Goal: Task Accomplishment & Management: Complete application form

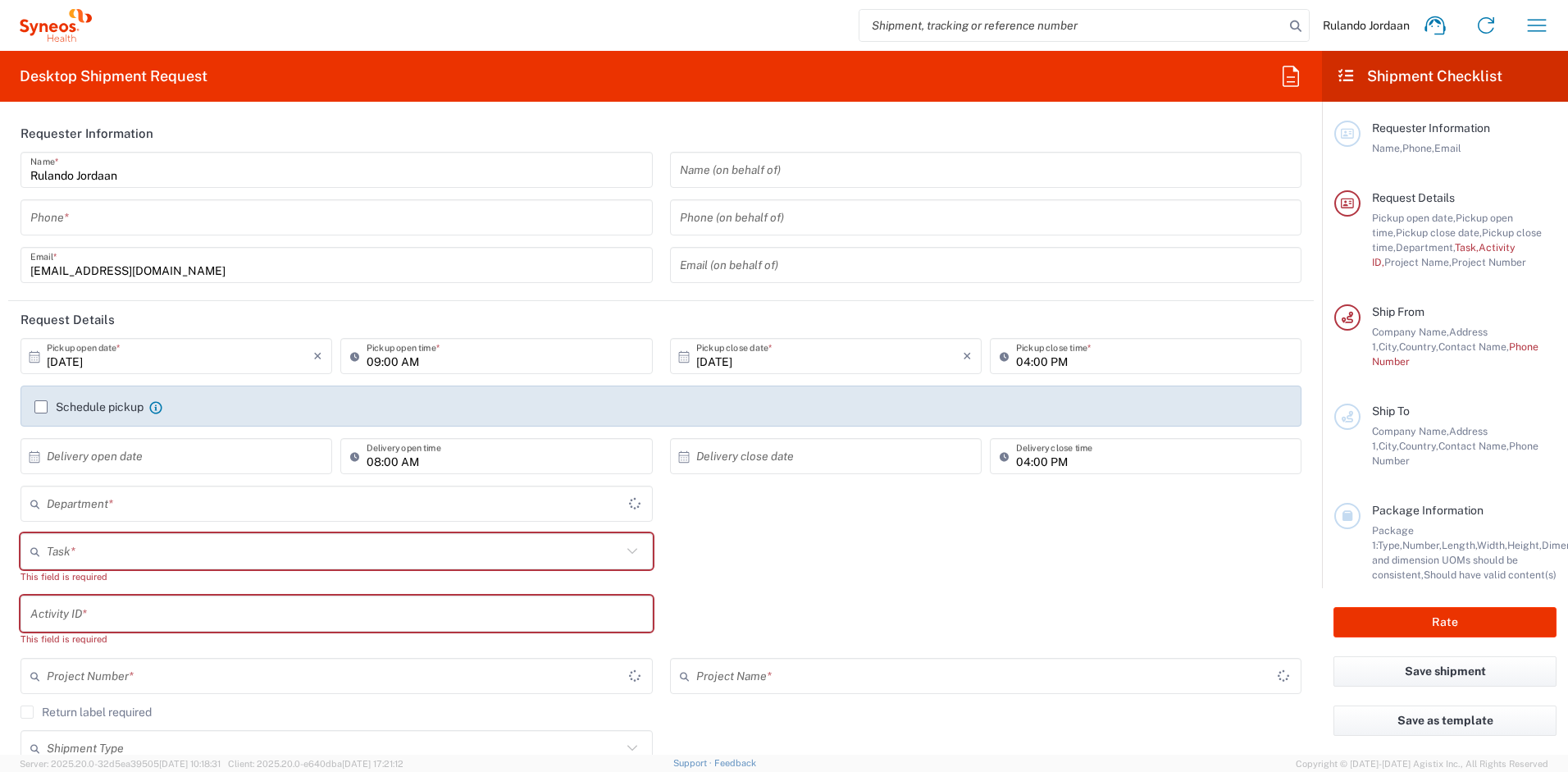
type input "4510"
type input "Free State"
type input "[GEOGRAPHIC_DATA]"
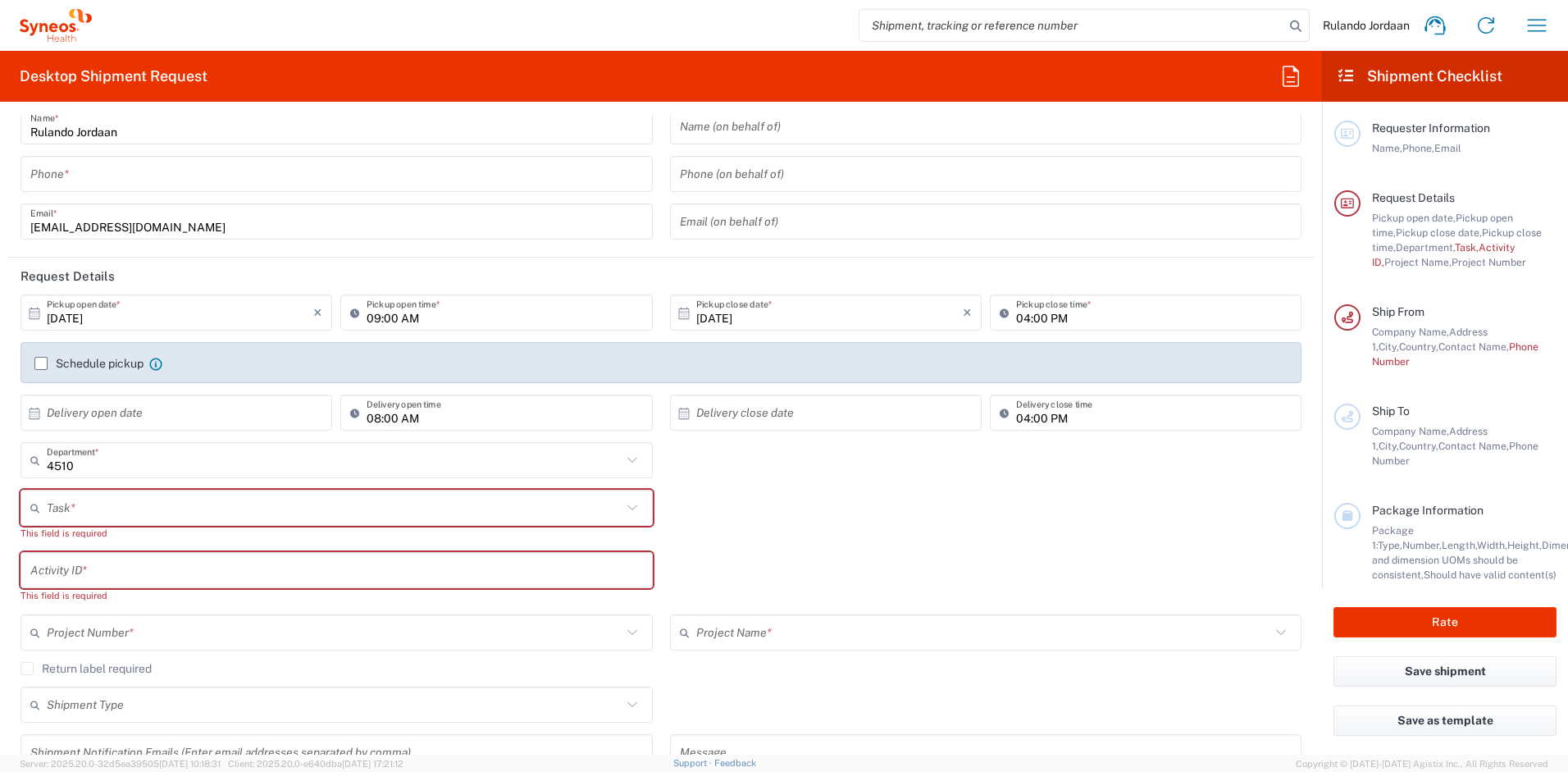
type input "Syneos Health [GEOGRAPHIC_DATA] (Pty) Limited"
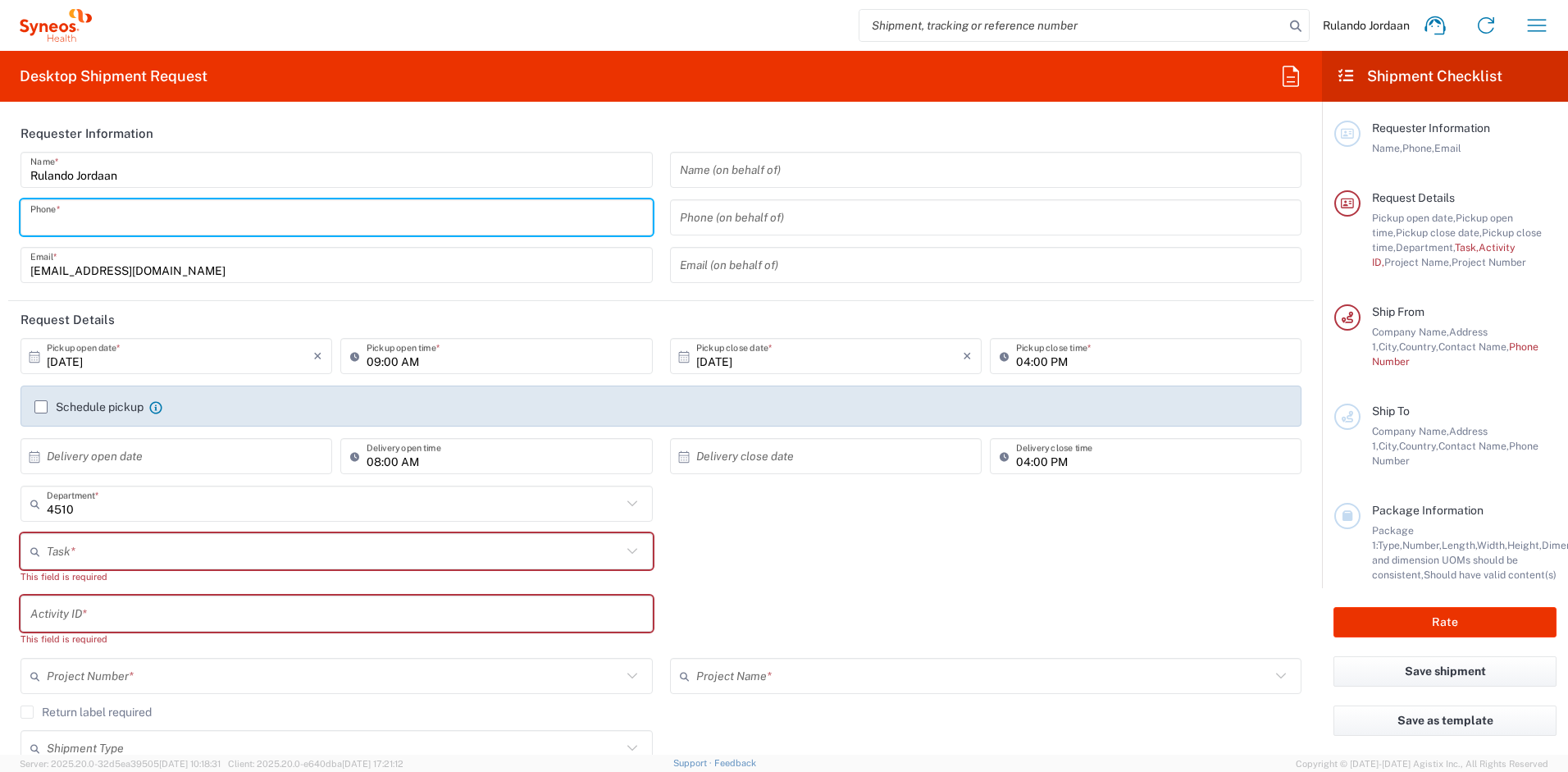
click at [175, 224] on input "tel" at bounding box center [337, 218] width 613 height 29
click at [731, 571] on div "Task * Break/Fix Inventory Transfer New Hire Other Refresh This field is requir…" at bounding box center [662, 564] width 1298 height 63
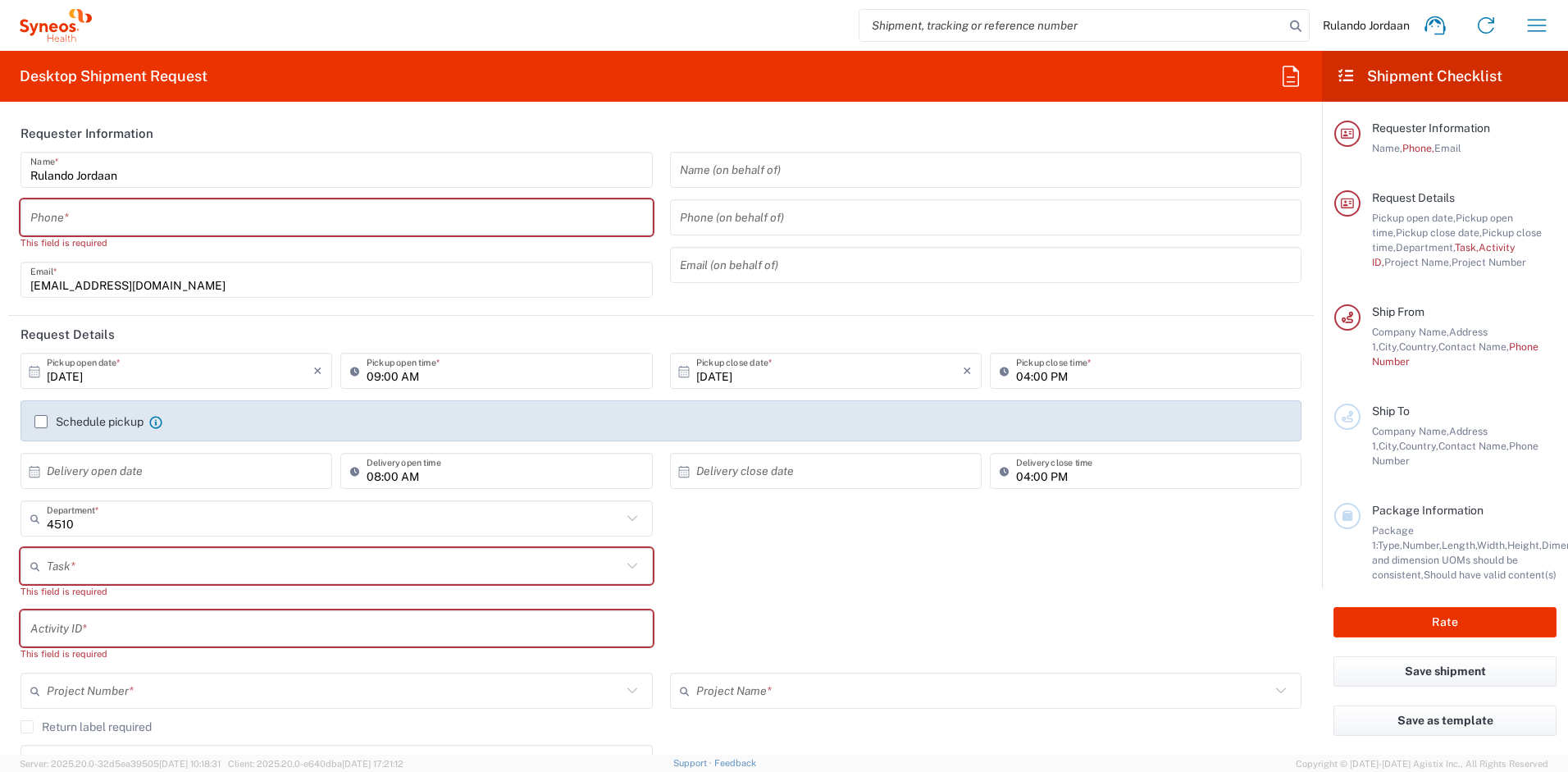
click at [185, 219] on input "tel" at bounding box center [337, 218] width 613 height 29
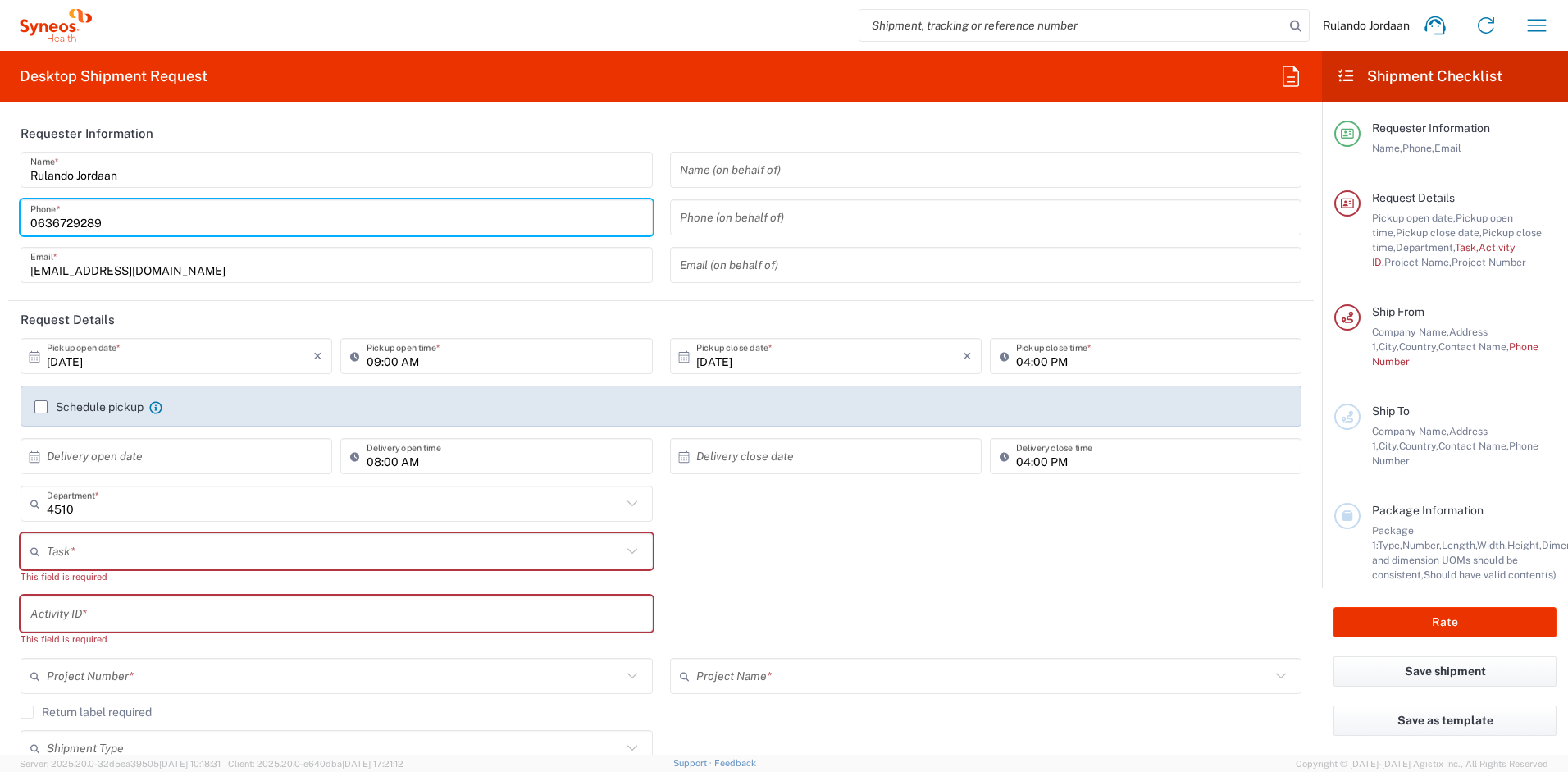
type input "0636729289"
click at [757, 506] on div "4510 Department * 4510 3000 3100 3109 3110 3111 3112 3125 3130 3135 3136 3150 3…" at bounding box center [662, 510] width 1298 height 48
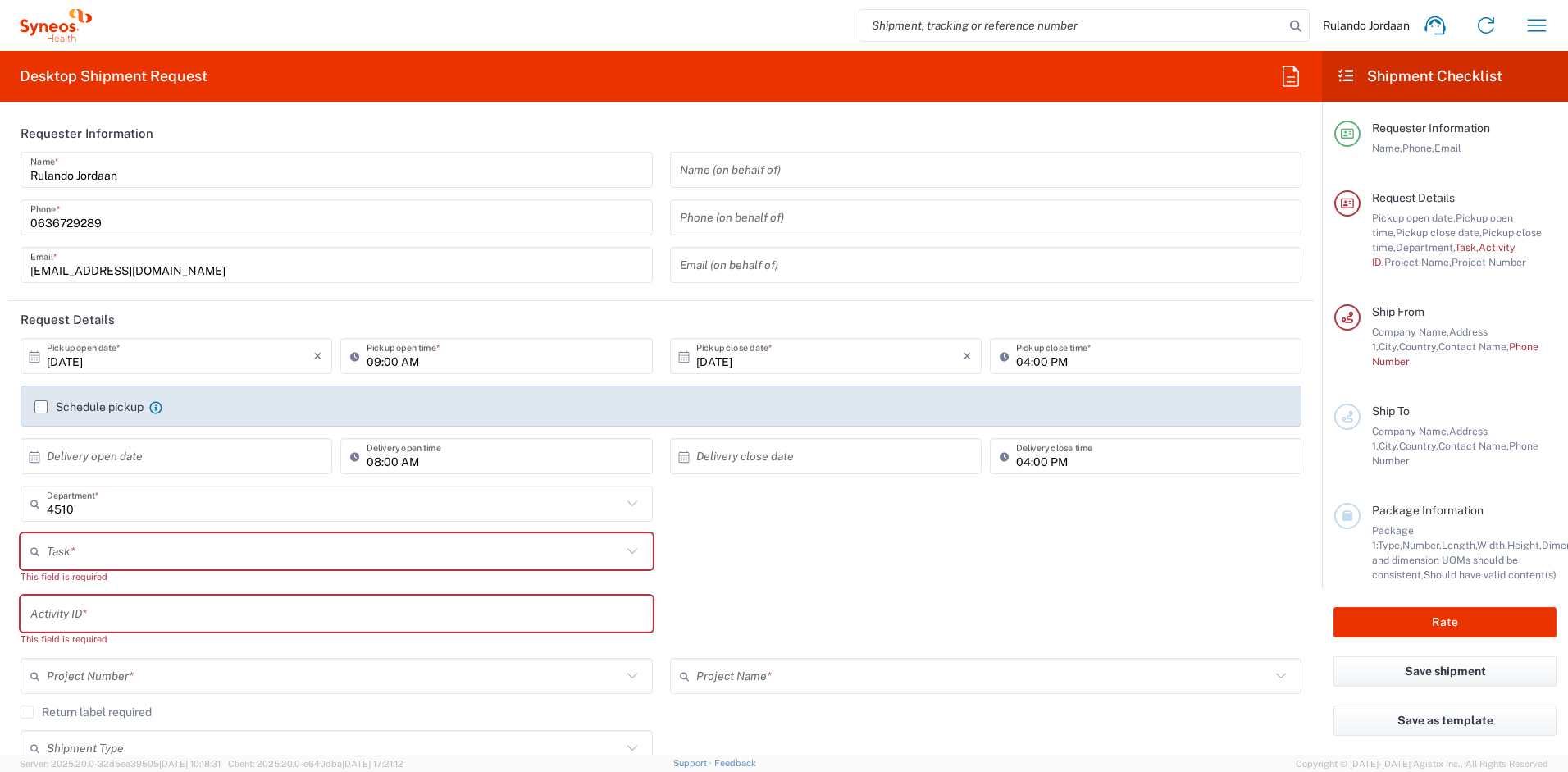
click at [757, 506] on div "4510 Department * 4510 3000 3100 3109 3110 3111 3112 3125 3130 3135 3136 3150 3…" at bounding box center [662, 510] width 1298 height 48
click at [83, 560] on input "text" at bounding box center [334, 551] width 575 height 29
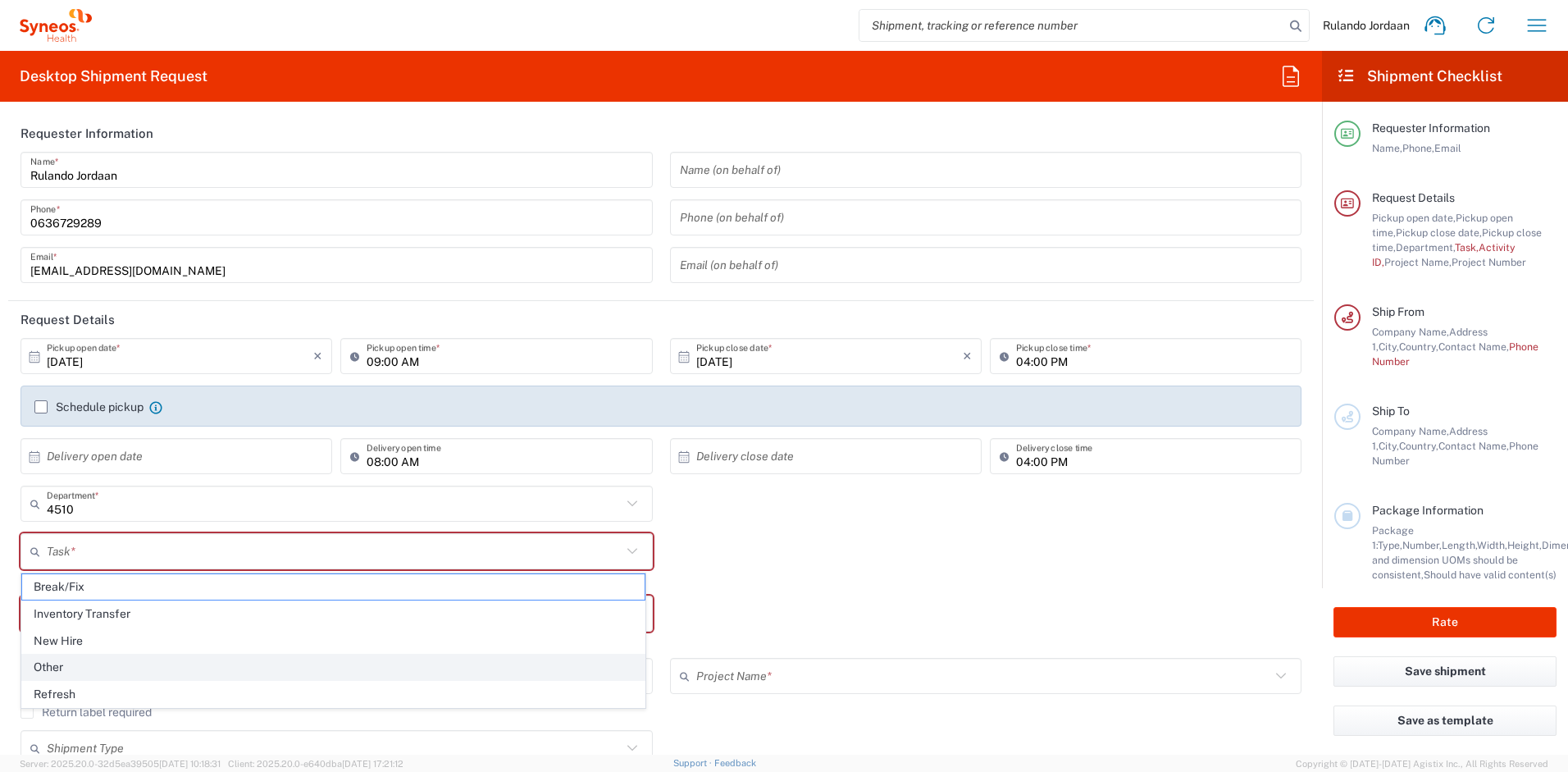
click at [66, 658] on span "Other" at bounding box center [333, 667] width 623 height 26
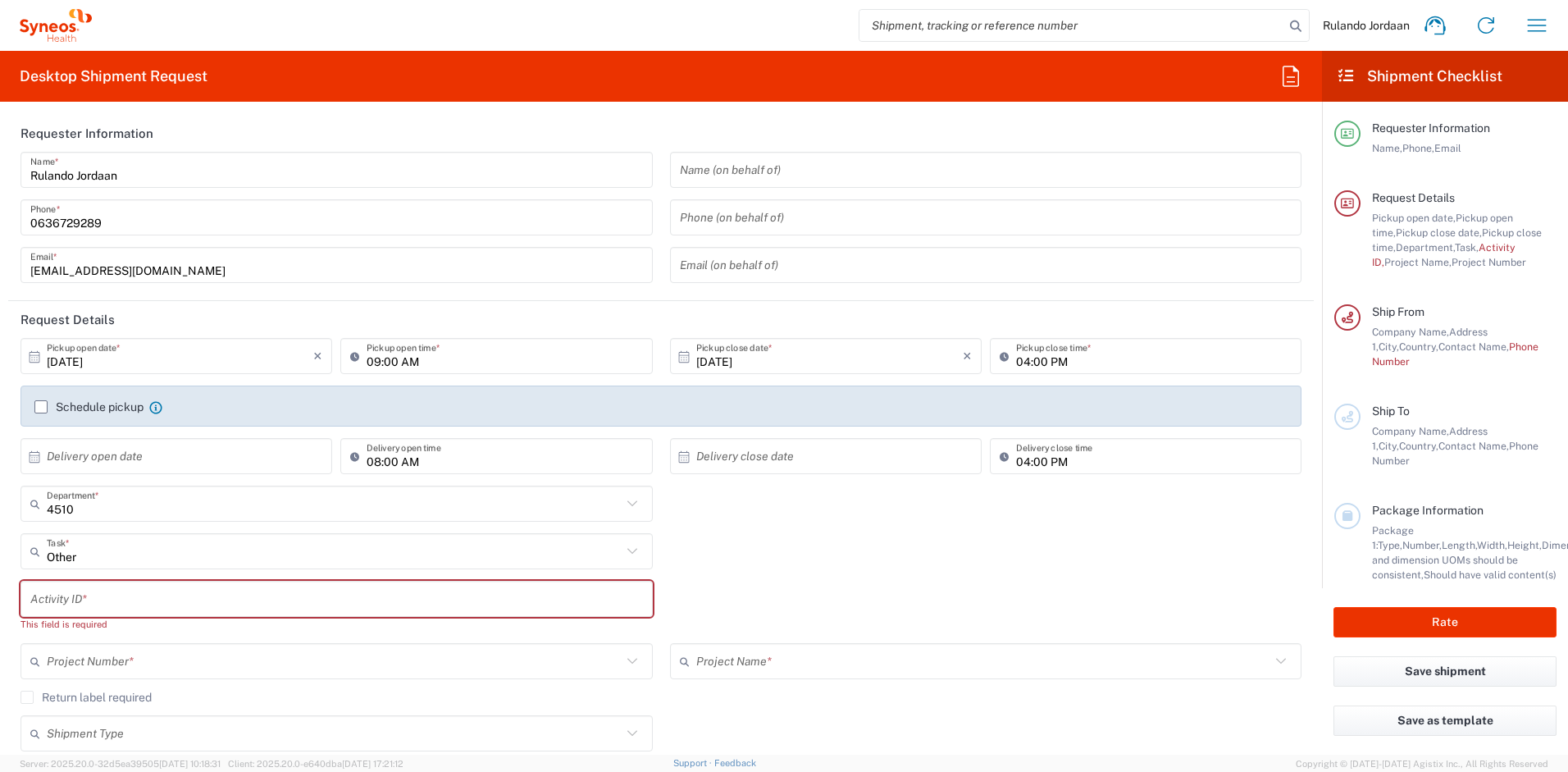
click at [117, 554] on input "Other" at bounding box center [334, 551] width 575 height 29
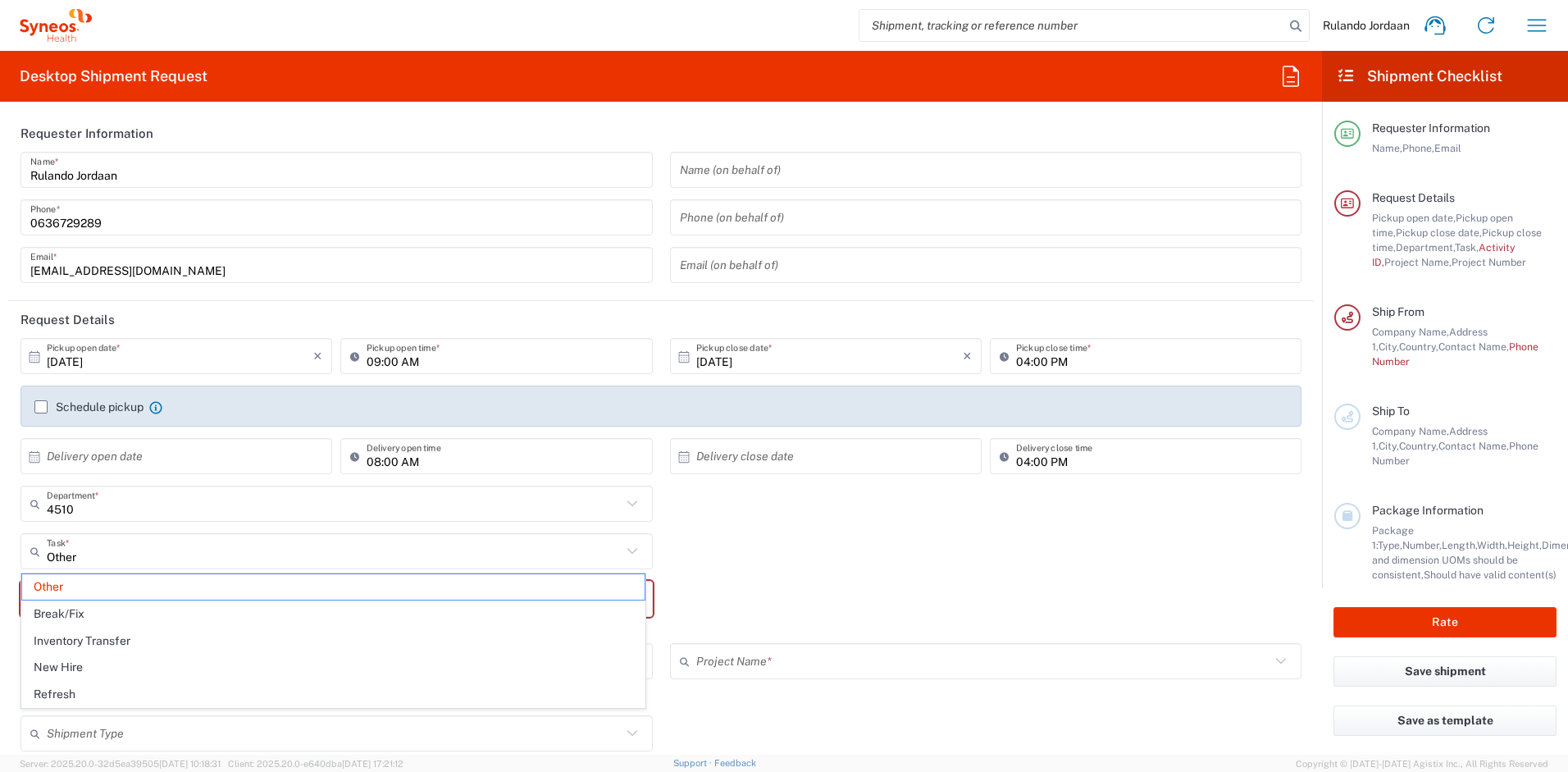
click at [74, 608] on span "Break/Fix" at bounding box center [333, 614] width 623 height 26
type input "Break/Fix"
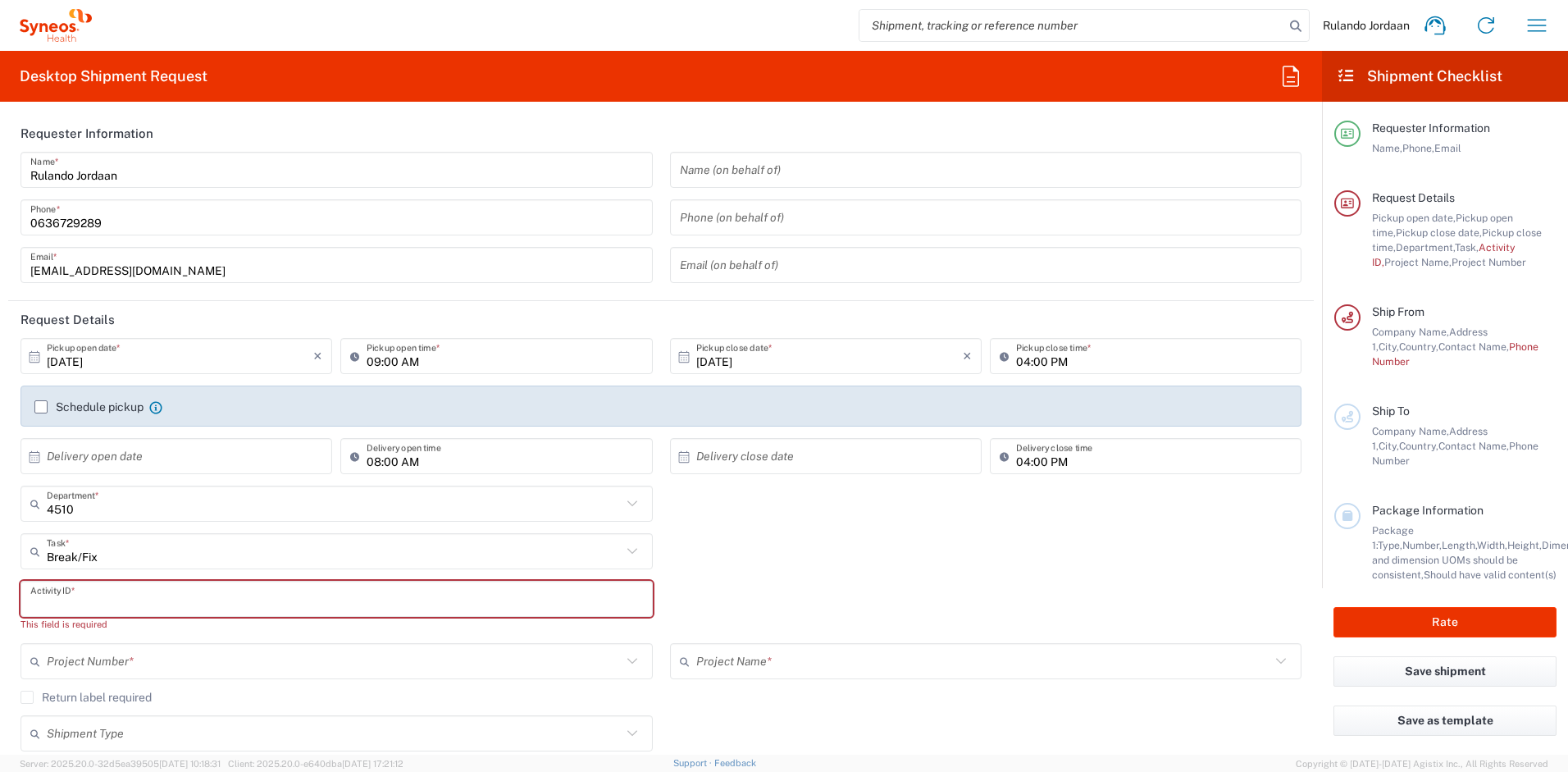
click at [73, 610] on input "text" at bounding box center [337, 599] width 613 height 29
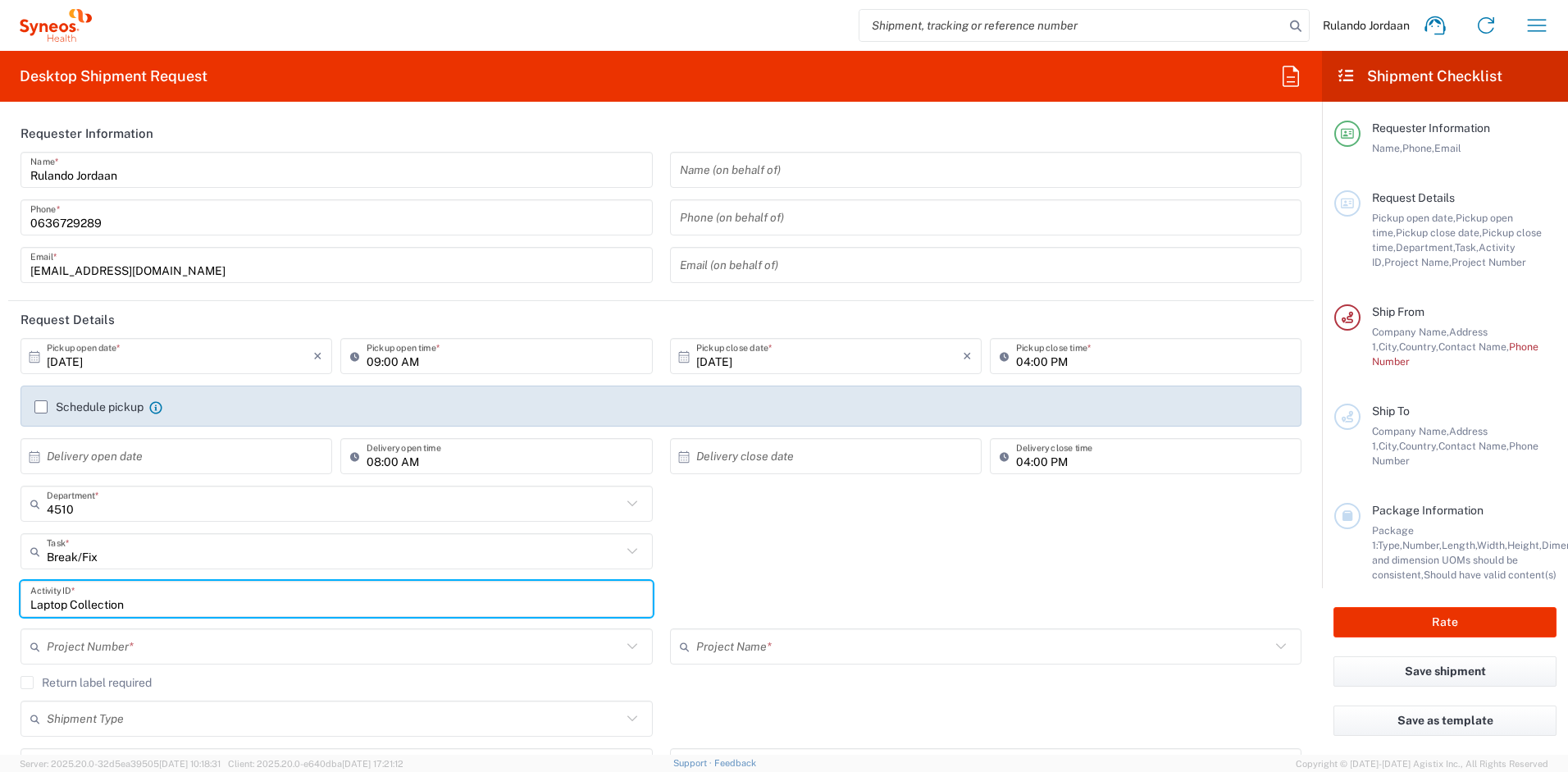
type input "Laptop Collection"
click at [860, 555] on div "Break/Fix Task * Other Break/Fix Inventory Transfer New Hire Refresh" at bounding box center [662, 557] width 1298 height 48
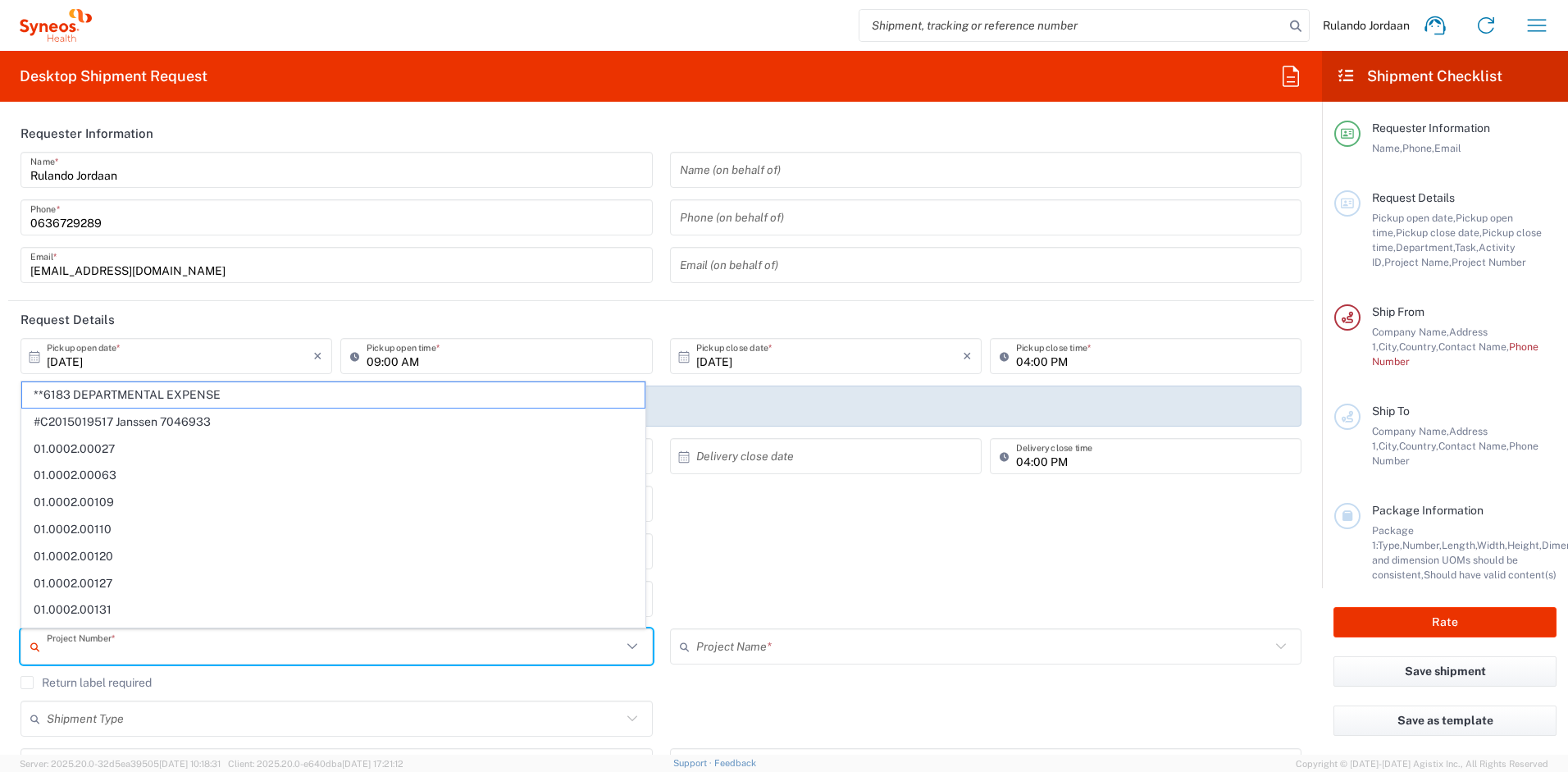
click at [167, 650] on input "text" at bounding box center [334, 647] width 575 height 29
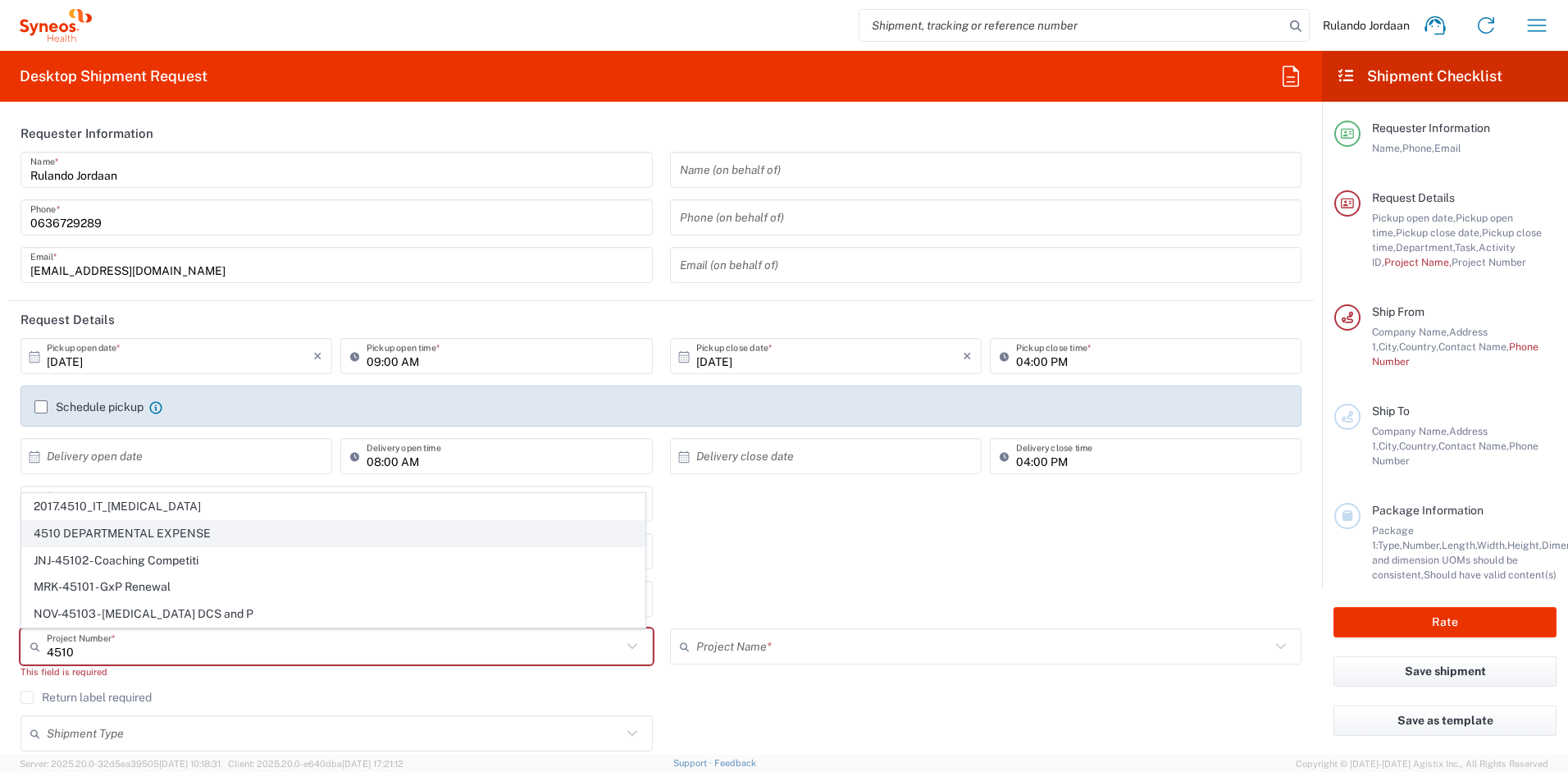
click at [135, 531] on span "4510 DEPARTMENTAL EXPENSE" at bounding box center [333, 533] width 623 height 26
type input "4510 DEPARTMENTAL EXPENSE"
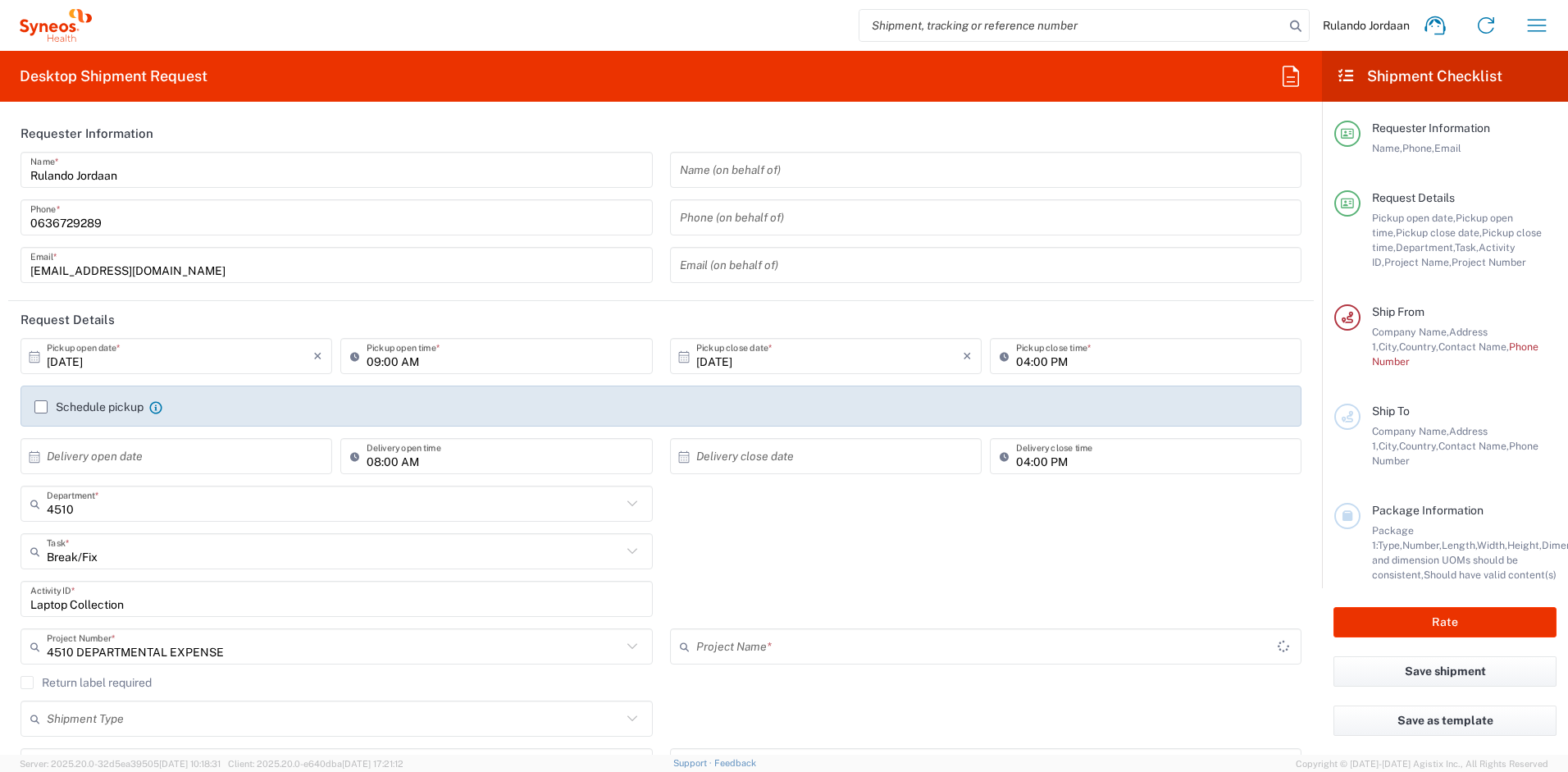
type input "4510 DEPARTMENTAL EXPENSE"
click at [747, 643] on input "text" at bounding box center [983, 647] width 575 height 29
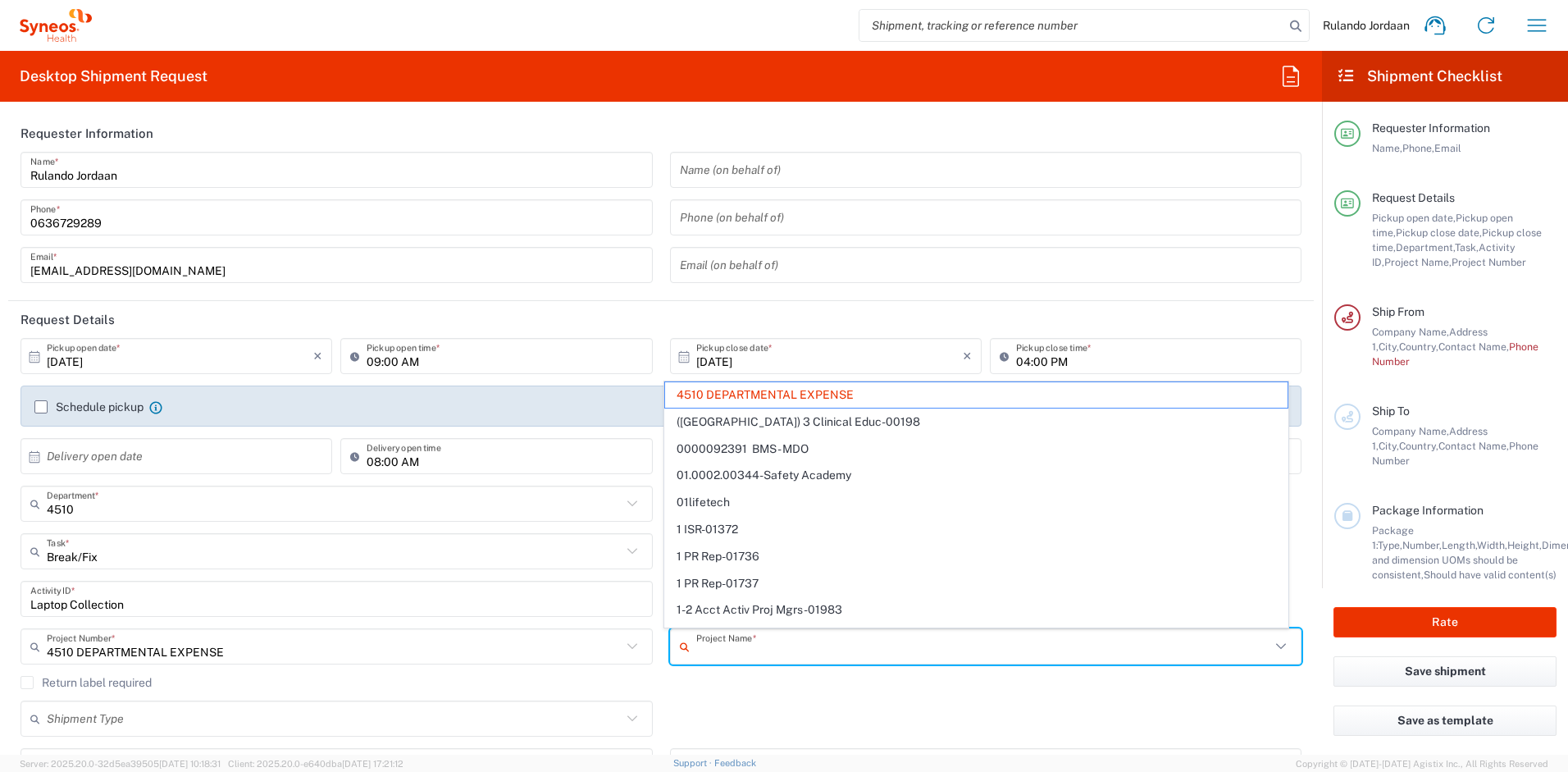
click at [662, 283] on div "Name (on behalf of) Phone (on behalf of) Email (on behalf of)" at bounding box center [986, 223] width 650 height 143
type input "4510 DEPARTMENTAL EXPENSE"
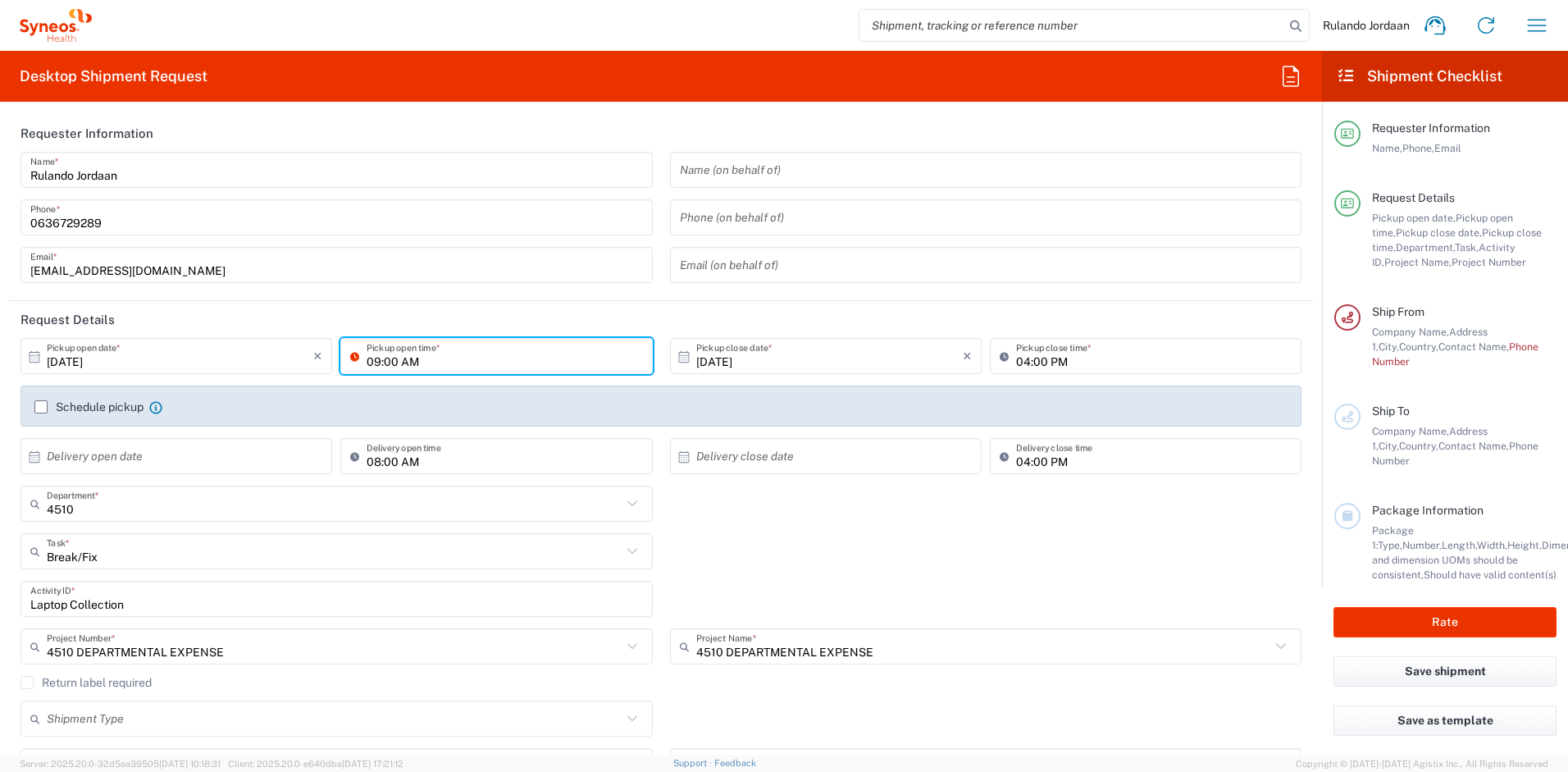
click at [378, 360] on input "09:00 AM" at bounding box center [505, 356] width 275 height 29
click at [422, 360] on input "12:00 AM" at bounding box center [505, 356] width 275 height 29
type input "12:00 AM"
click at [836, 506] on div "4510 Department * 4510 3000 3100 3109 3110 3111 3112 3125 3130 3135 3136 3150 3…" at bounding box center [662, 506] width 1298 height 48
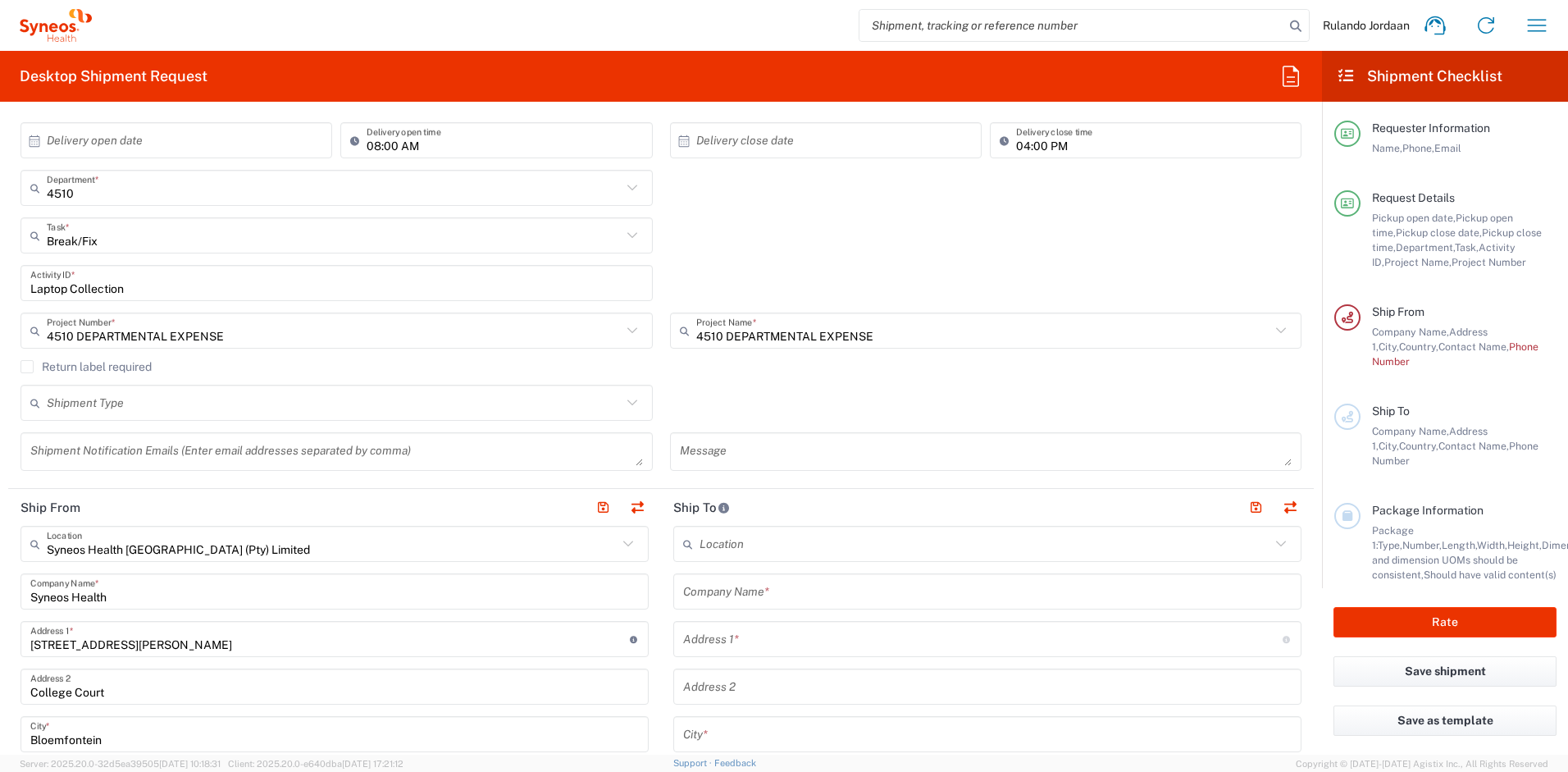
scroll to position [0, 0]
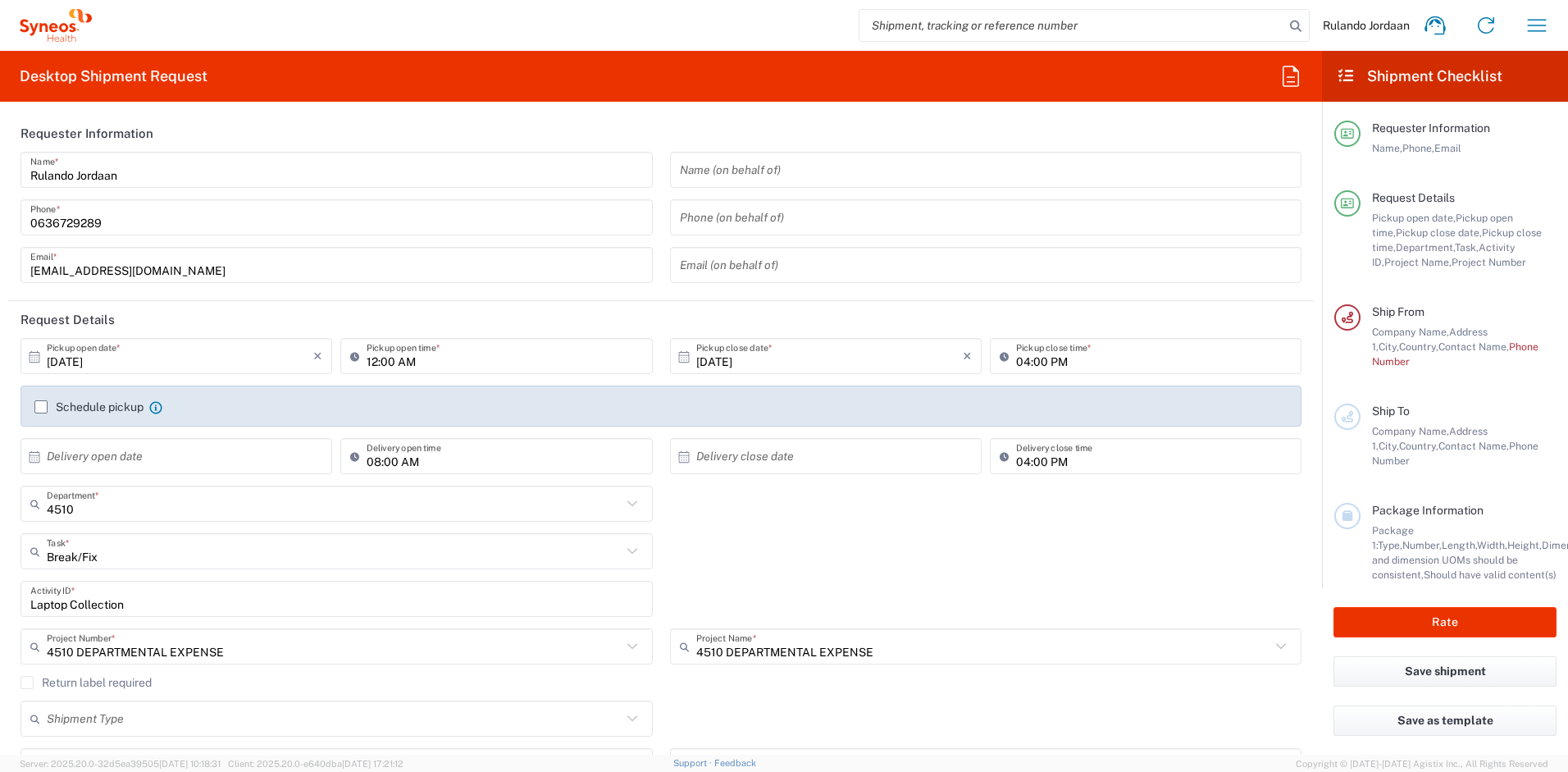
click at [44, 404] on label "Schedule pickup" at bounding box center [89, 407] width 109 height 13
click at [41, 407] on input "Schedule pickup" at bounding box center [41, 407] width 0 height 0
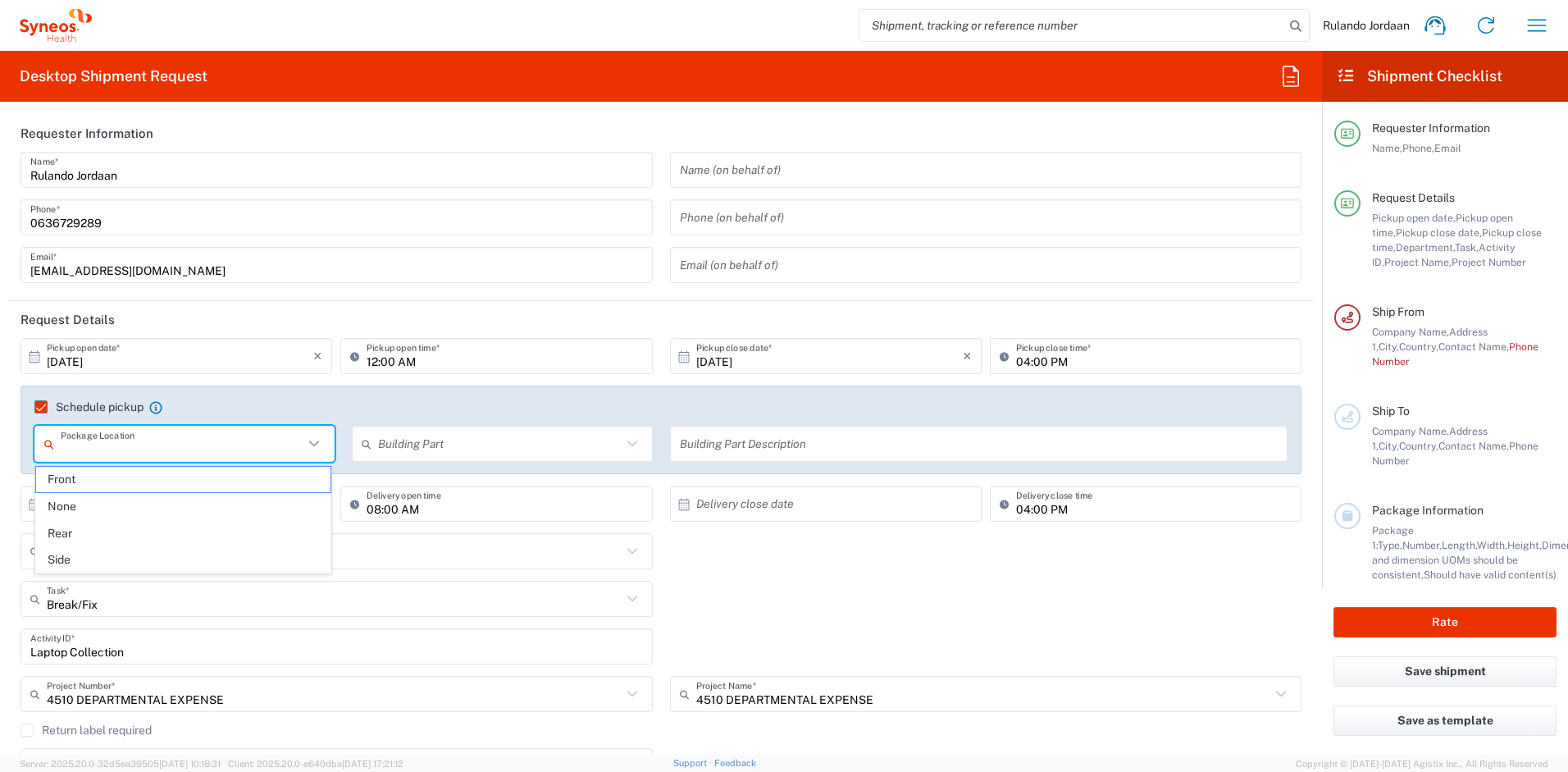
click at [299, 434] on input "text" at bounding box center [182, 444] width 242 height 29
click at [120, 467] on span "Front" at bounding box center [183, 479] width 294 height 26
type input "Front"
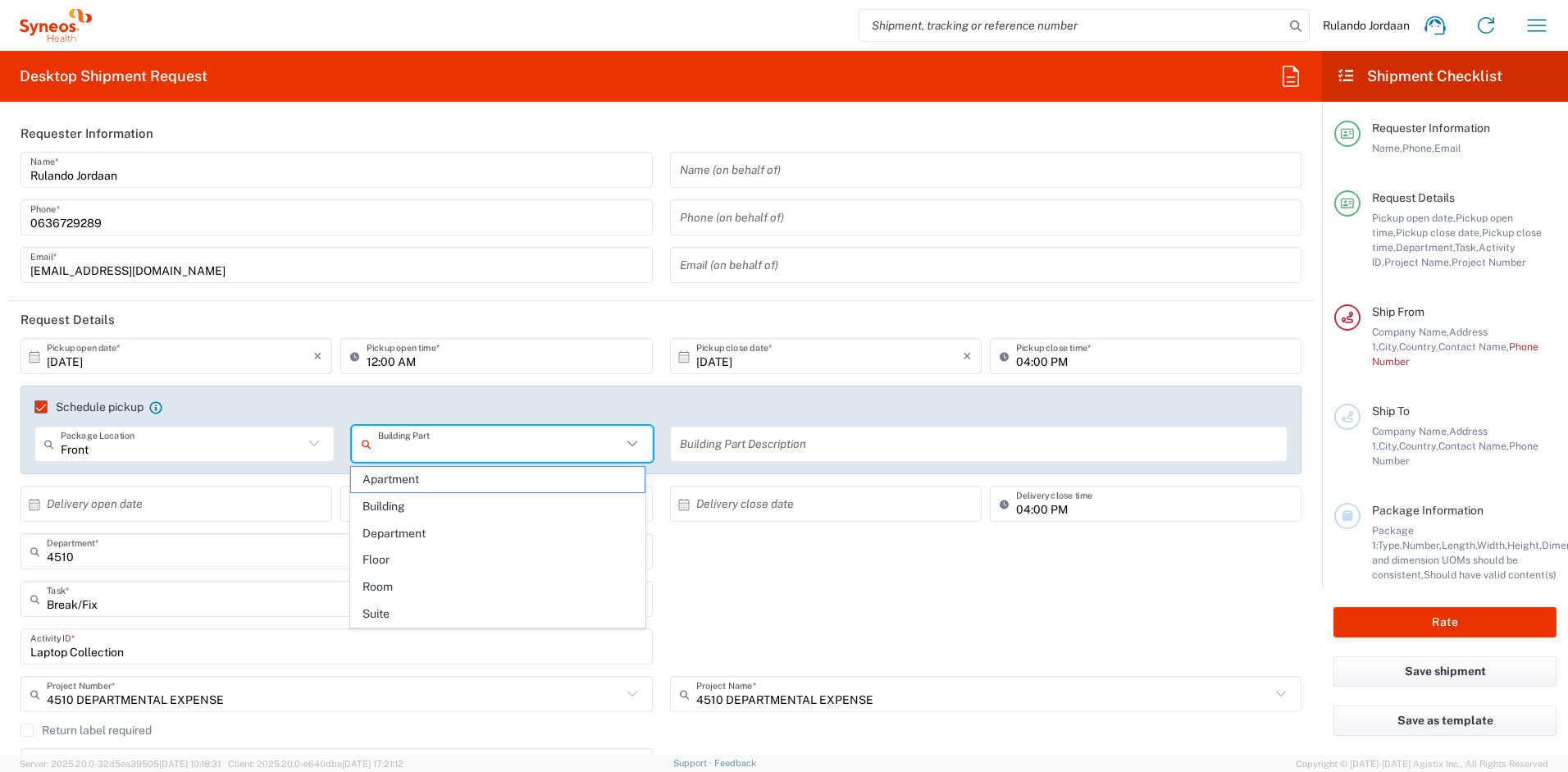
click at [483, 454] on input "text" at bounding box center [499, 444] width 242 height 29
click at [441, 473] on span "Apartment" at bounding box center [498, 479] width 294 height 26
type input "Apartment"
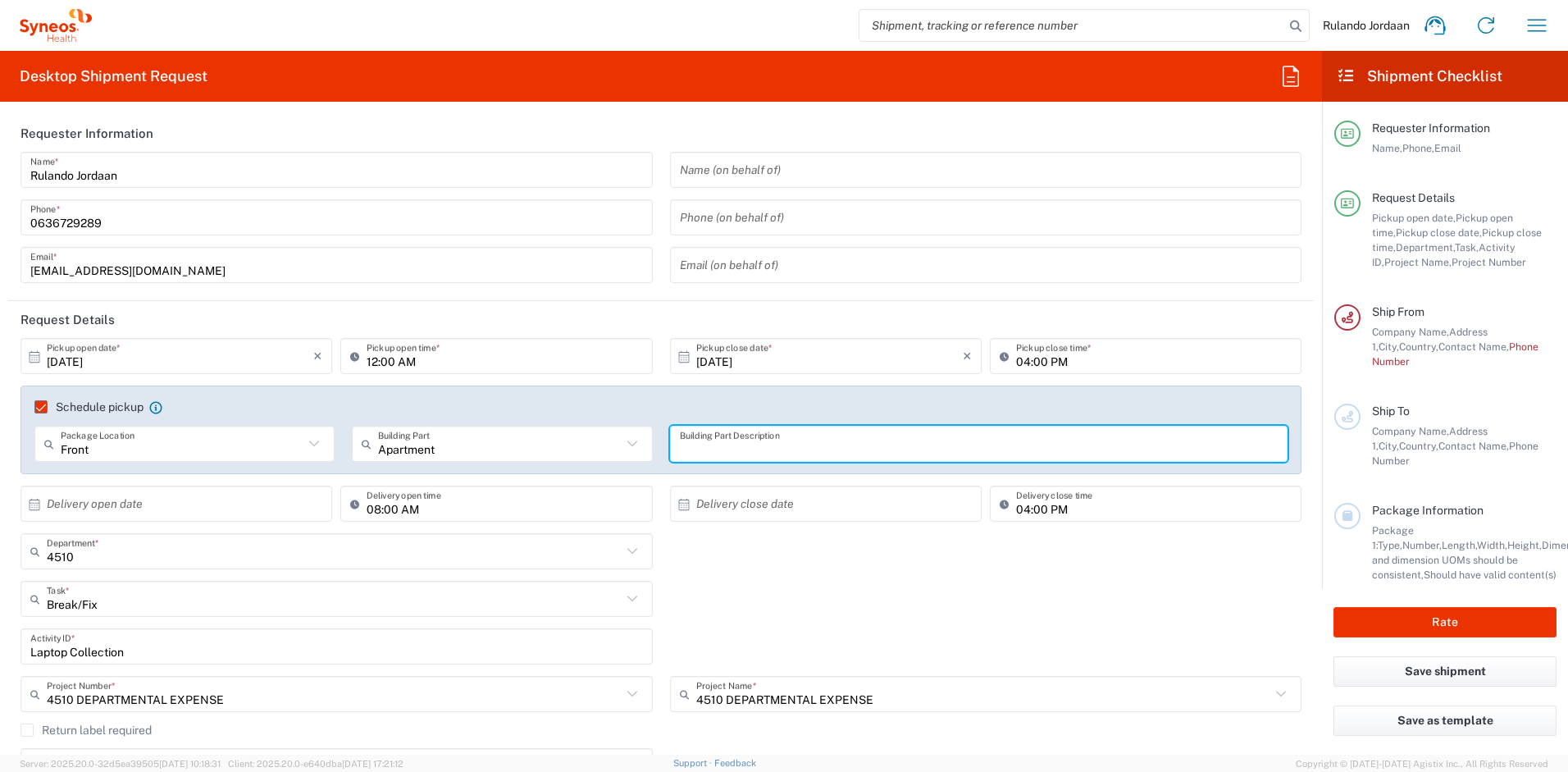
click at [738, 435] on input "text" at bounding box center [979, 444] width 599 height 29
type input "House"
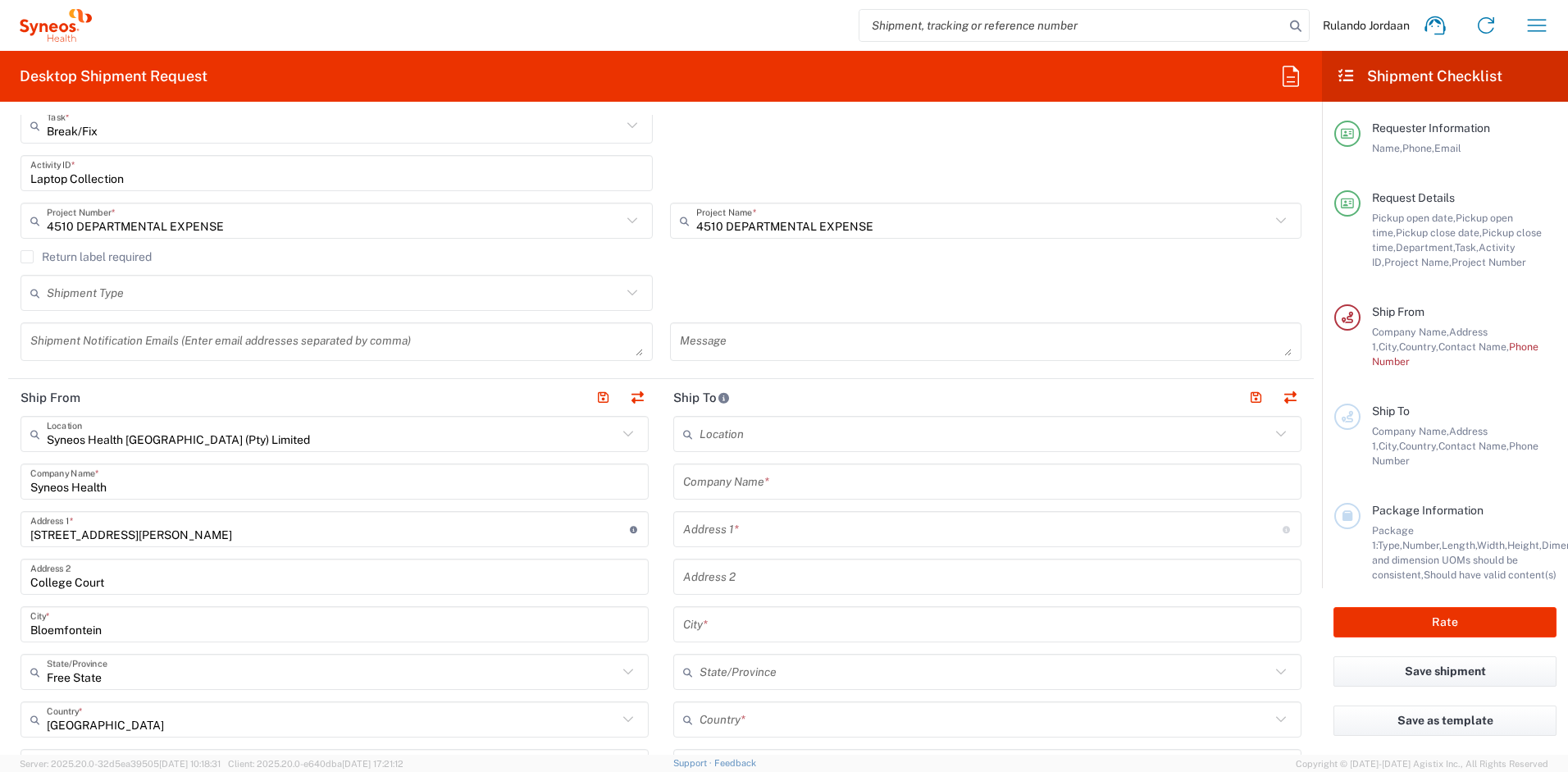
scroll to position [112, 0]
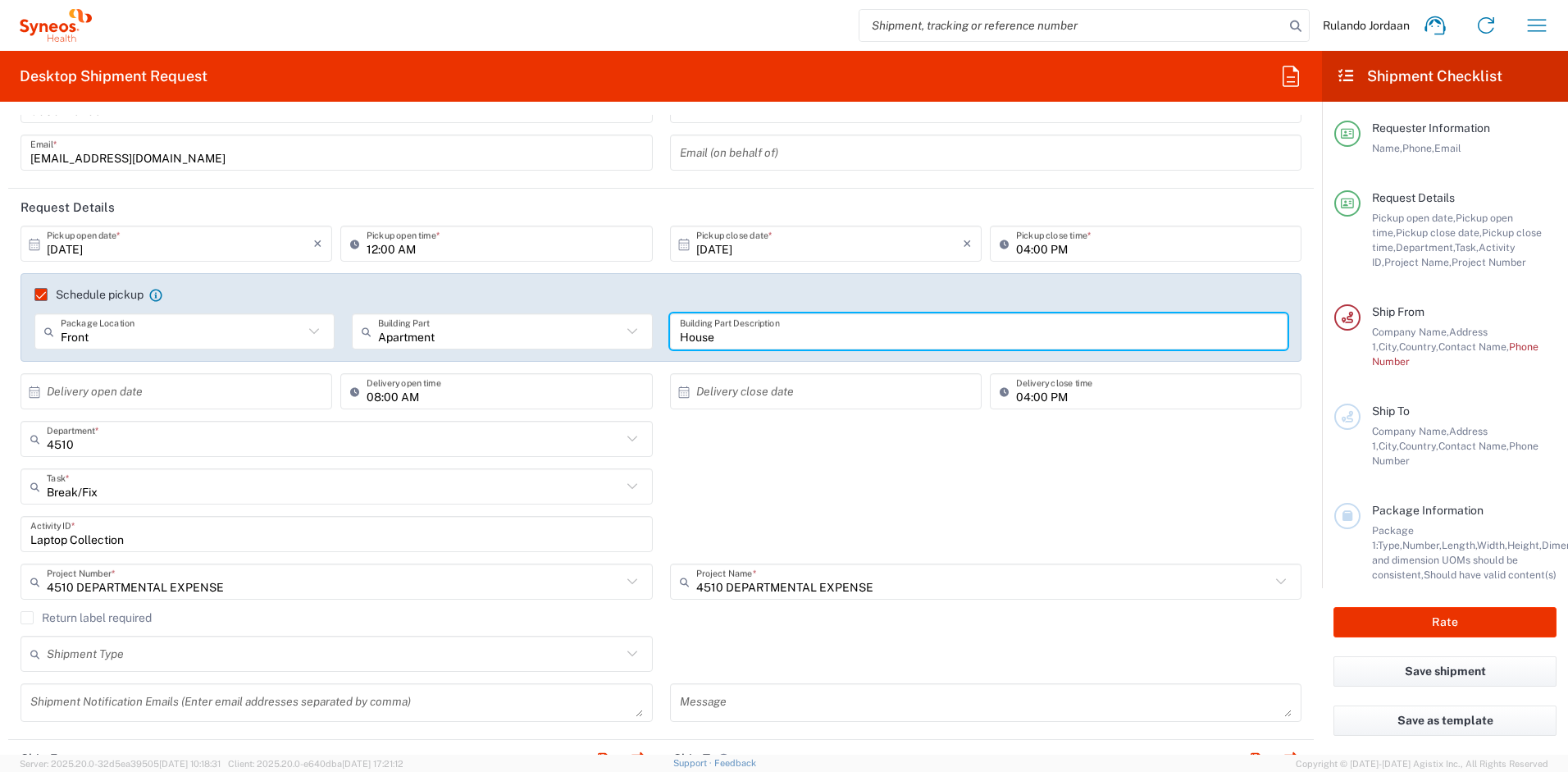
click at [859, 508] on div "Break/Fix Task * Other Break/Fix Inventory Transfer New Hire Refresh" at bounding box center [662, 492] width 1298 height 48
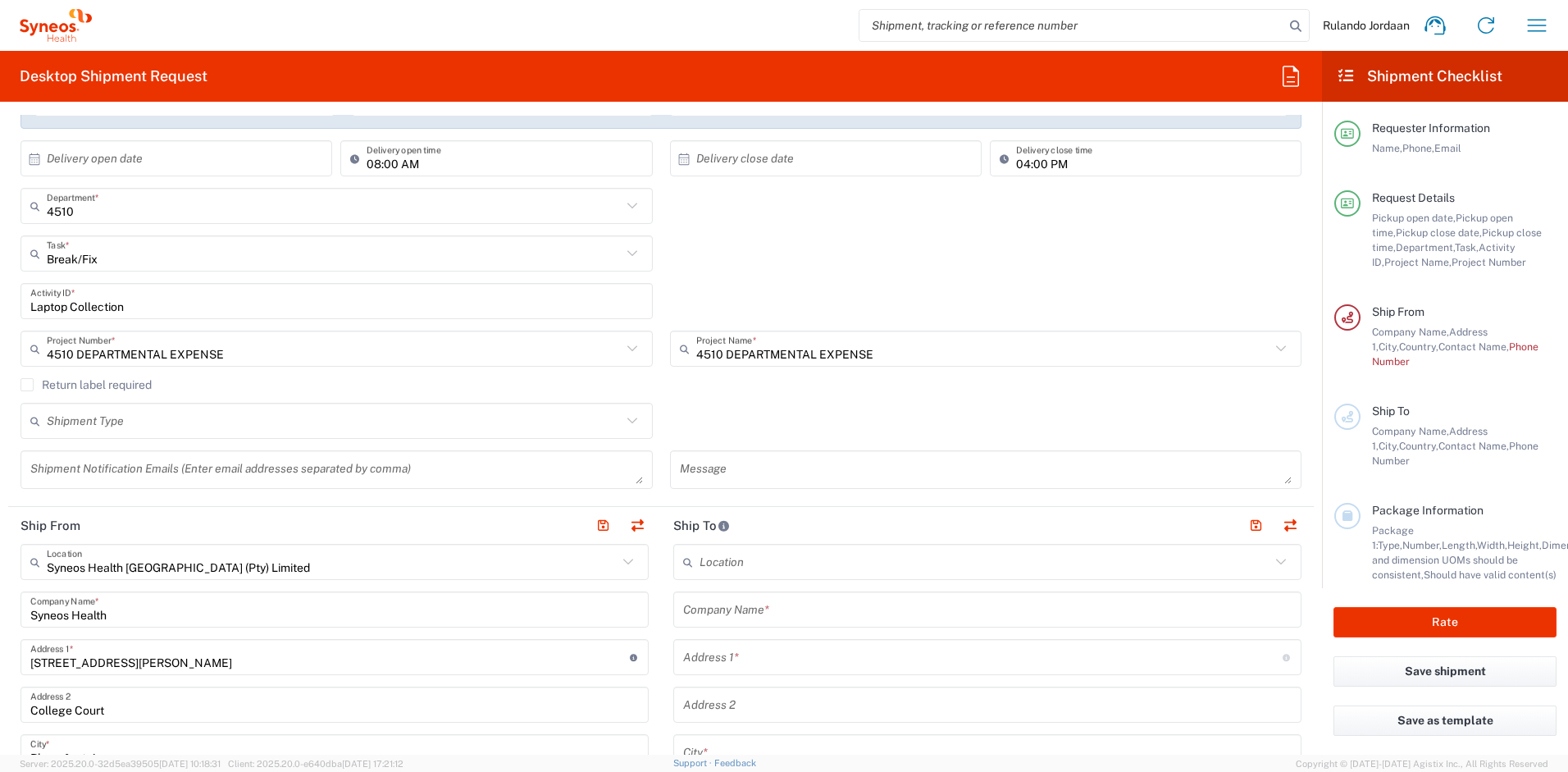
scroll to position [506, 0]
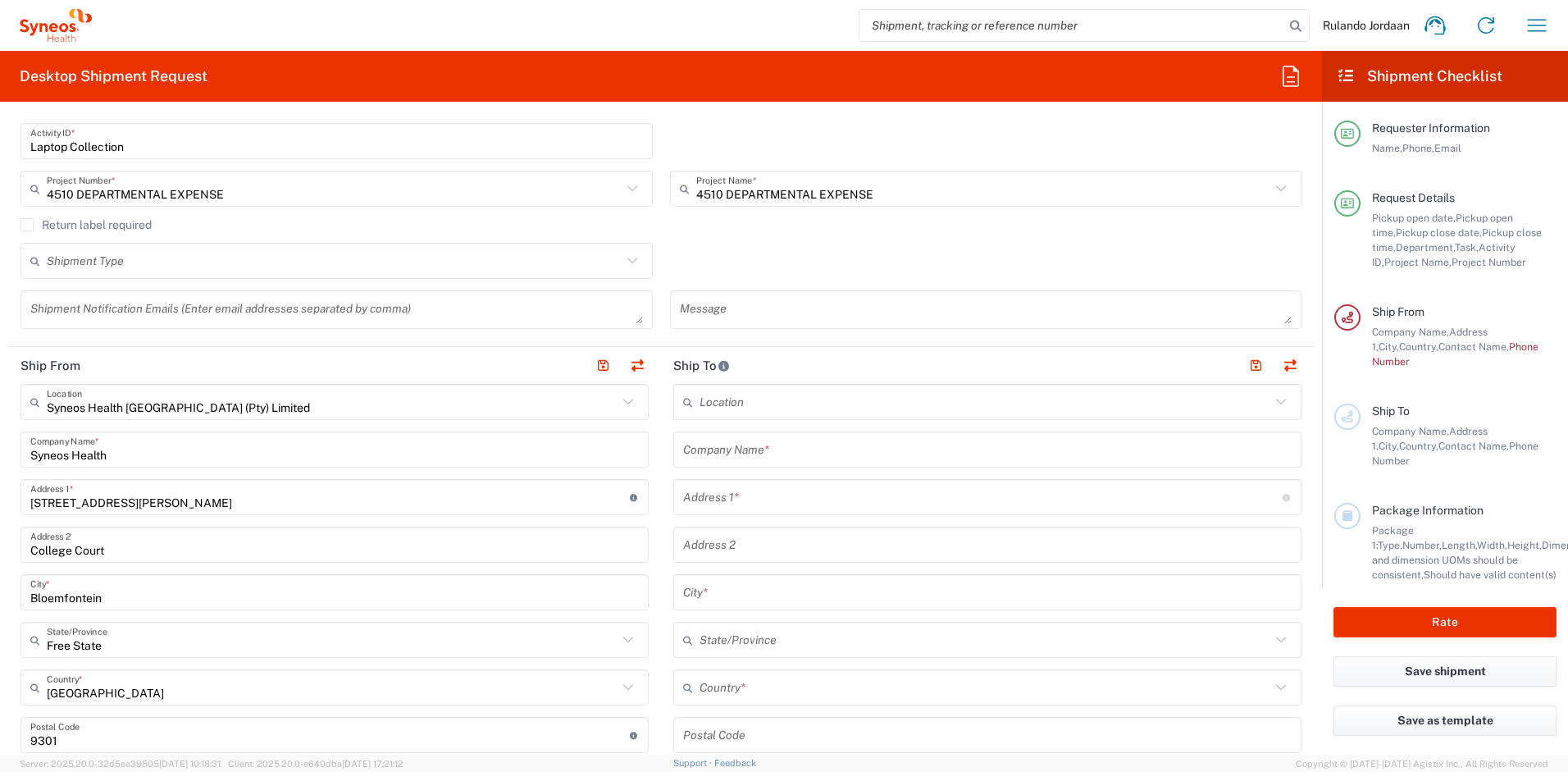
click at [179, 506] on input "[STREET_ADDRESS][PERSON_NAME]" at bounding box center [330, 497] width 600 height 29
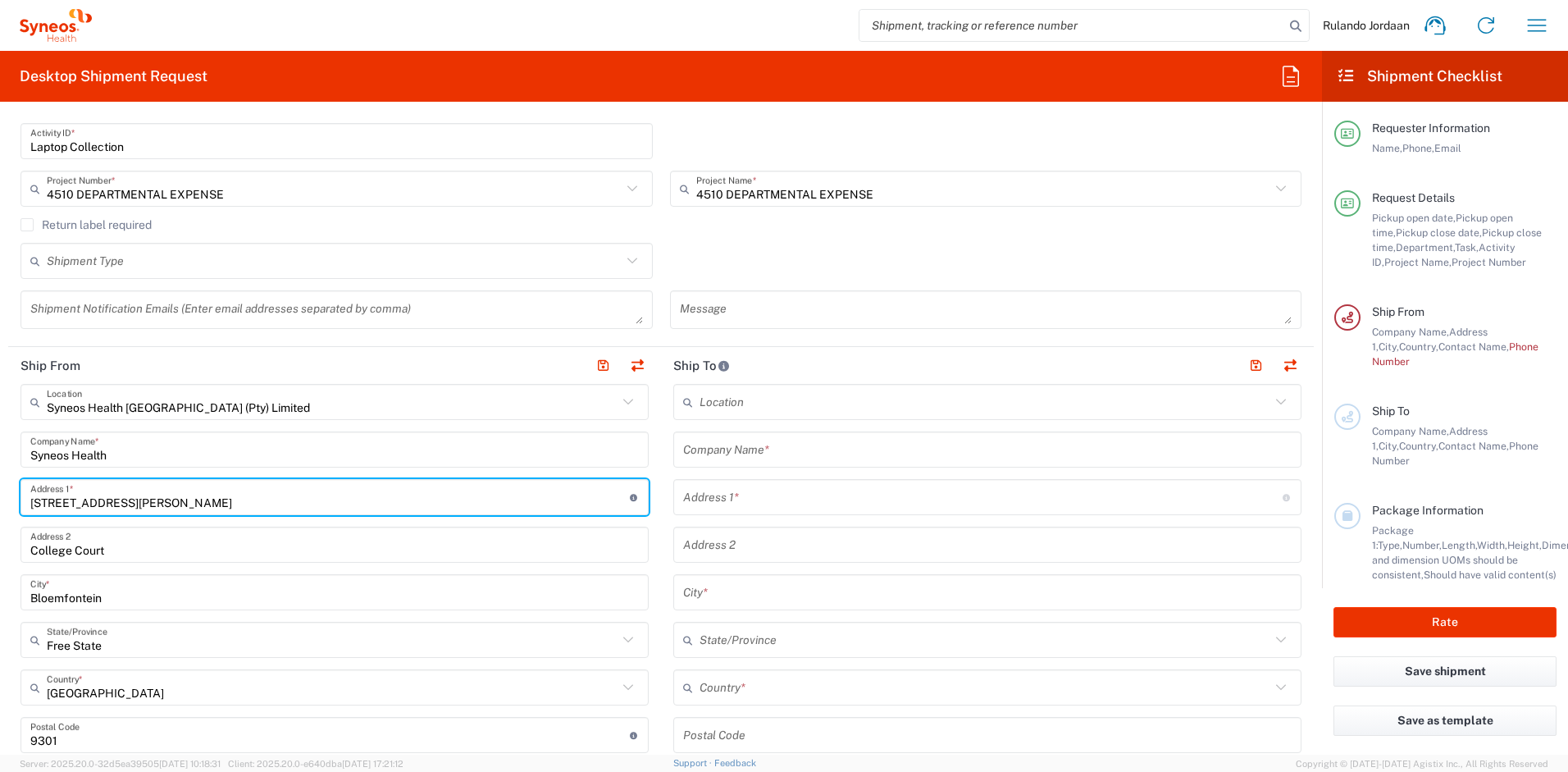
drag, startPoint x: 165, startPoint y: 497, endPoint x: 4, endPoint y: 489, distance: 161.2
click at [4, 489] on form "Requester Information [PERSON_NAME] Name * [PHONE_NUMBER] Phone * [EMAIL_ADDRES…" at bounding box center [661, 435] width 1322 height 640
type input "[STREET_ADDRESS][PERSON_NAME]"
drag, startPoint x: 122, startPoint y: 551, endPoint x: 131, endPoint y: 554, distance: 9.5
click at [123, 552] on input "College Court" at bounding box center [335, 544] width 609 height 29
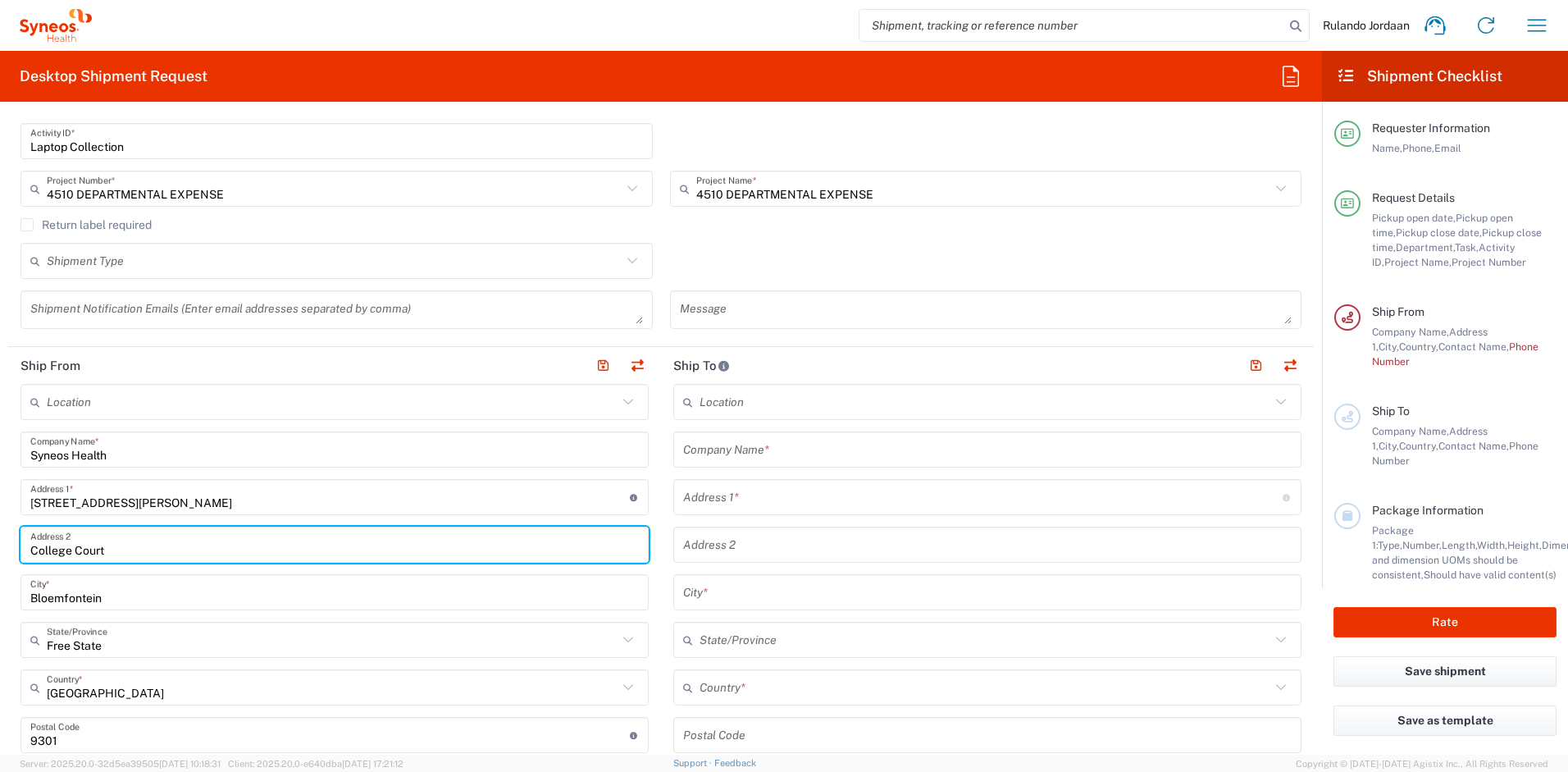
drag, startPoint x: 139, startPoint y: 553, endPoint x: 0, endPoint y: 544, distance: 139.3
click at [0, 543] on form "Requester Information [PERSON_NAME] Name * [PHONE_NUMBER] Phone * [EMAIL_ADDRES…" at bounding box center [661, 435] width 1322 height 640
type input "P"
click at [45, 549] on input "[PERSON_NAME]" at bounding box center [335, 544] width 609 height 29
type input "[PERSON_NAME]"
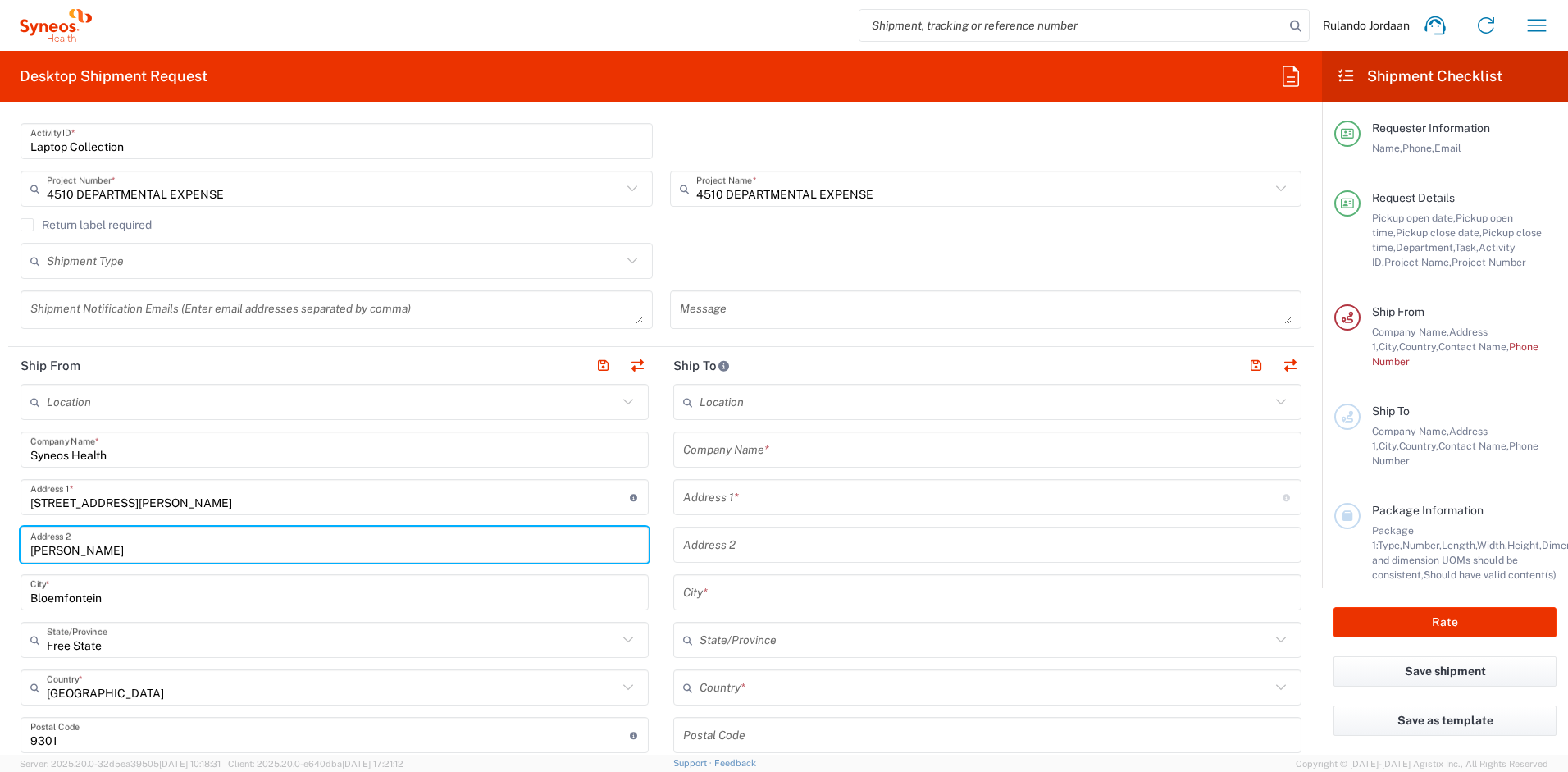
click at [146, 592] on input "Bloemfontein" at bounding box center [335, 592] width 609 height 29
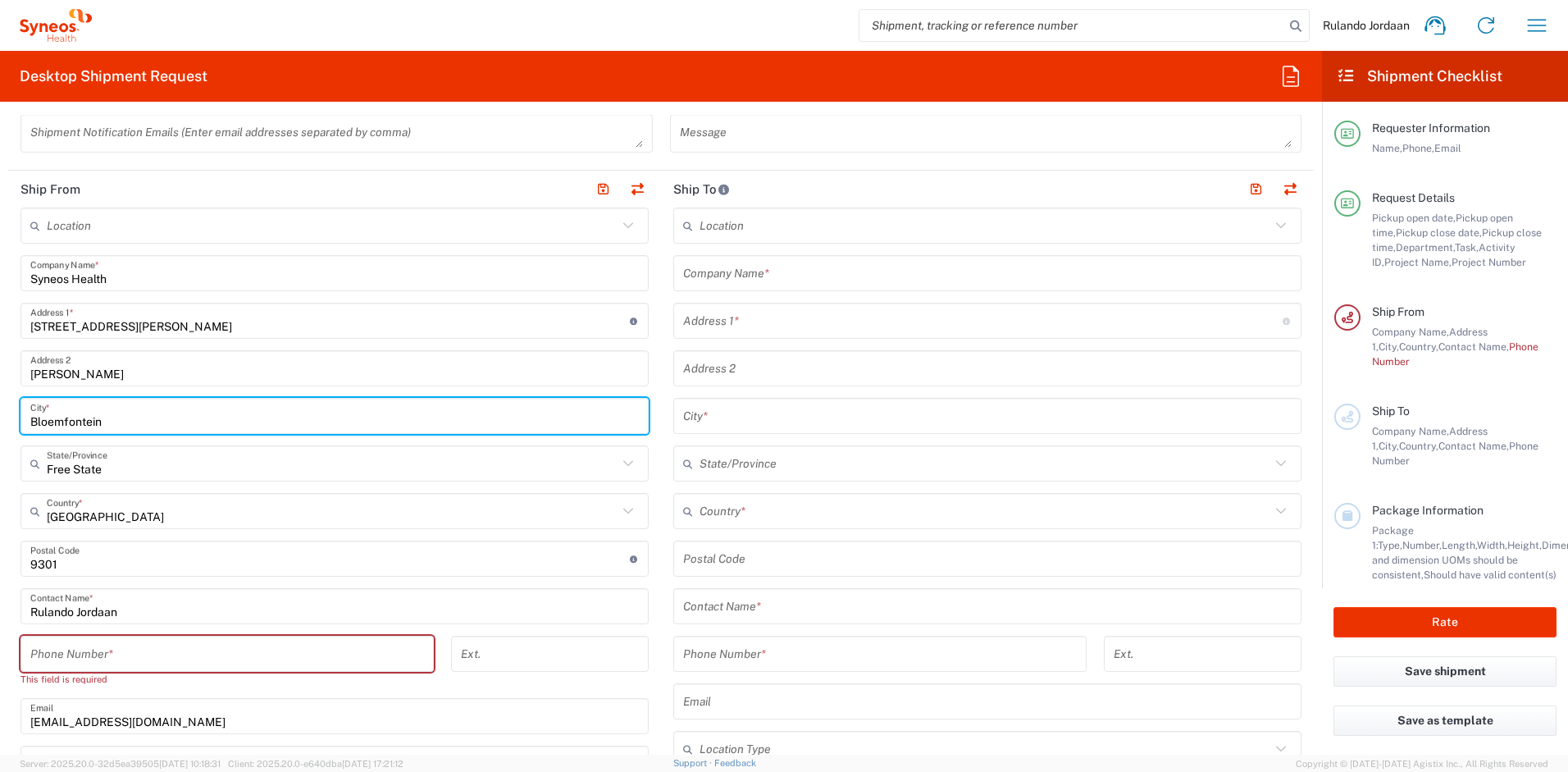
scroll to position [678, 0]
drag, startPoint x: 111, startPoint y: 426, endPoint x: 48, endPoint y: 444, distance: 65.5
click at [31, 415] on input "Bloemfontein" at bounding box center [335, 419] width 609 height 29
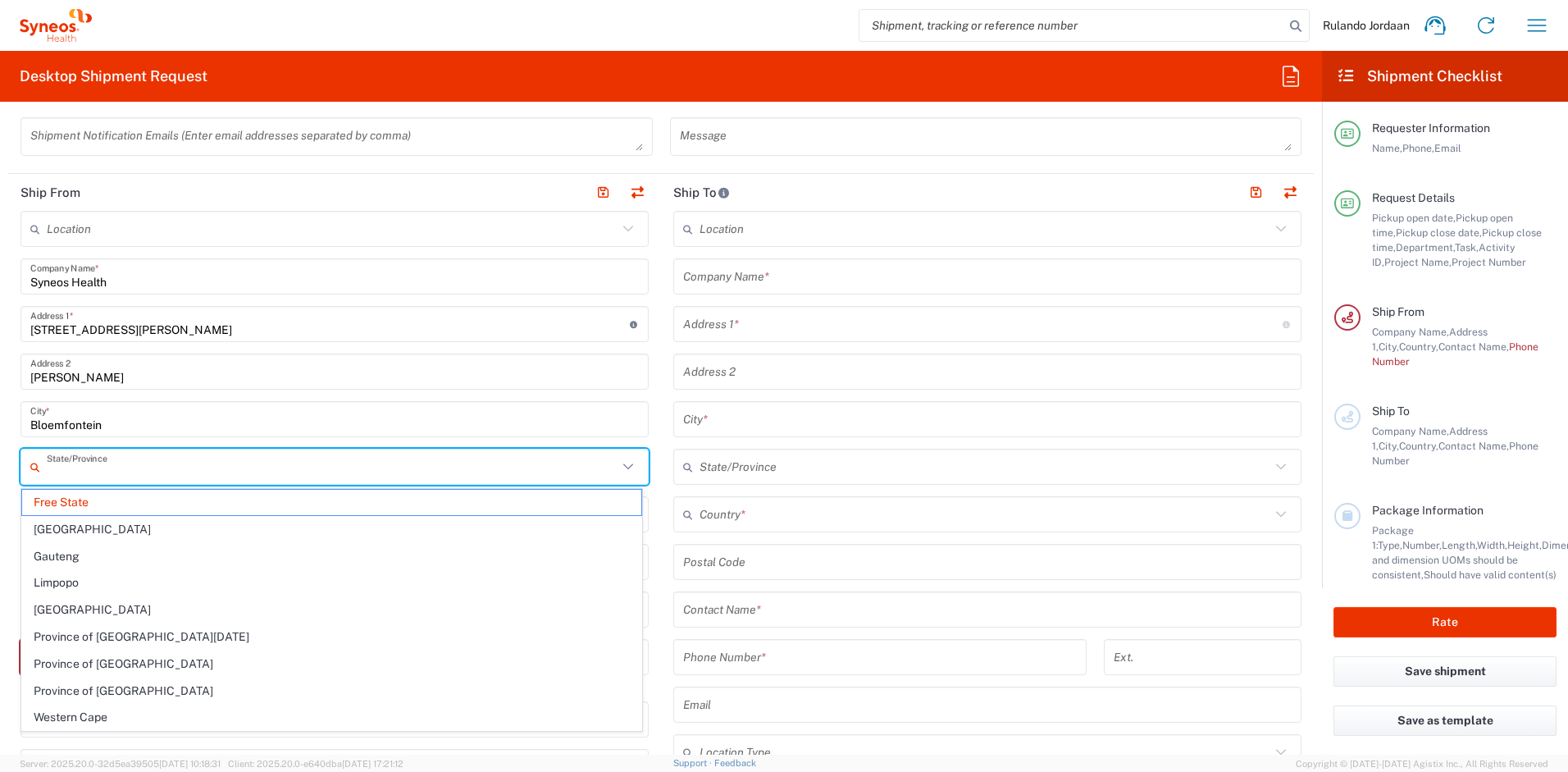
drag, startPoint x: 111, startPoint y: 472, endPoint x: 21, endPoint y: 456, distance: 91.4
click at [21, 456] on div "State/Province" at bounding box center [335, 467] width 629 height 36
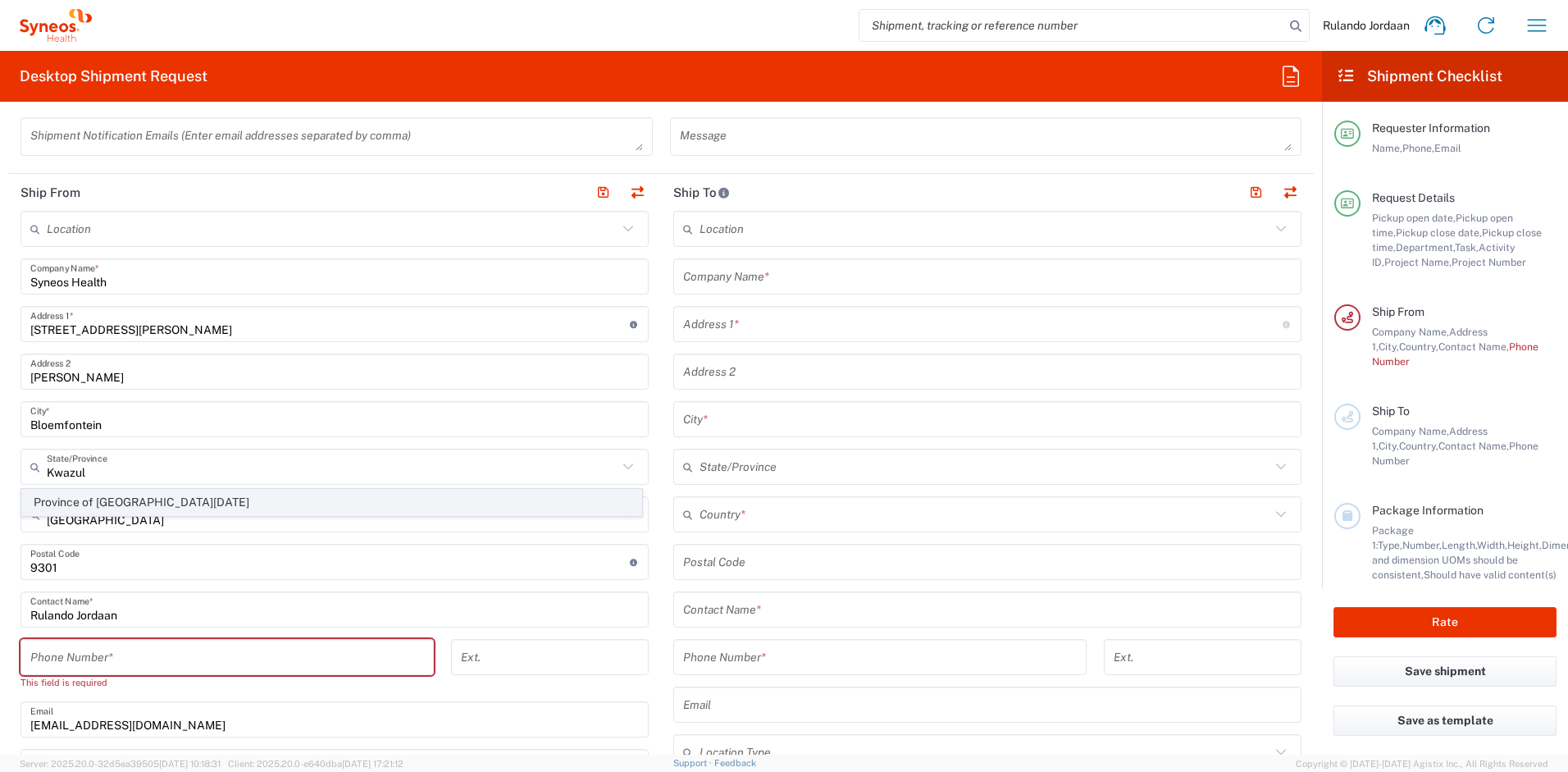
click at [72, 494] on span "Province of [GEOGRAPHIC_DATA][DATE]" at bounding box center [332, 502] width 619 height 26
type input "Province of [GEOGRAPHIC_DATA][DATE]"
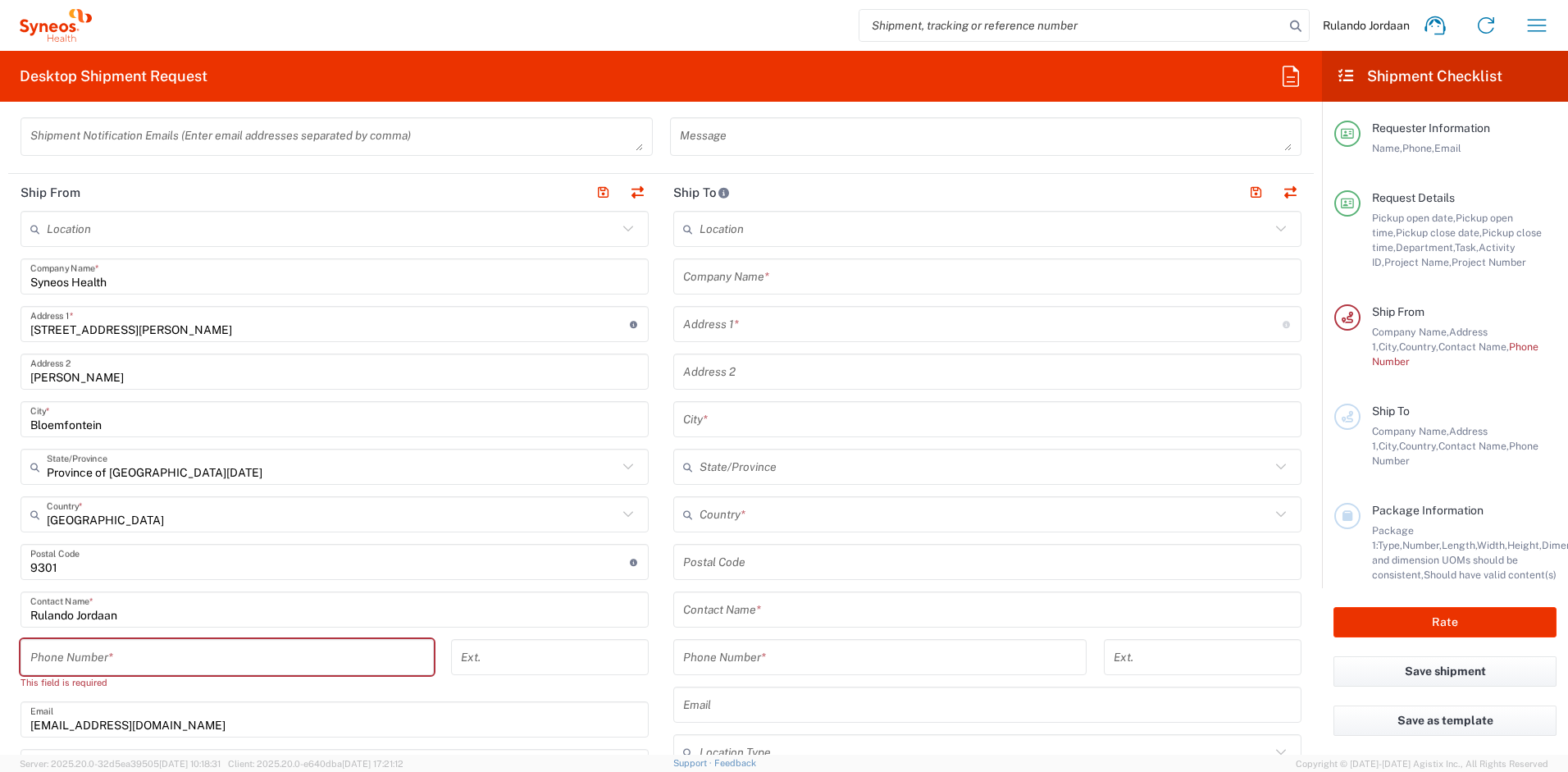
click at [133, 427] on input "Bloemfontein" at bounding box center [335, 419] width 609 height 29
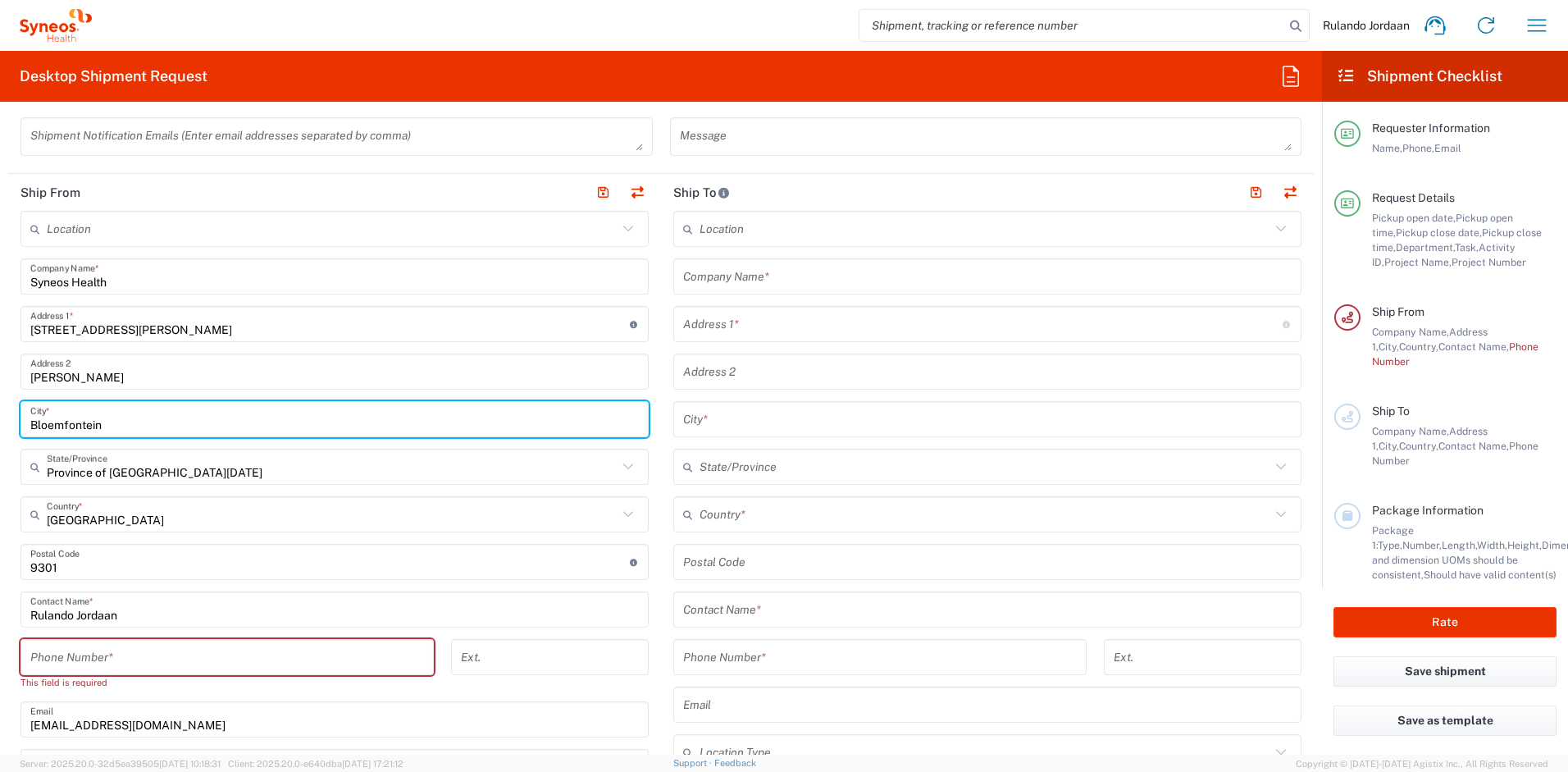
drag, startPoint x: 176, startPoint y: 424, endPoint x: 26, endPoint y: 409, distance: 150.7
click at [26, 409] on div "Bloemfontein City *" at bounding box center [335, 419] width 629 height 36
type input "[GEOGRAPHIC_DATA]"
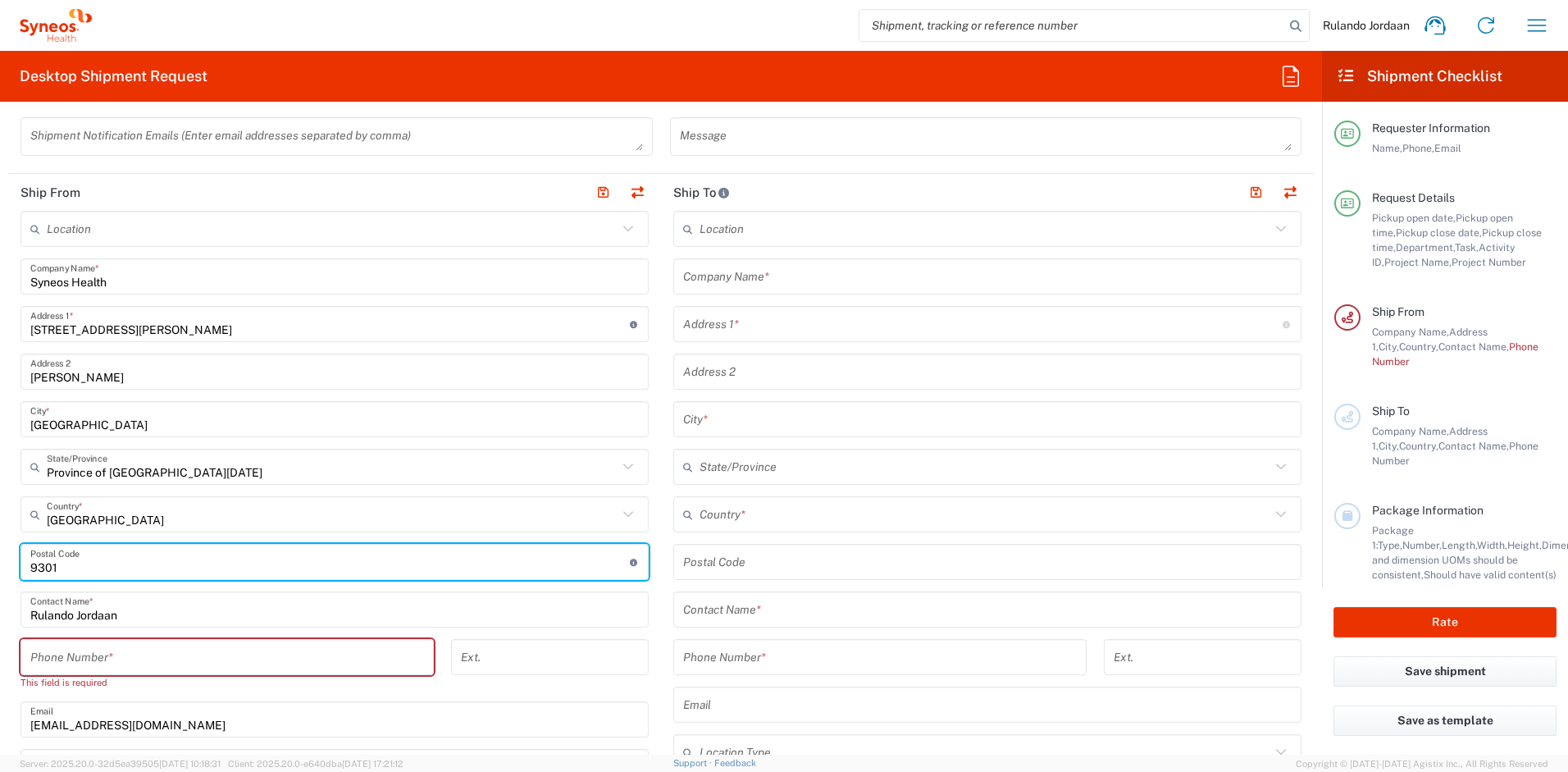
drag, startPoint x: 123, startPoint y: 572, endPoint x: 12, endPoint y: 567, distance: 111.1
click at [12, 567] on main "Location [PERSON_NAME] LLC-[GEOGRAPHIC_DATA] [GEOGRAPHIC_DATA] [GEOGRAPHIC_DATA…" at bounding box center [335, 586] width 653 height 751
type input "3610"
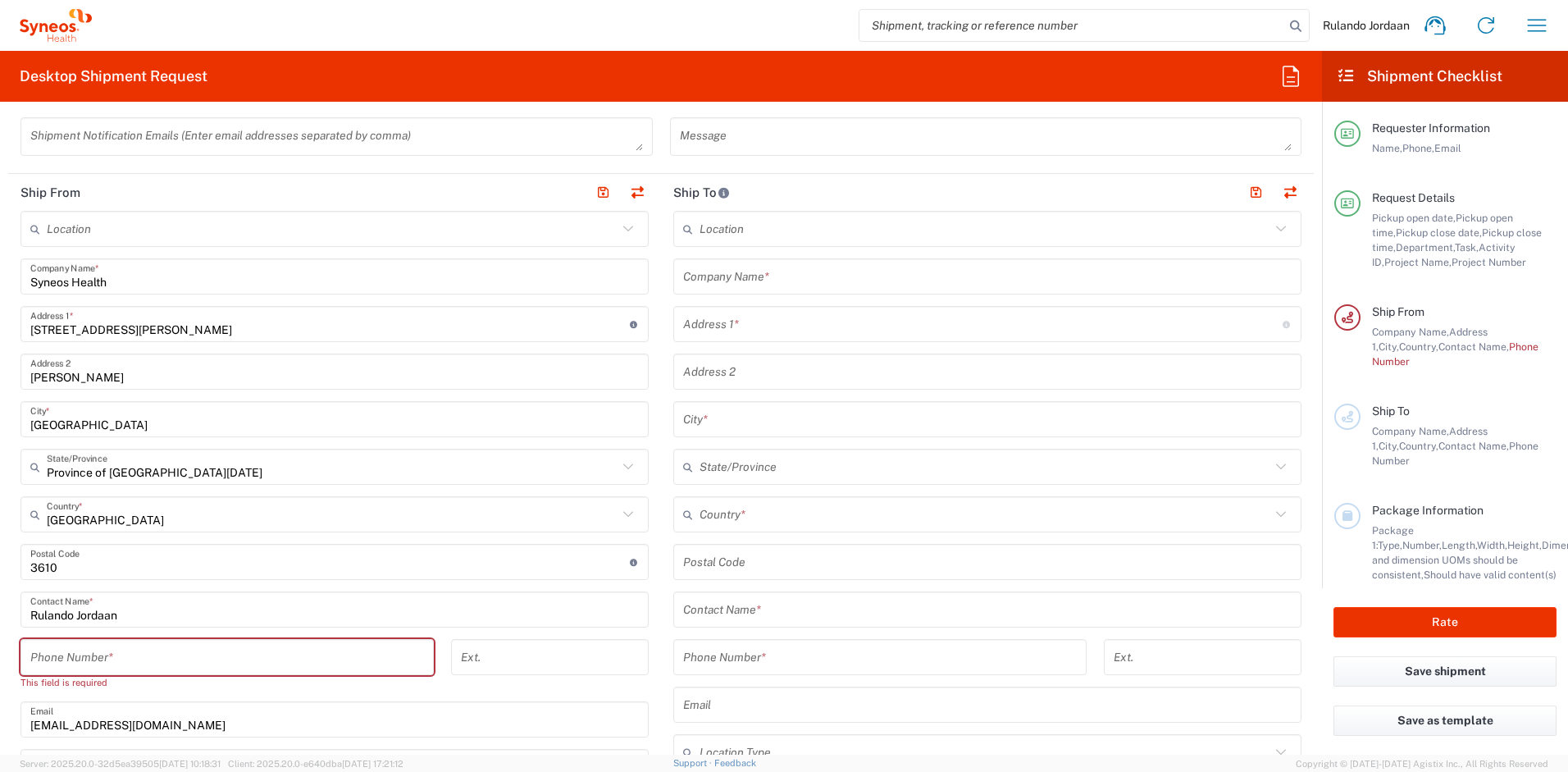
click at [662, 127] on div "Message" at bounding box center [986, 142] width 650 height 50
click at [130, 620] on input "Rulando Jordaan" at bounding box center [335, 610] width 609 height 29
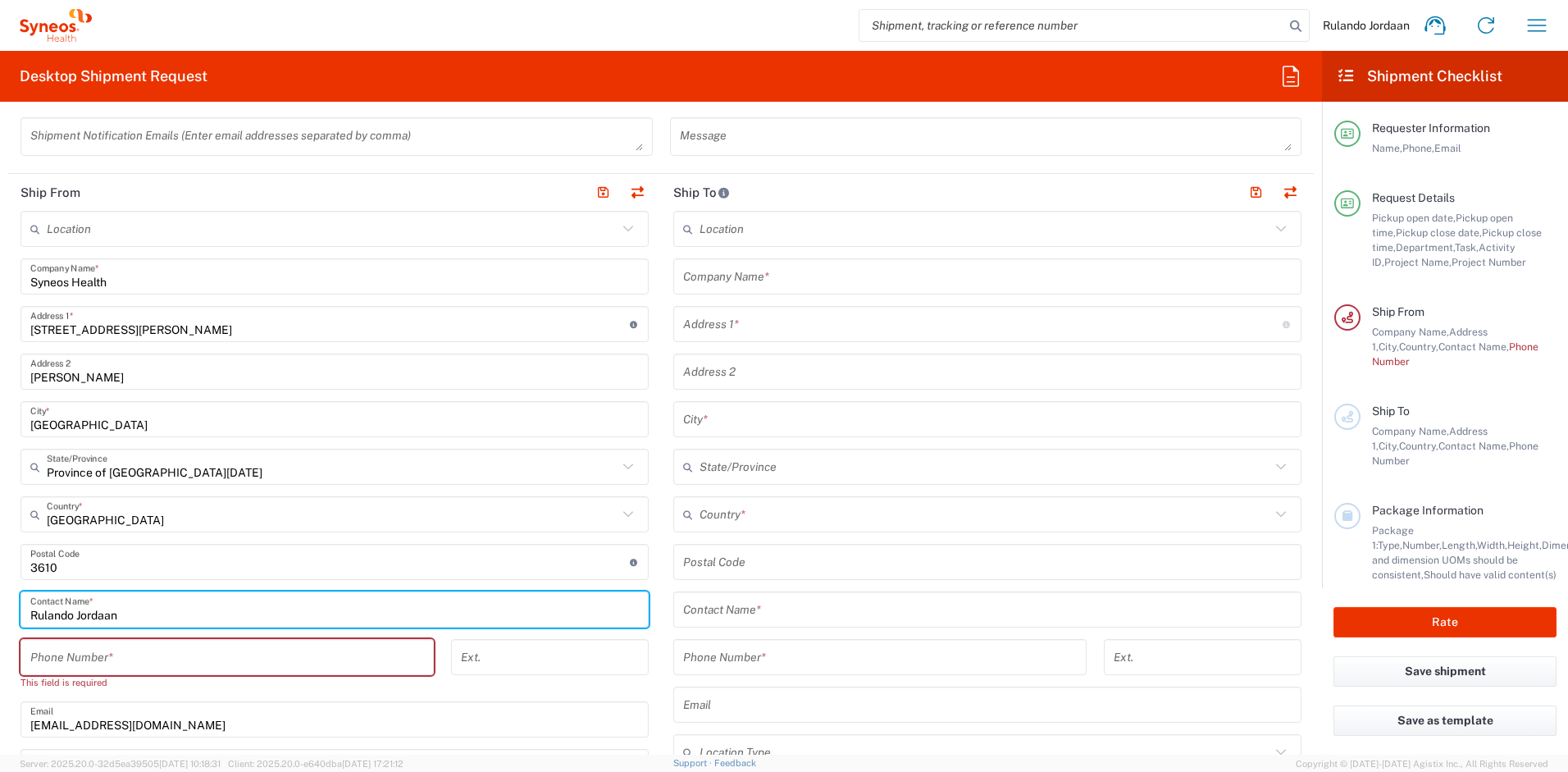
drag, startPoint x: 129, startPoint y: 616, endPoint x: -26, endPoint y: 608, distance: 155.2
click at [0, 608] on html "Rulando Jordaan Home Shipment estimator Shipment tracking Desktop shipment requ…" at bounding box center [784, 386] width 1568 height 772
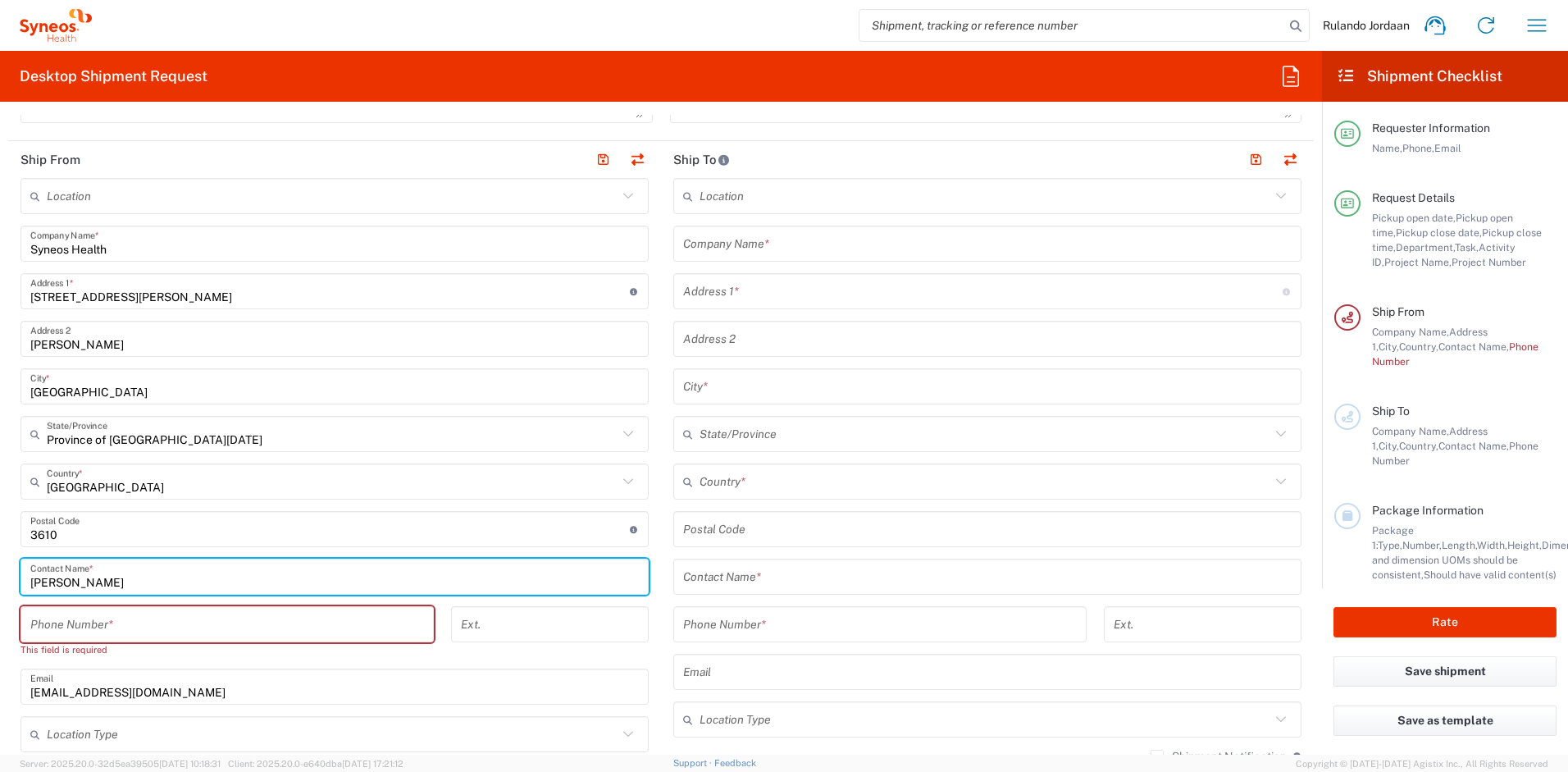
scroll to position [726, 0]
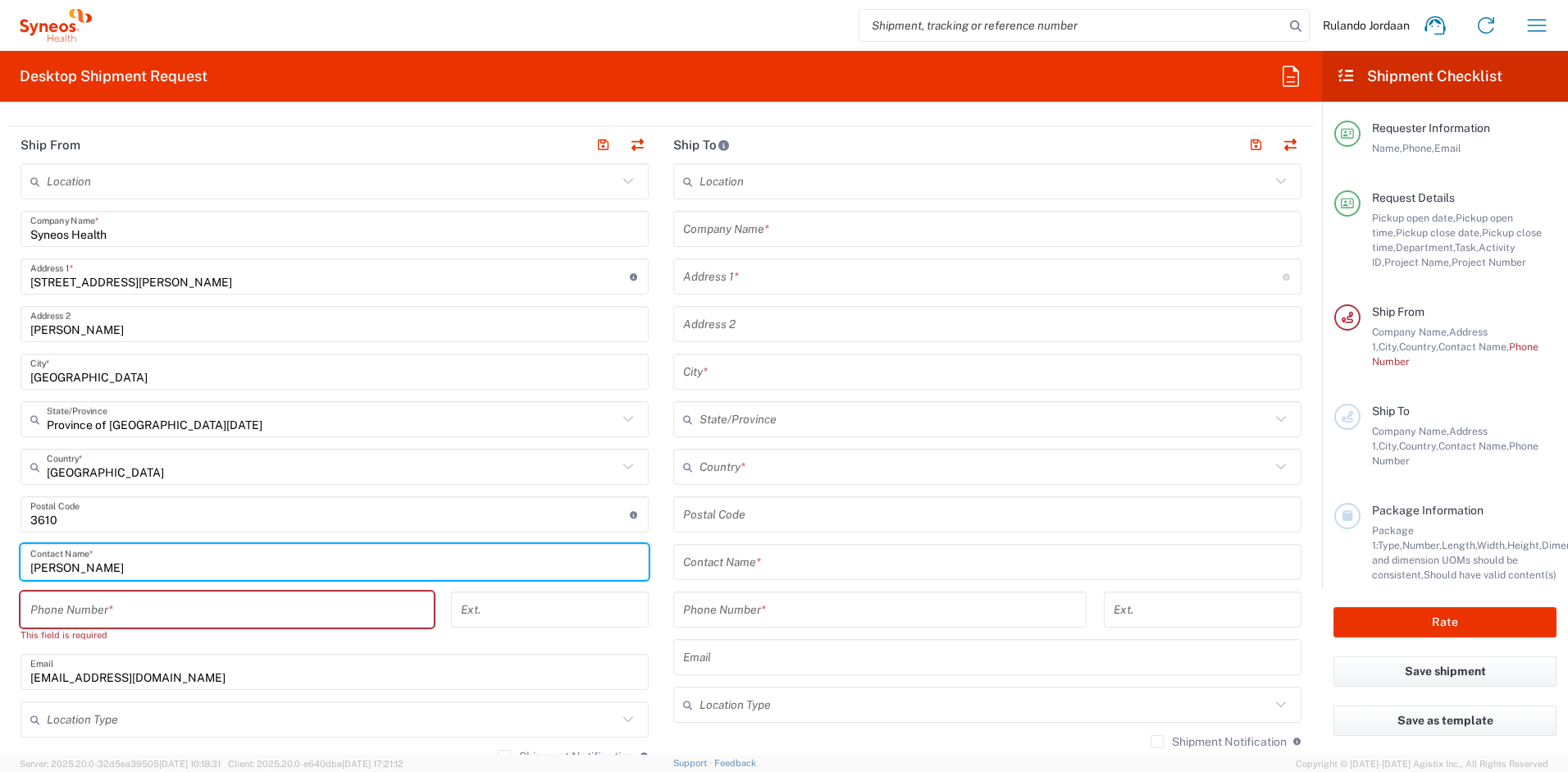
type input "[PERSON_NAME]"
click at [158, 586] on div "Location [PERSON_NAME] LLC-[GEOGRAPHIC_DATA] [GEOGRAPHIC_DATA] [GEOGRAPHIC_DATA…" at bounding box center [335, 539] width 629 height 751
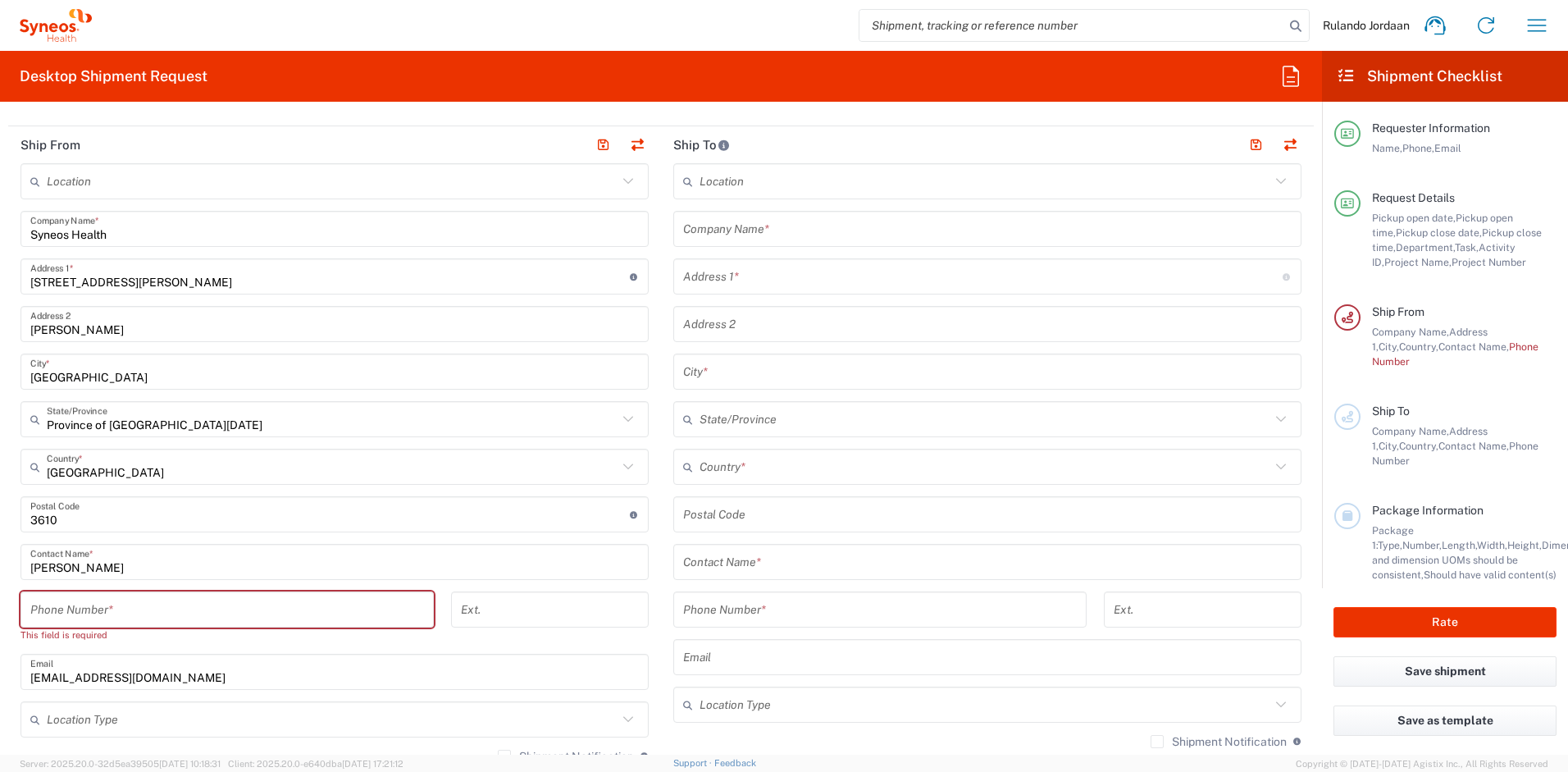
click at [162, 596] on input "tel" at bounding box center [227, 610] width 393 height 29
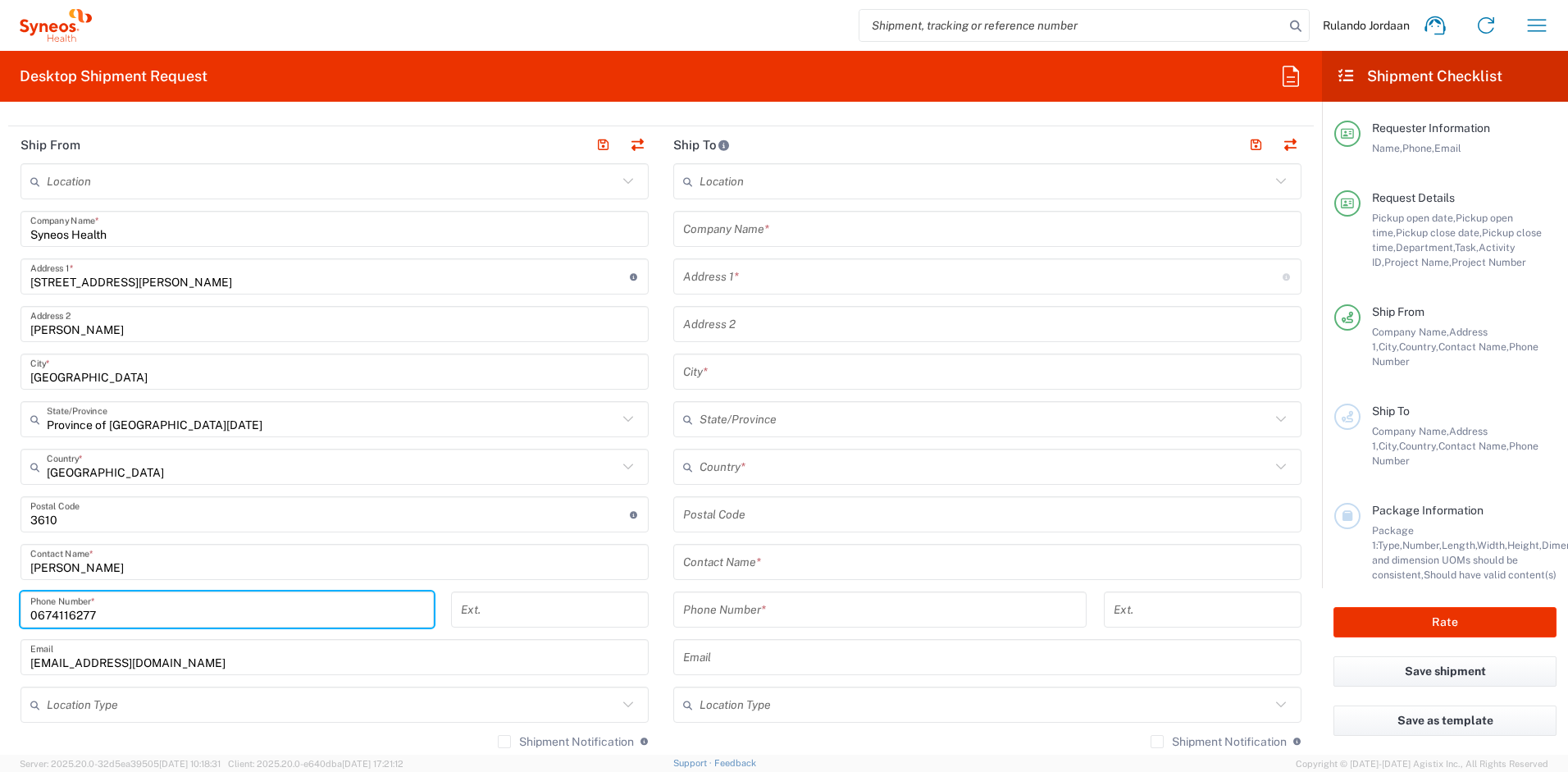
type input "0674116277"
click at [662, 118] on div "Message" at bounding box center [986, 95] width 650 height 50
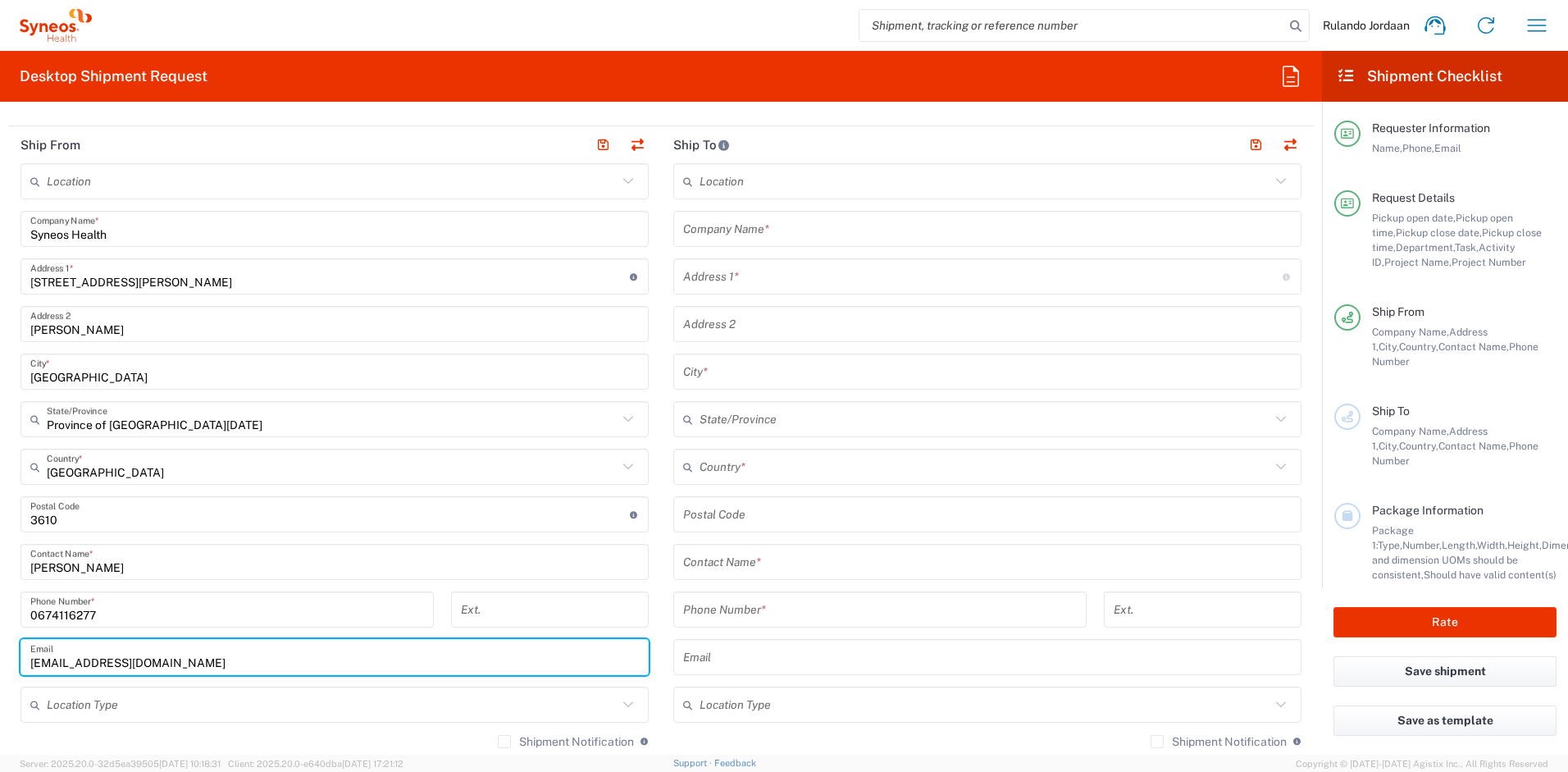
click at [191, 654] on input "[EMAIL_ADDRESS][DOMAIN_NAME]" at bounding box center [335, 657] width 609 height 29
drag, startPoint x: 228, startPoint y: 662, endPoint x: -3, endPoint y: 647, distance: 231.5
click at [0, 647] on html "Rulando Jordaan Home Shipment estimator Shipment tracking Desktop shipment requ…" at bounding box center [784, 386] width 1568 height 772
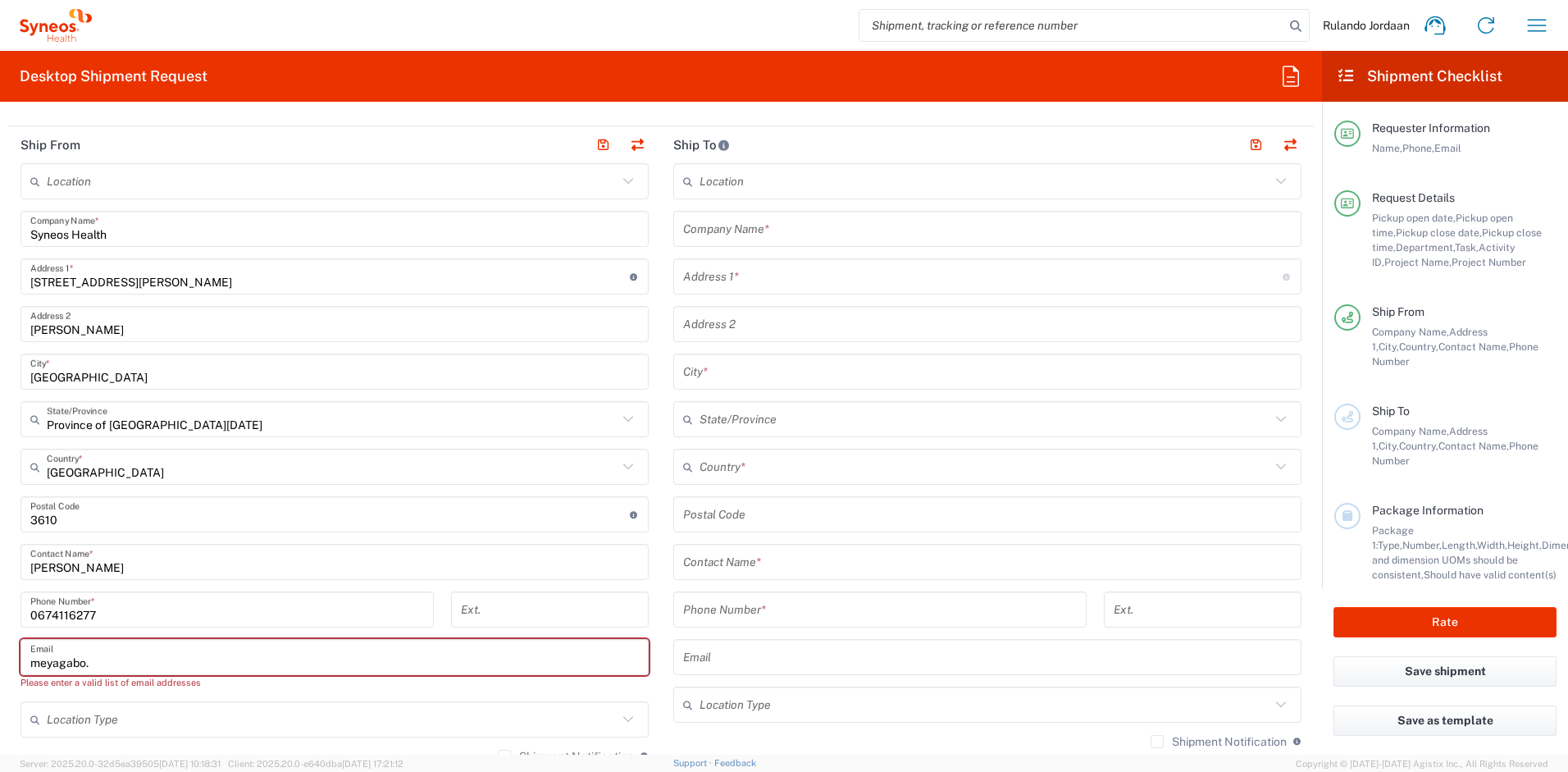
type input "[EMAIL_ADDRESS][DOMAIN_NAME]"
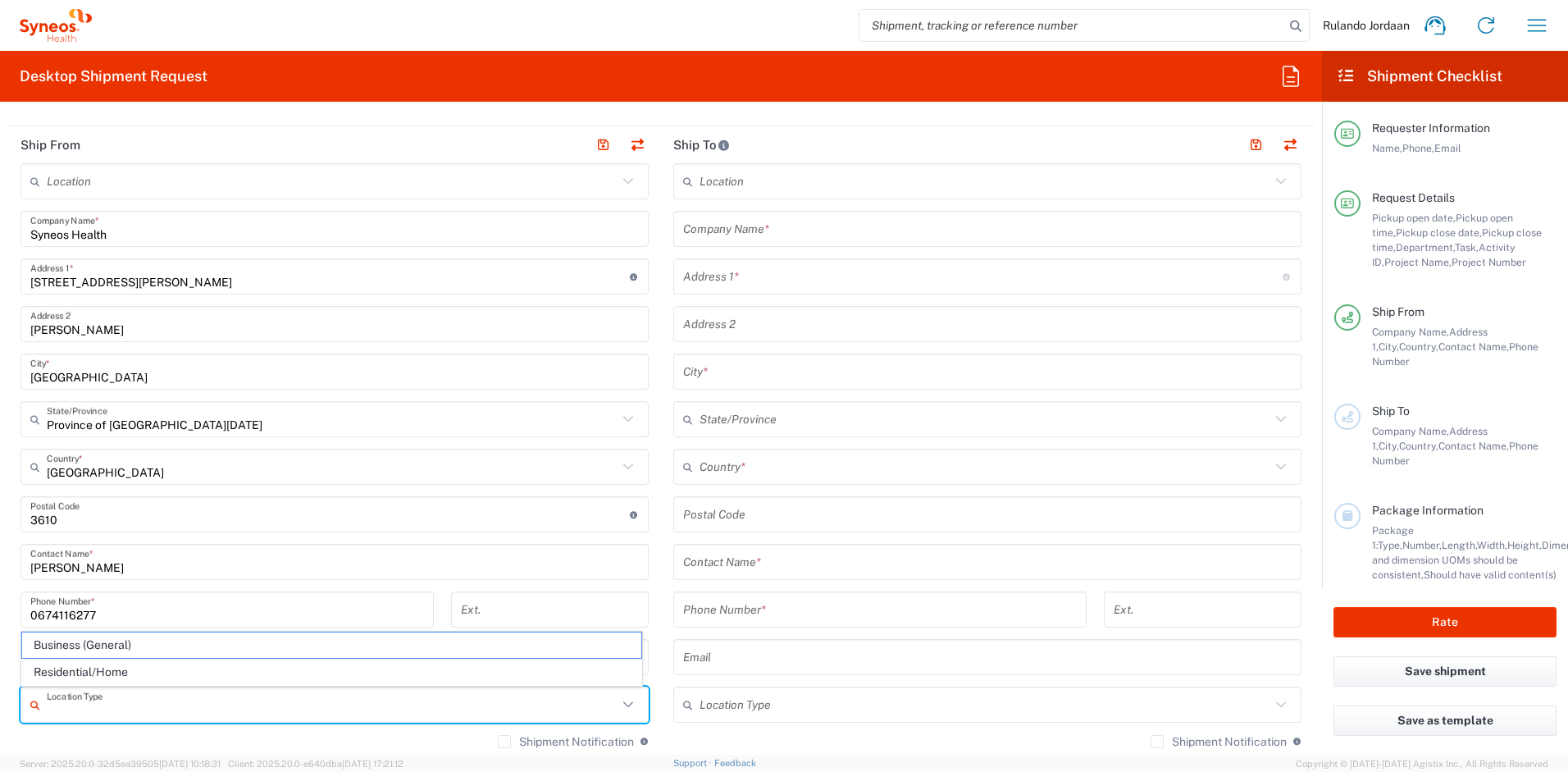
click at [662, 326] on main "Location [PERSON_NAME] LLC-[GEOGRAPHIC_DATA] [GEOGRAPHIC_DATA] [GEOGRAPHIC_DATA…" at bounding box center [988, 507] width 653 height 689
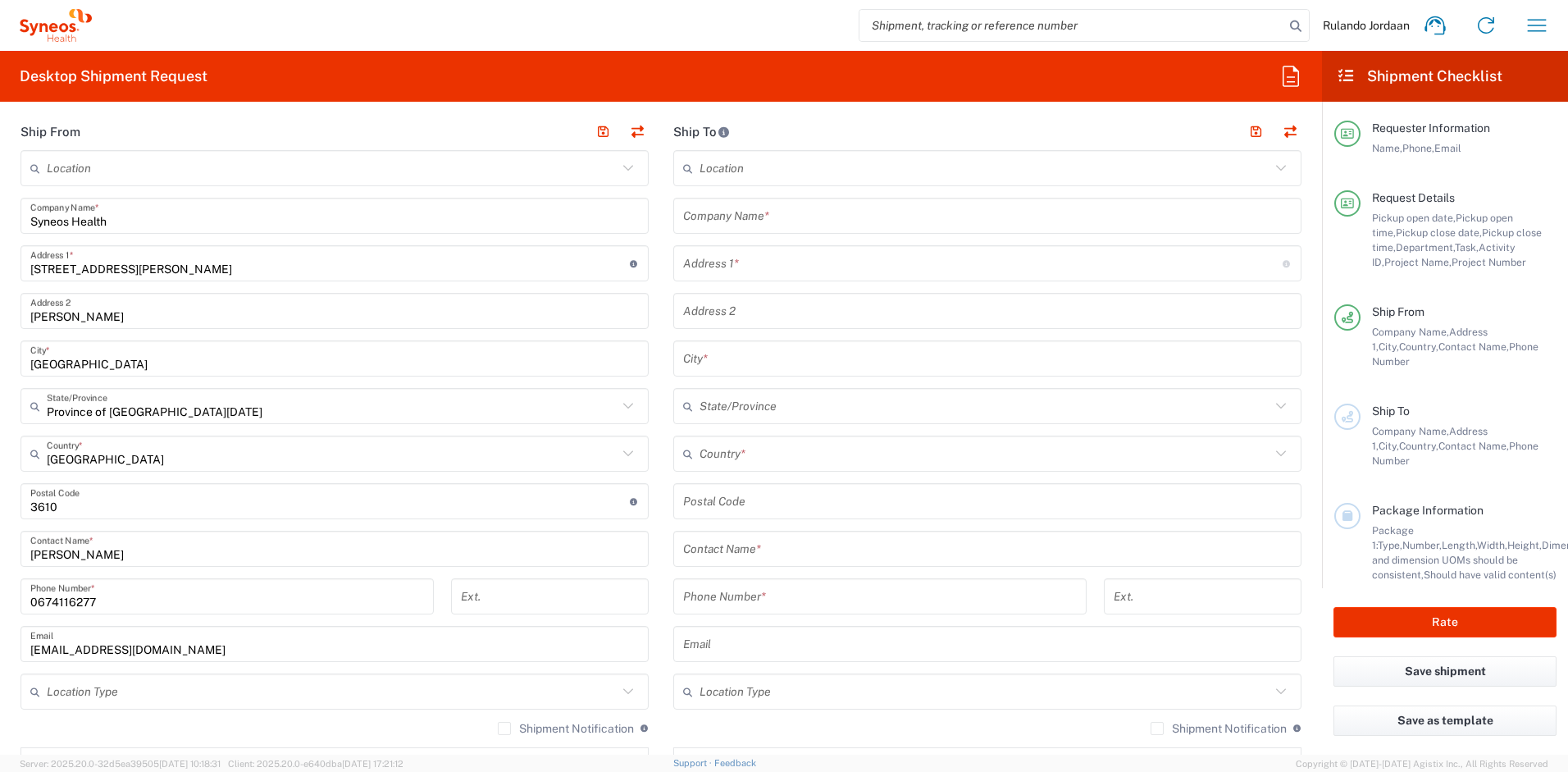
scroll to position [708, 0]
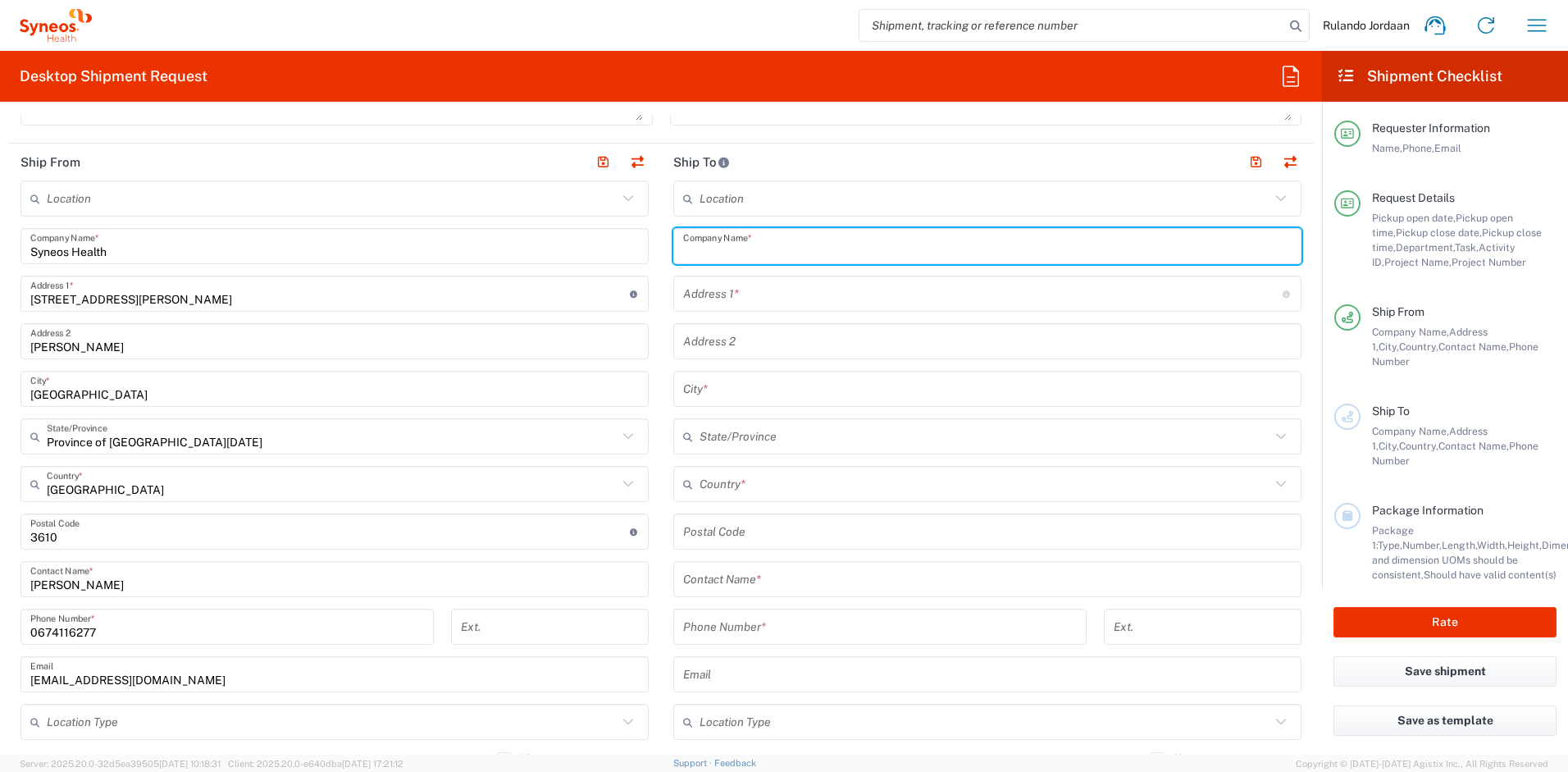
click at [719, 257] on input "text" at bounding box center [987, 246] width 609 height 29
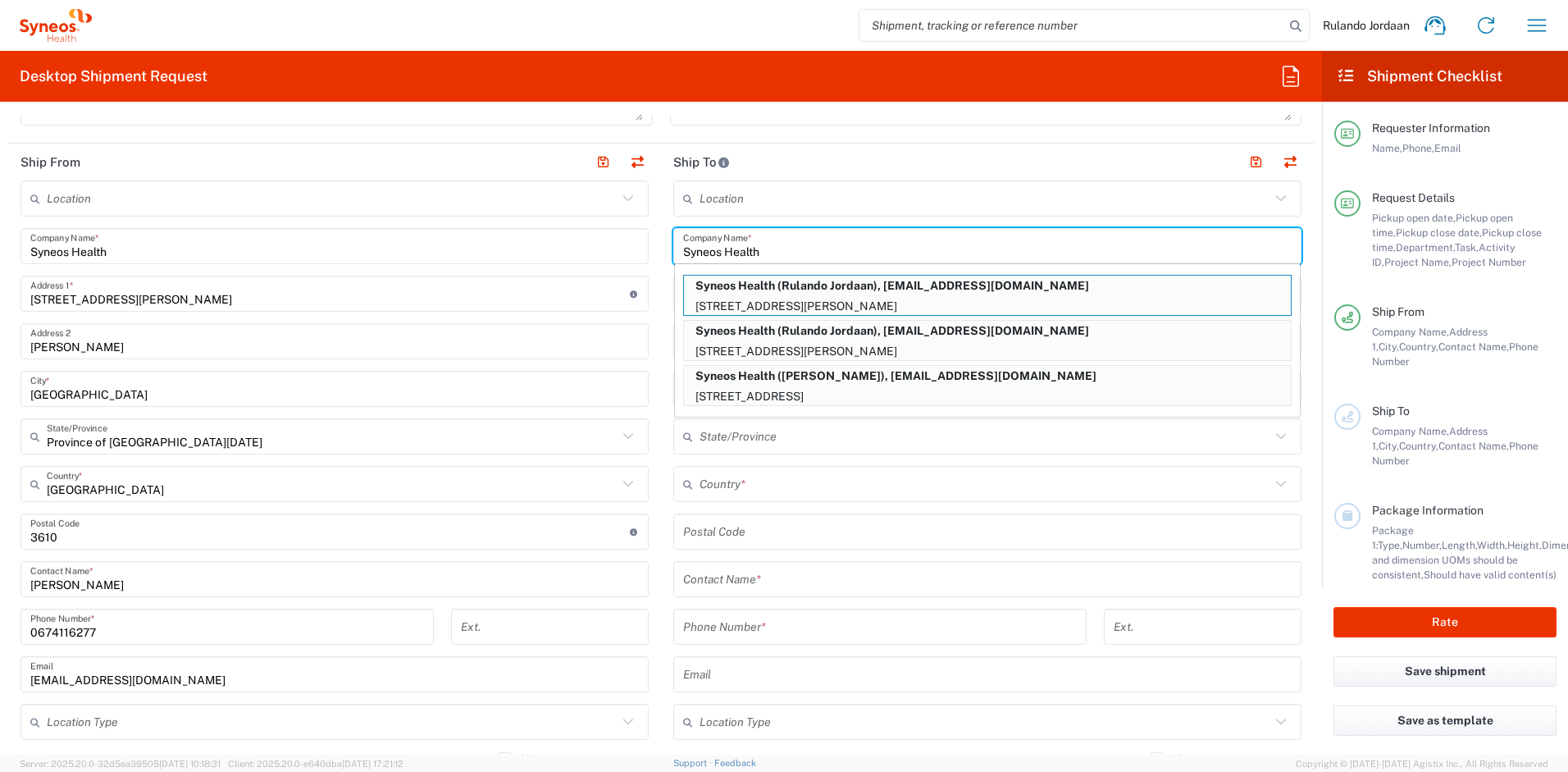
type input "Syneos Health"
click at [647, 291] on main "Location [PERSON_NAME] LLC-[GEOGRAPHIC_DATA] [GEOGRAPHIC_DATA] [GEOGRAPHIC_DATA…" at bounding box center [335, 548] width 653 height 737
click at [666, 283] on main "Location [PERSON_NAME] LLC-[GEOGRAPHIC_DATA] [GEOGRAPHIC_DATA] [GEOGRAPHIC_DATA…" at bounding box center [988, 525] width 653 height 689
click at [662, 280] on main "Location [PERSON_NAME] LLC-[GEOGRAPHIC_DATA] [GEOGRAPHIC_DATA] [GEOGRAPHIC_DATA…" at bounding box center [988, 525] width 653 height 689
click at [699, 474] on input "text" at bounding box center [985, 484] width 571 height 29
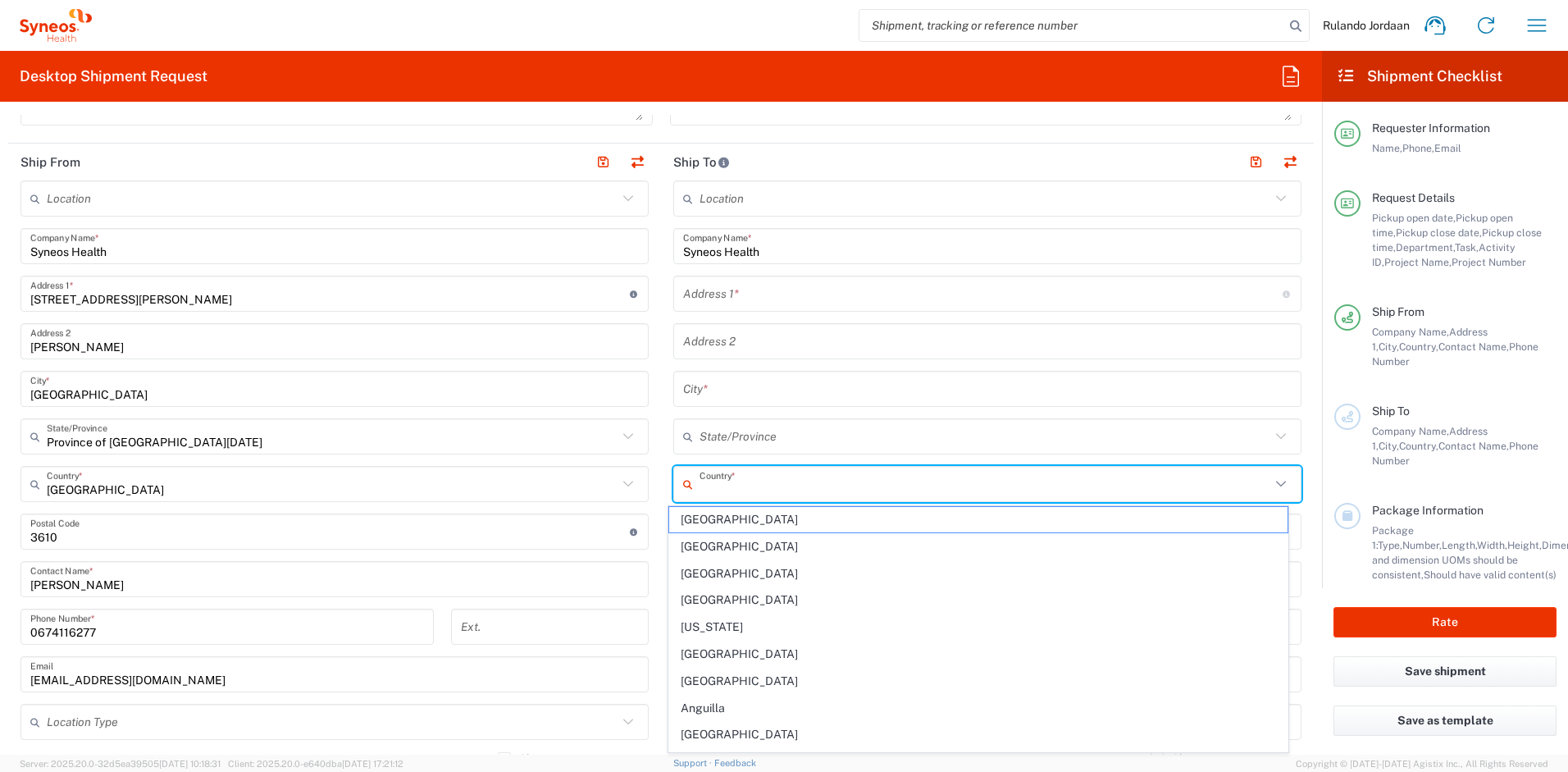
drag, startPoint x: 642, startPoint y: 397, endPoint x: 656, endPoint y: 379, distance: 22.8
click at [642, 398] on div "[GEOGRAPHIC_DATA] *" at bounding box center [335, 389] width 629 height 36
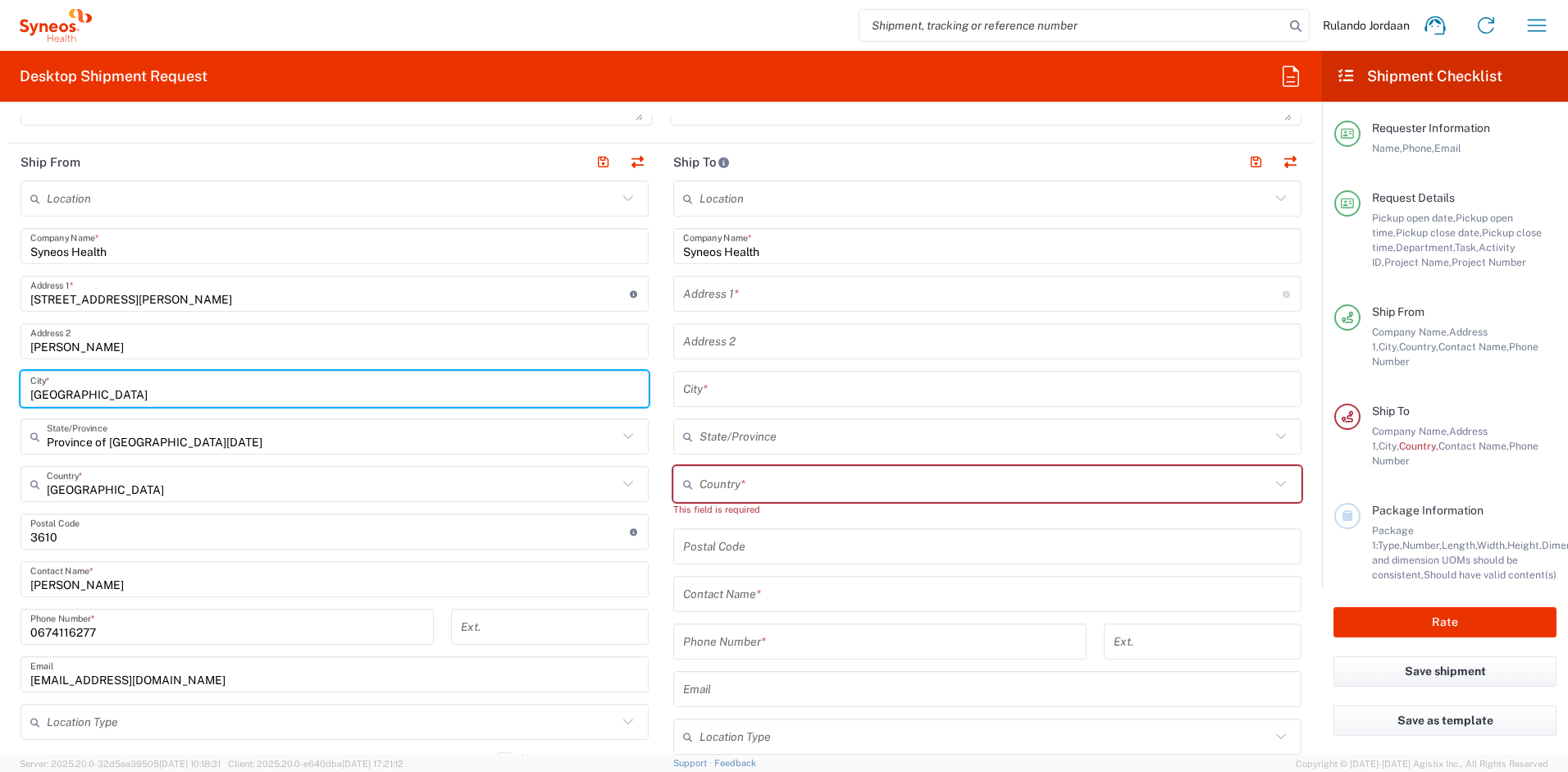
click at [742, 301] on input "text" at bounding box center [982, 294] width 600 height 29
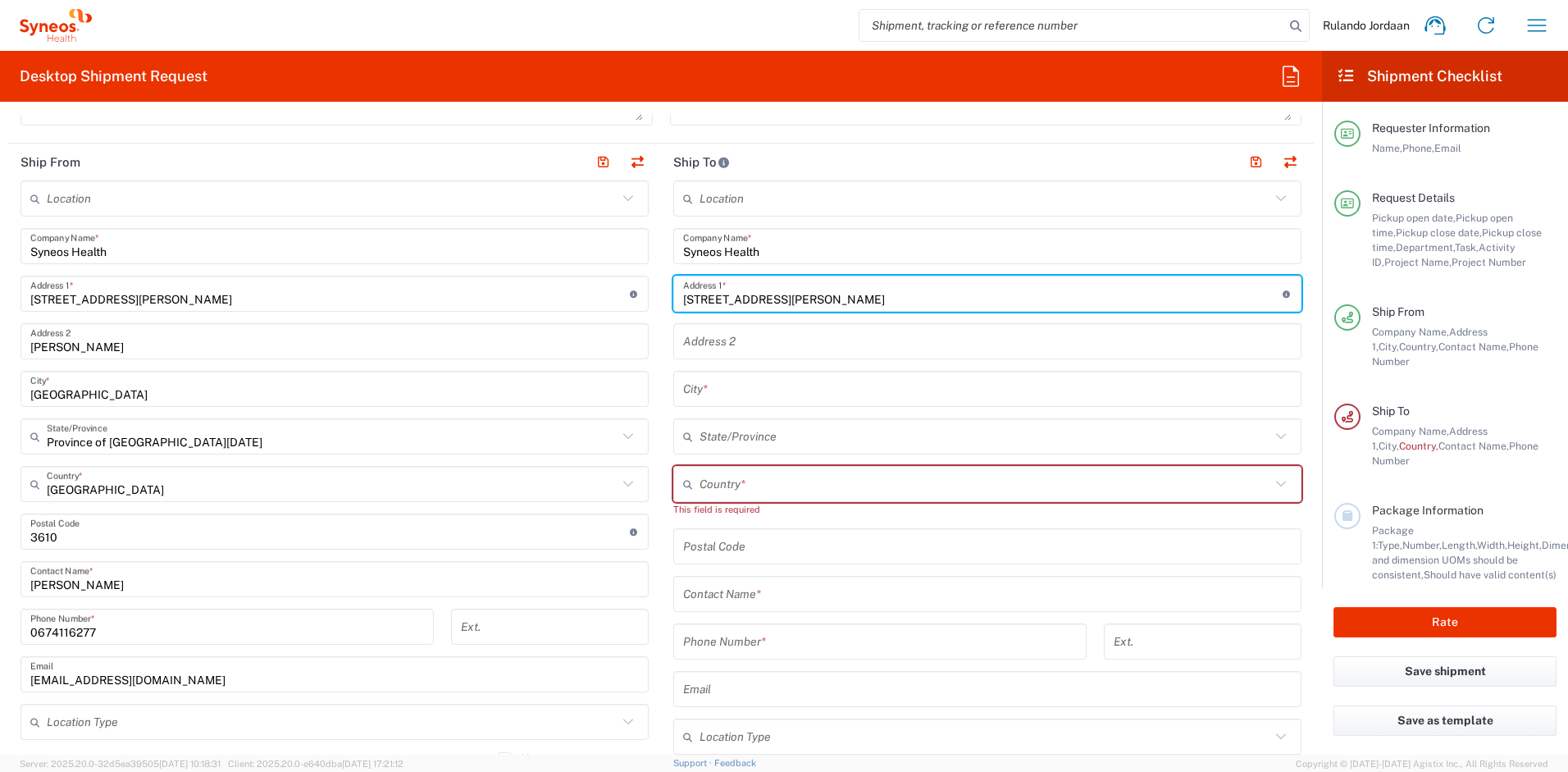
type input "[STREET_ADDRESS][PERSON_NAME]"
click at [648, 327] on main "Location [PERSON_NAME] LLC-[GEOGRAPHIC_DATA] [GEOGRAPHIC_DATA] [GEOGRAPHIC_DATA…" at bounding box center [335, 548] width 653 height 737
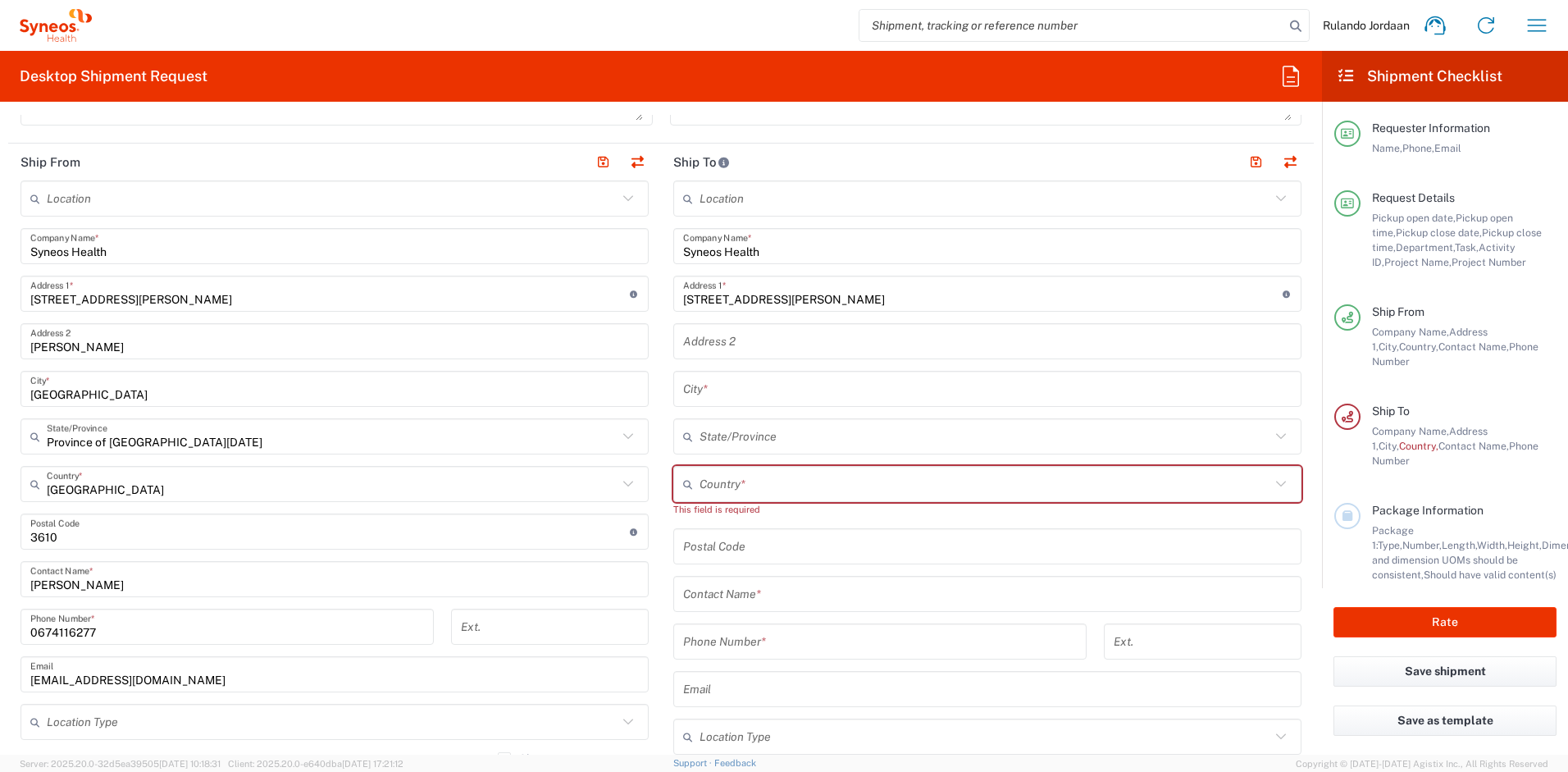
click at [697, 346] on input "text" at bounding box center [987, 341] width 609 height 29
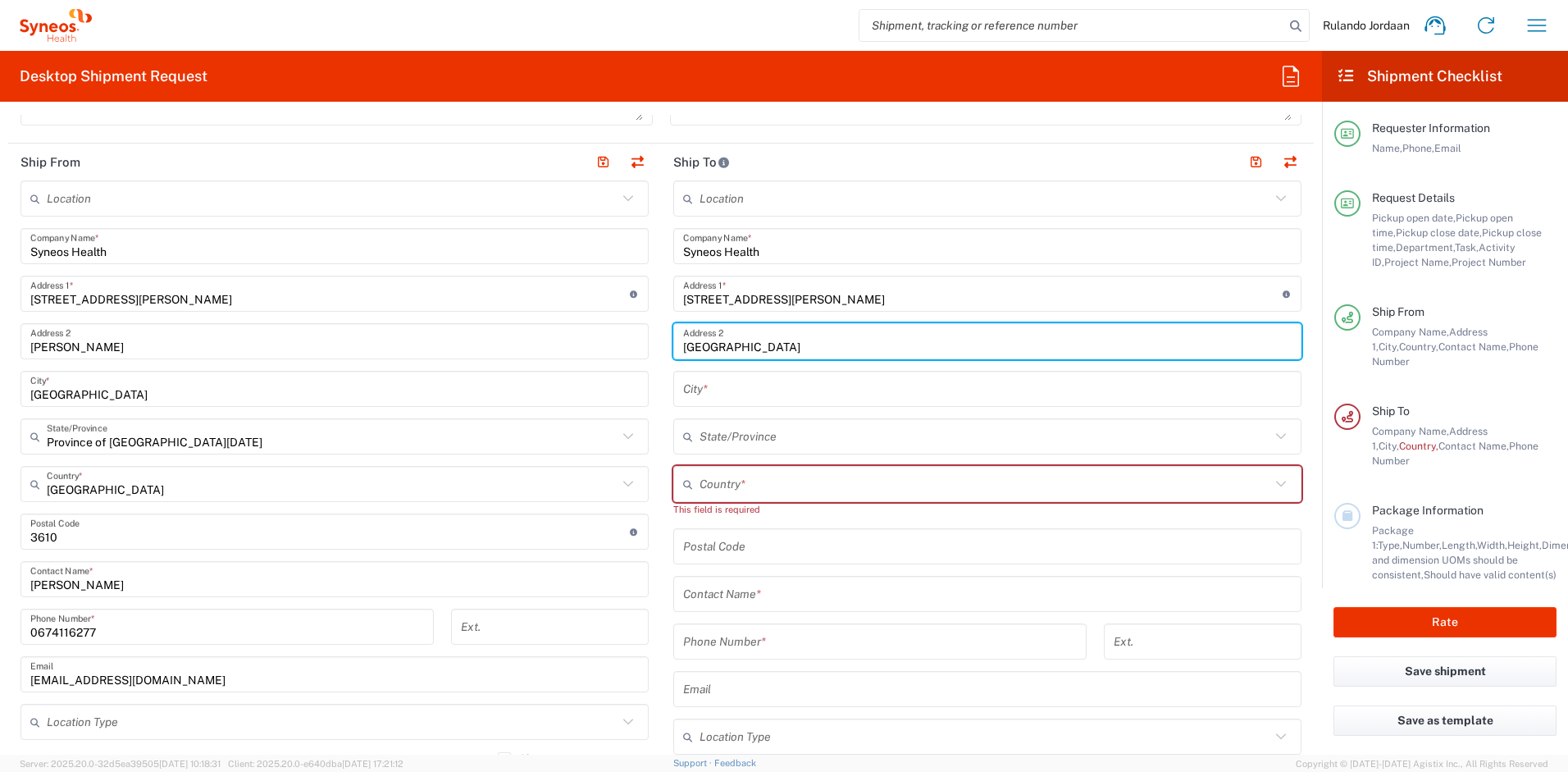
type input "[GEOGRAPHIC_DATA]"
click at [641, 371] on div "[GEOGRAPHIC_DATA] *" at bounding box center [335, 389] width 629 height 36
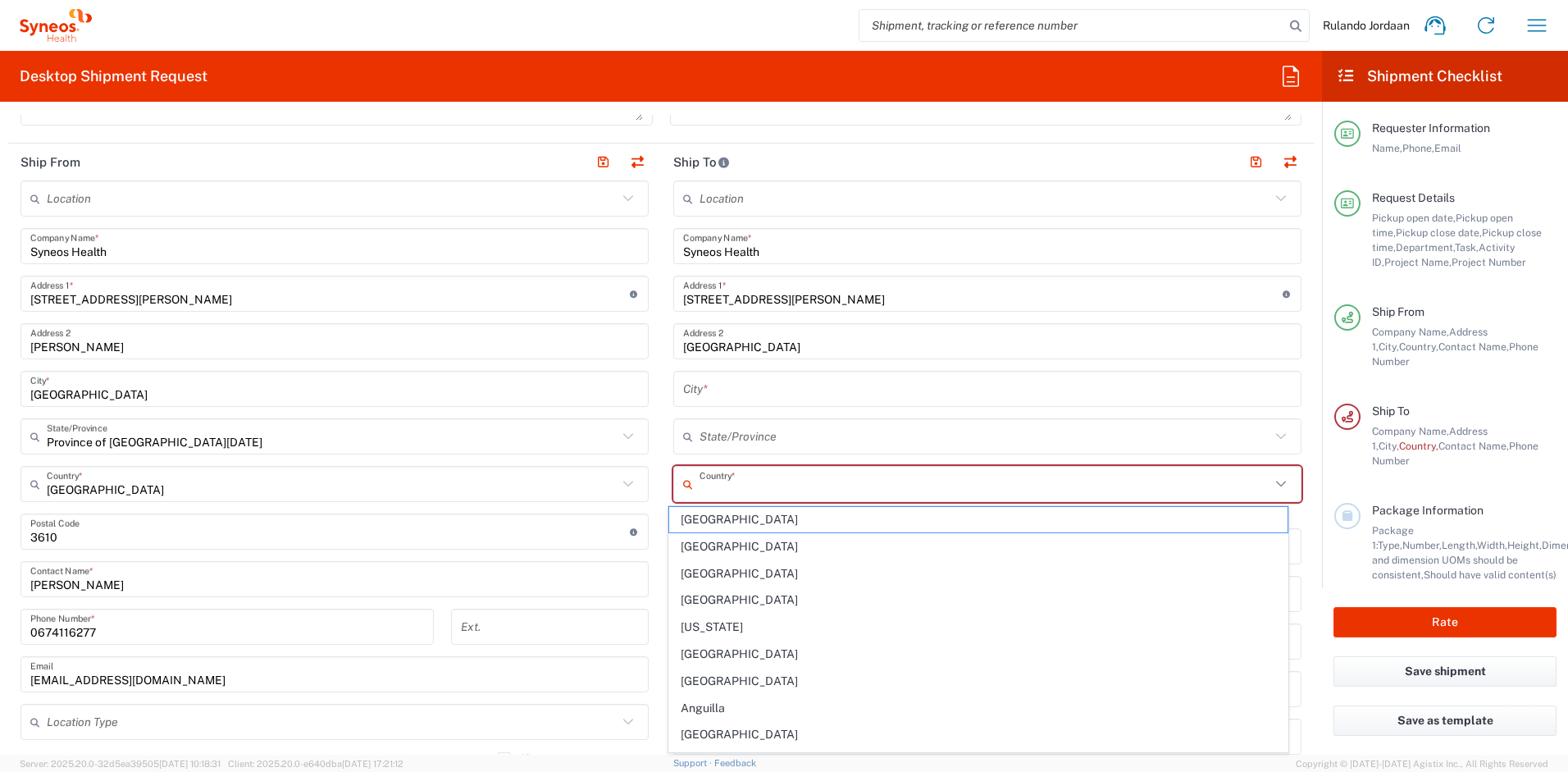
click at [719, 481] on input "text" at bounding box center [985, 484] width 571 height 29
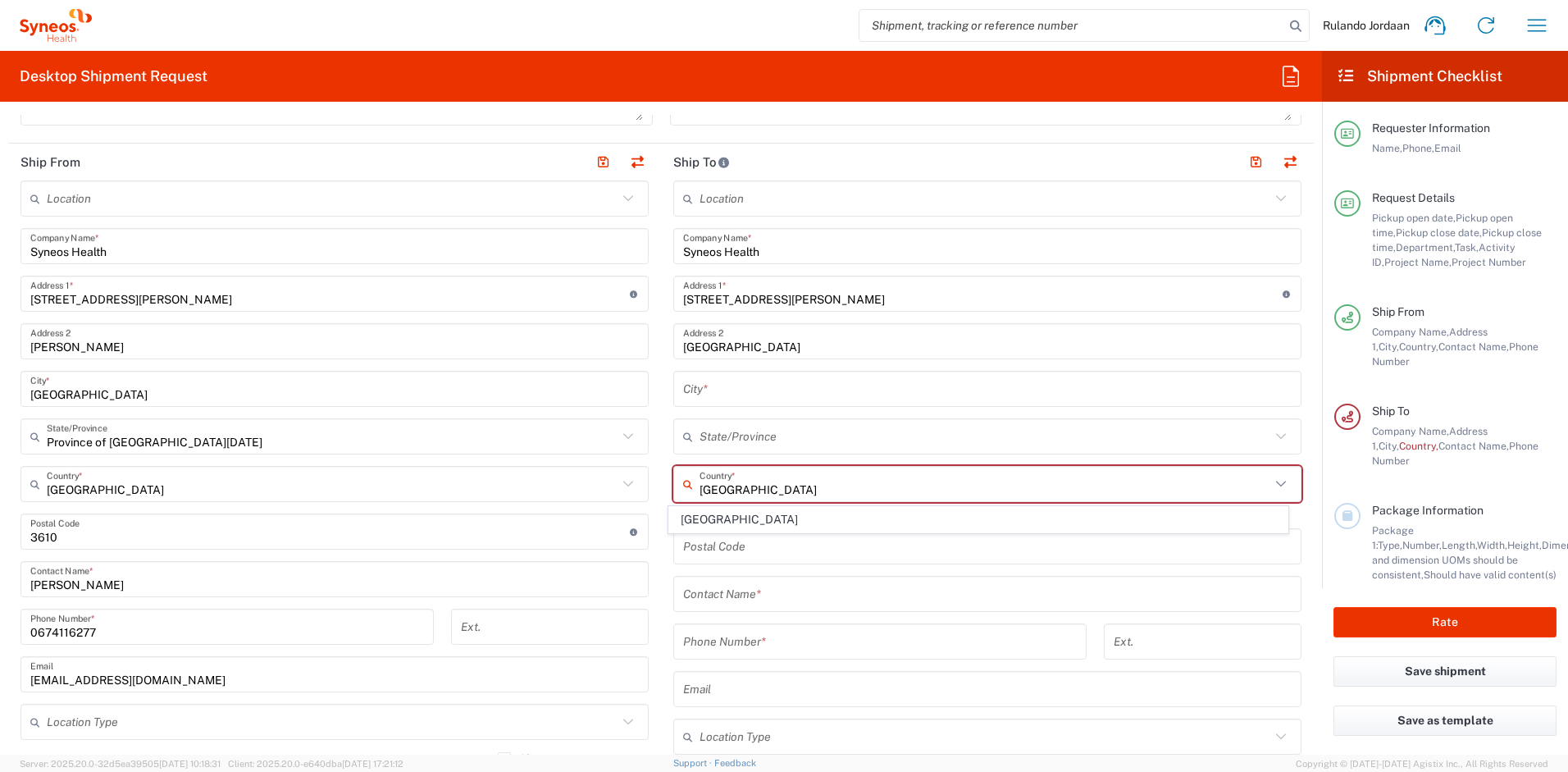
type input "[GEOGRAPHIC_DATA]"
click at [841, 516] on span "[GEOGRAPHIC_DATA]" at bounding box center [978, 520] width 619 height 26
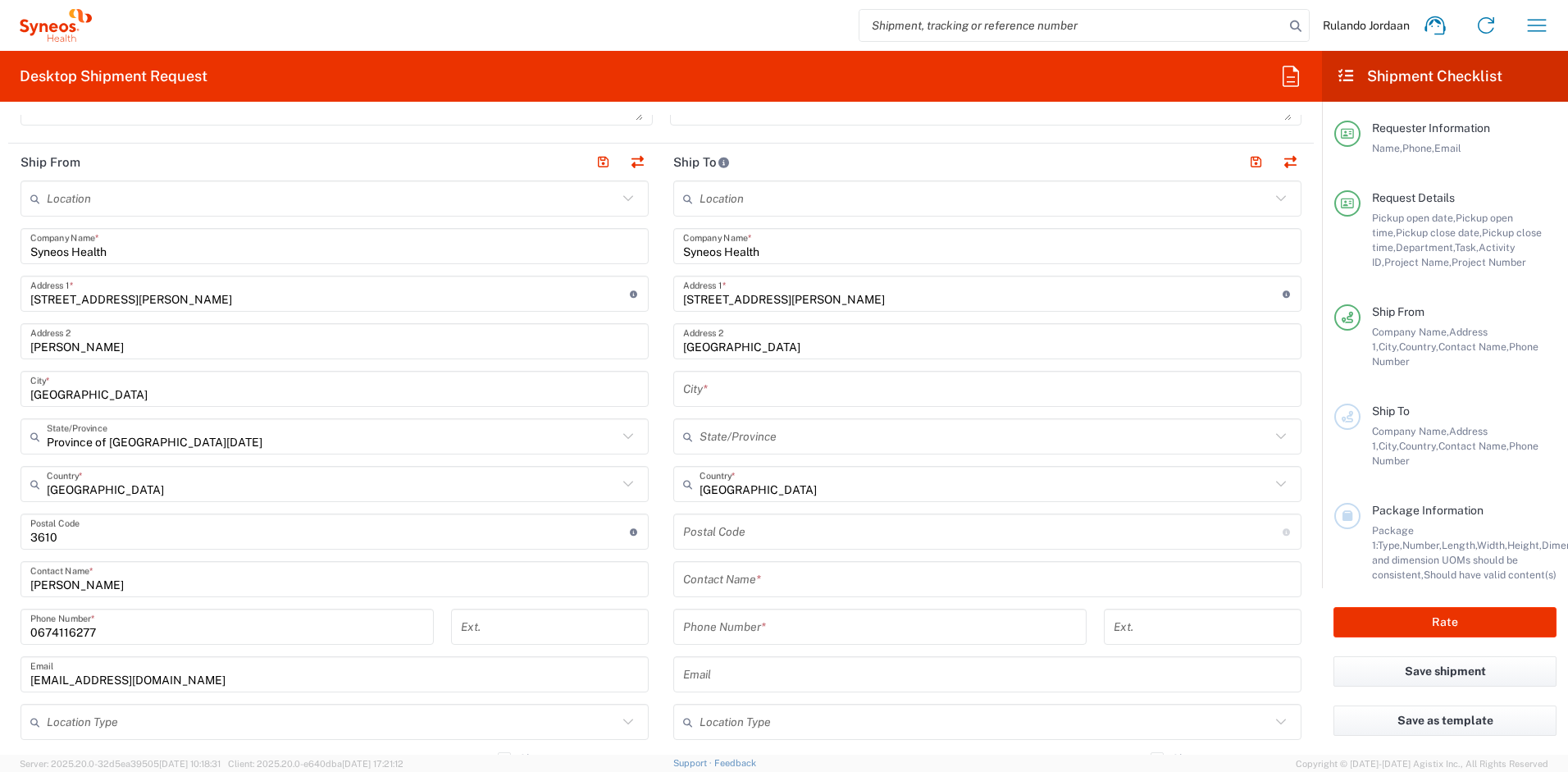
click at [715, 394] on input "text" at bounding box center [987, 388] width 609 height 29
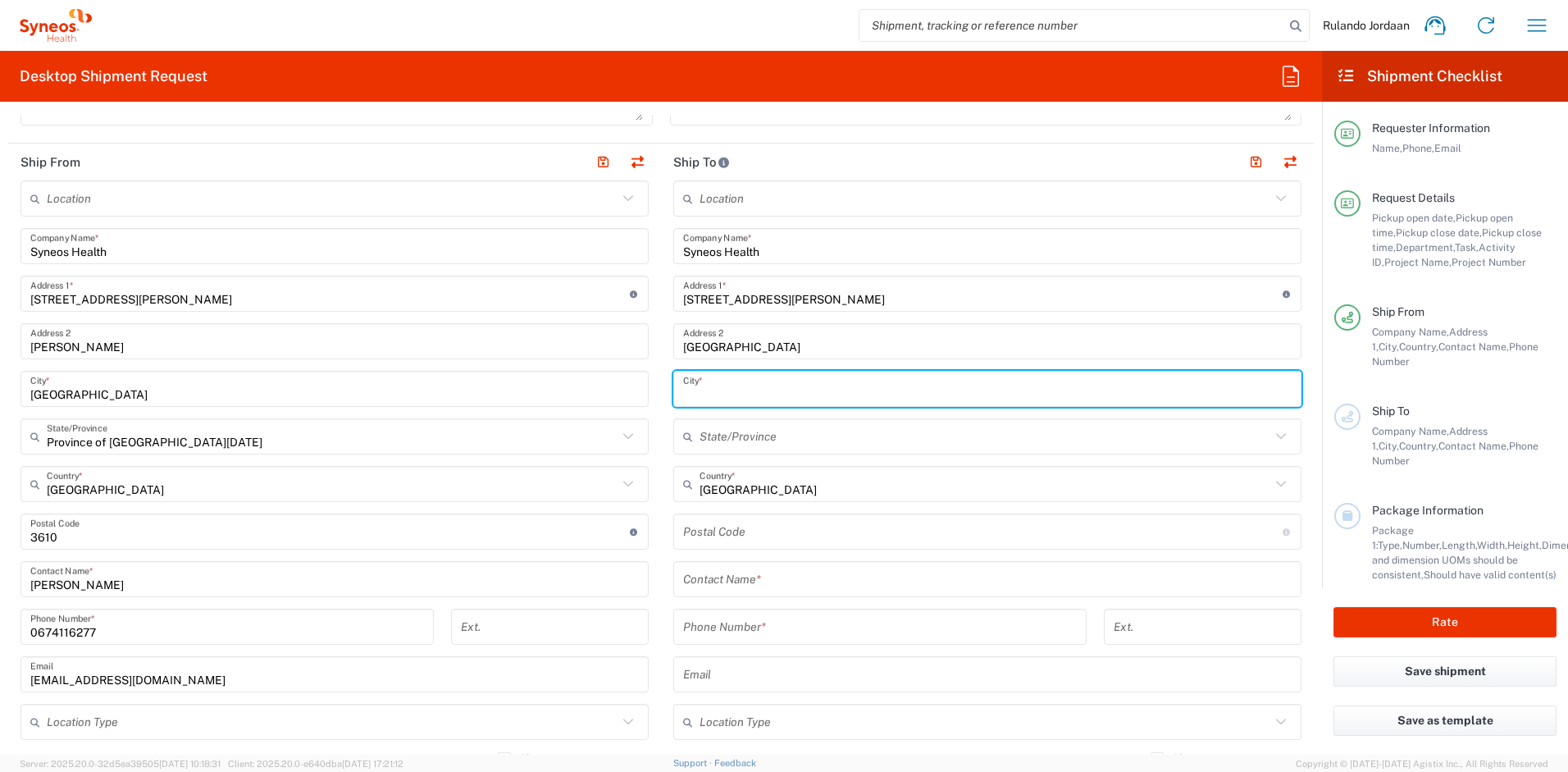
type input "l"
type input "Bloemfontien"
click at [712, 431] on input "text" at bounding box center [985, 436] width 571 height 29
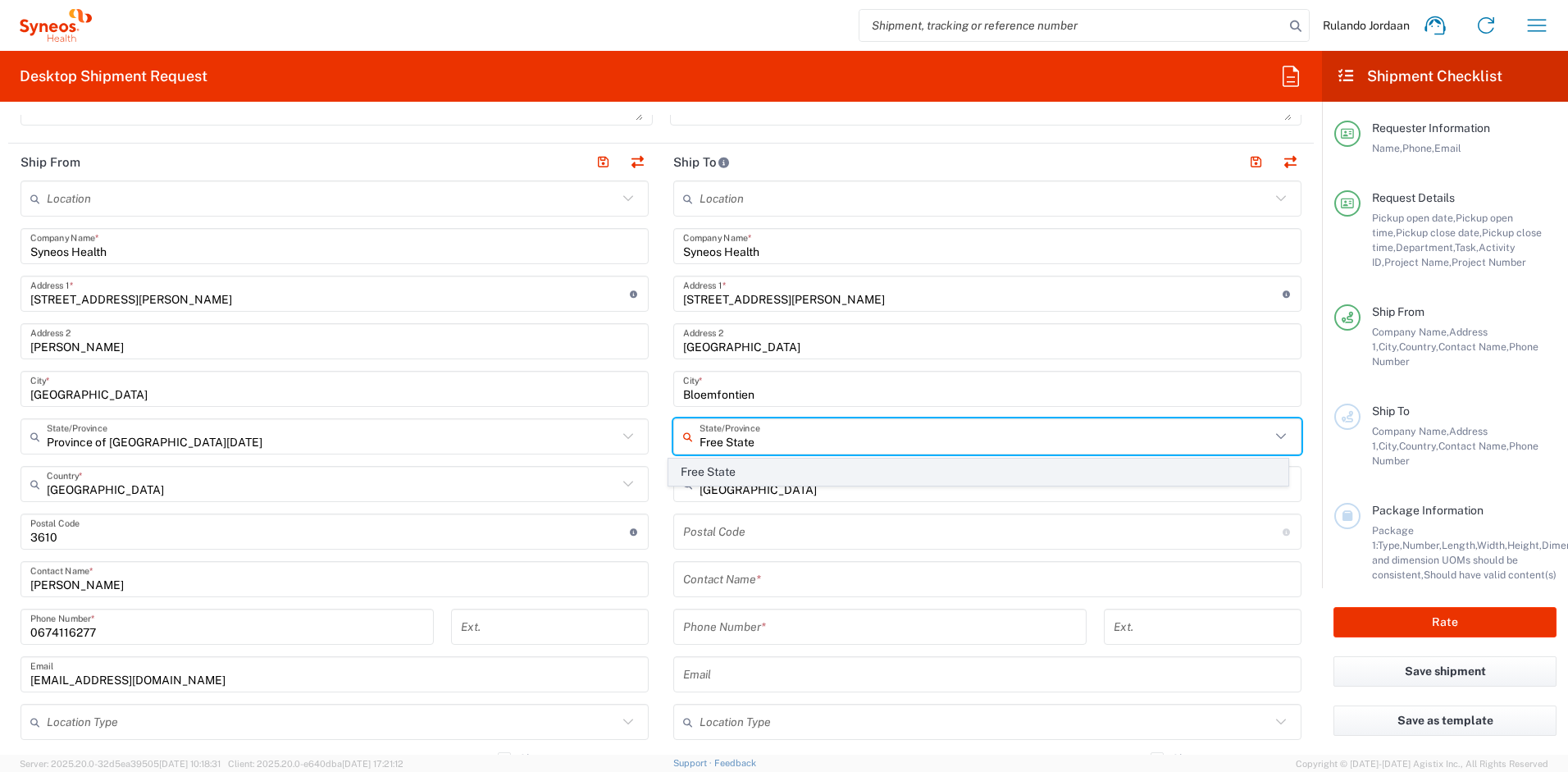
type input "Free State"
click at [691, 478] on span "Free State" at bounding box center [978, 472] width 619 height 26
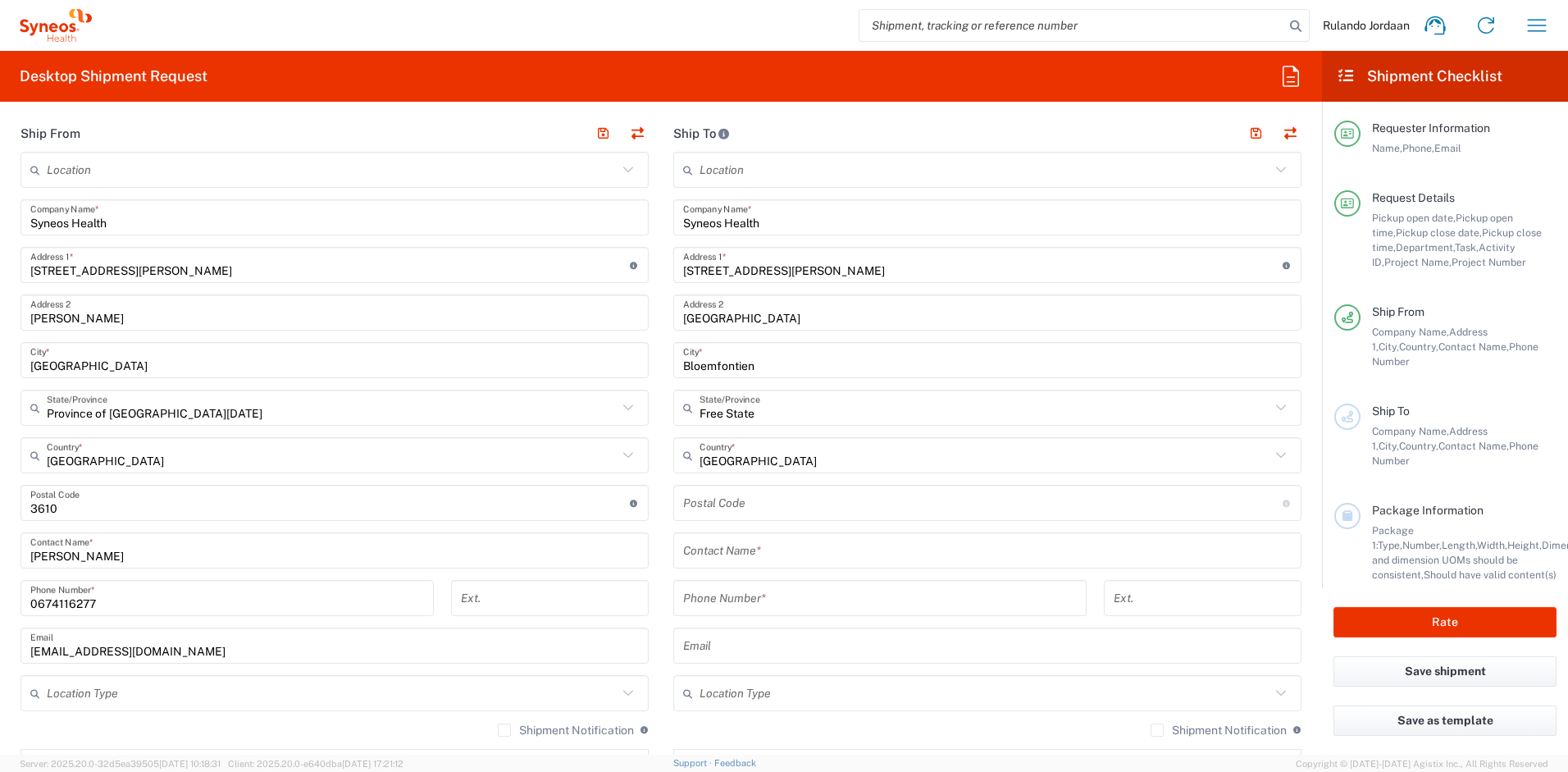
scroll to position [817, 0]
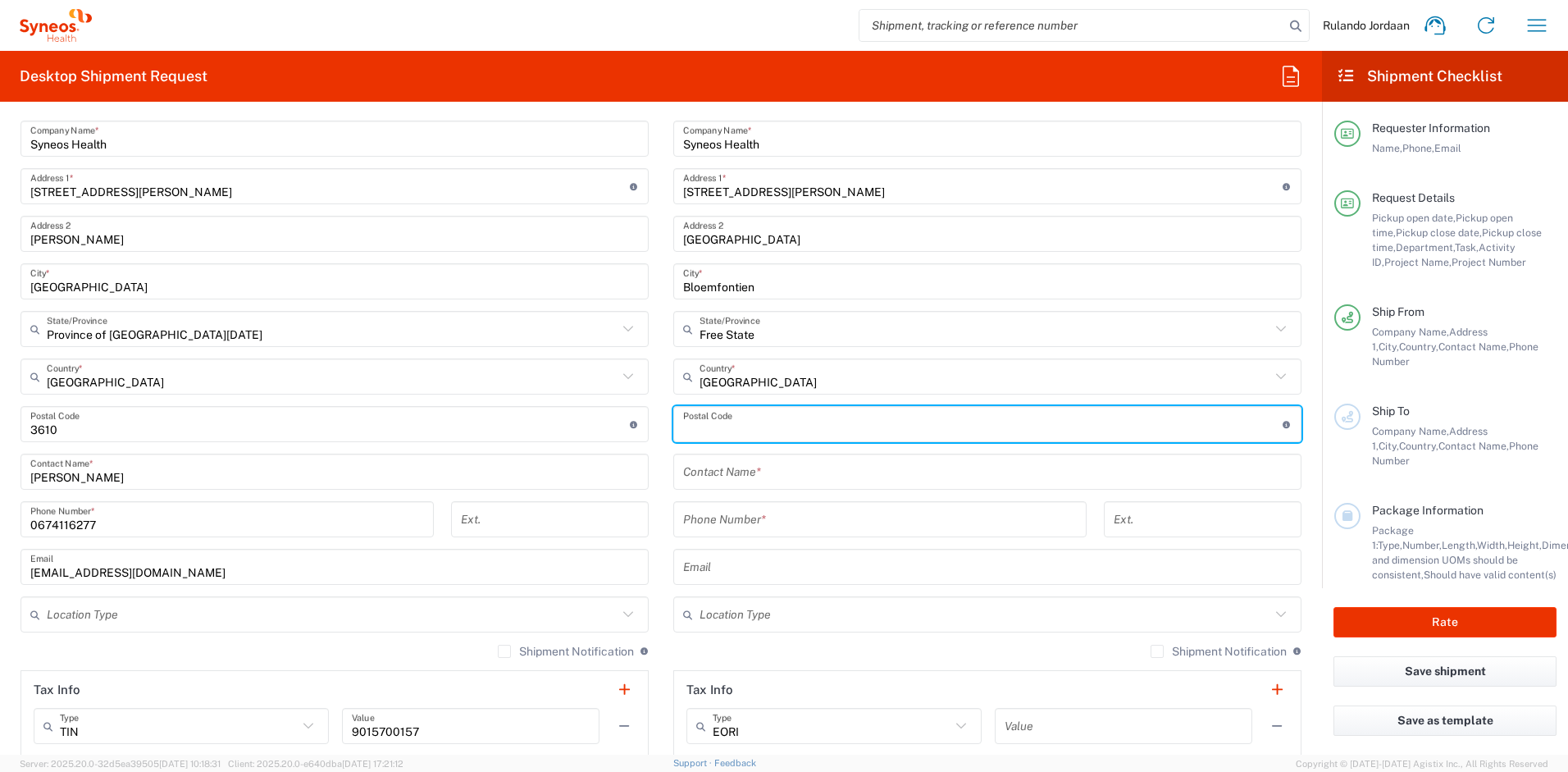
click at [730, 432] on input "undefined" at bounding box center [982, 424] width 600 height 29
type input "9301"
click at [662, 456] on main "Location [PERSON_NAME] LLC-[GEOGRAPHIC_DATA] [GEOGRAPHIC_DATA] [GEOGRAPHIC_DATA…" at bounding box center [988, 417] width 653 height 689
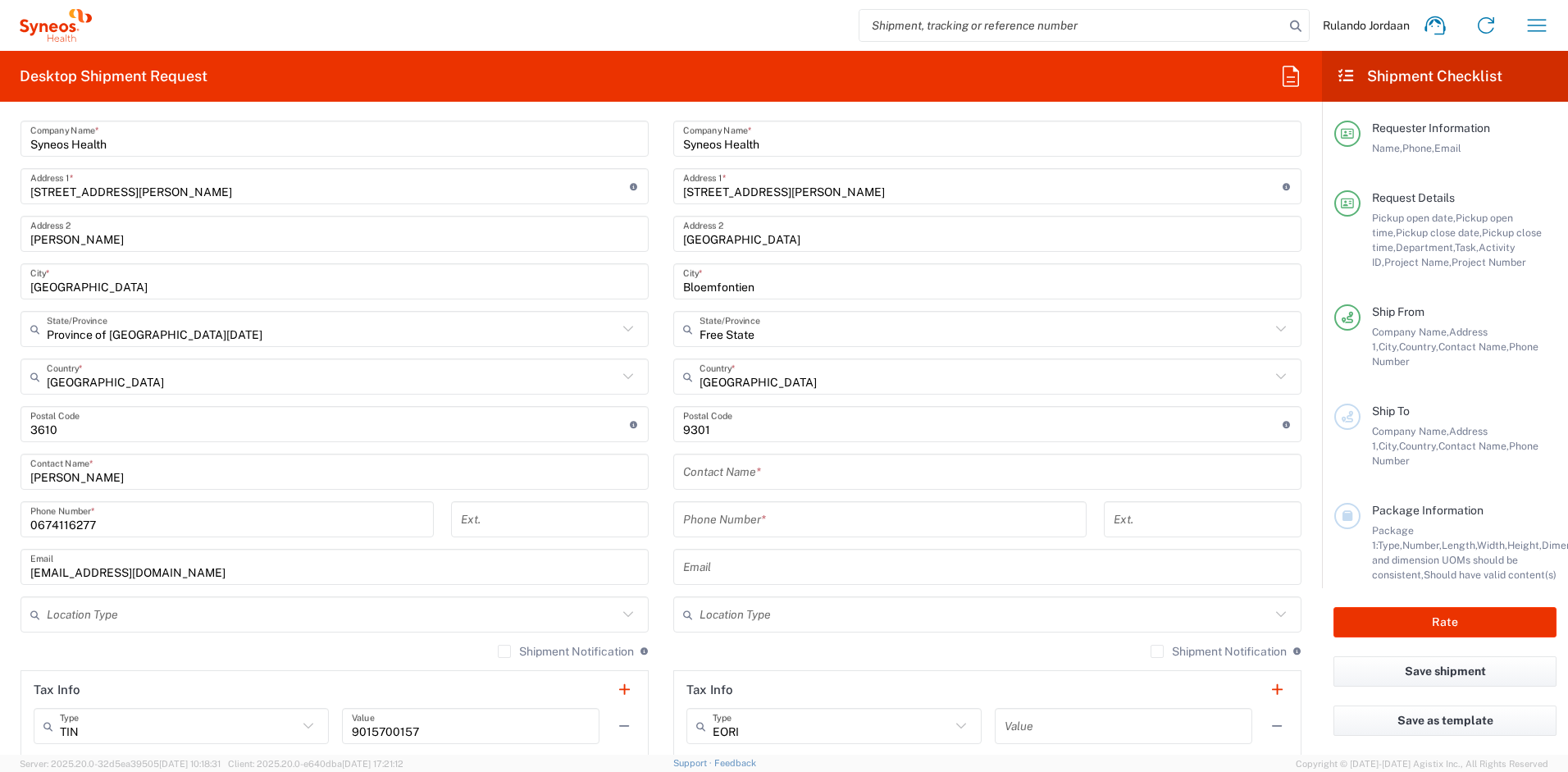
click at [687, 481] on input "text" at bounding box center [987, 472] width 609 height 29
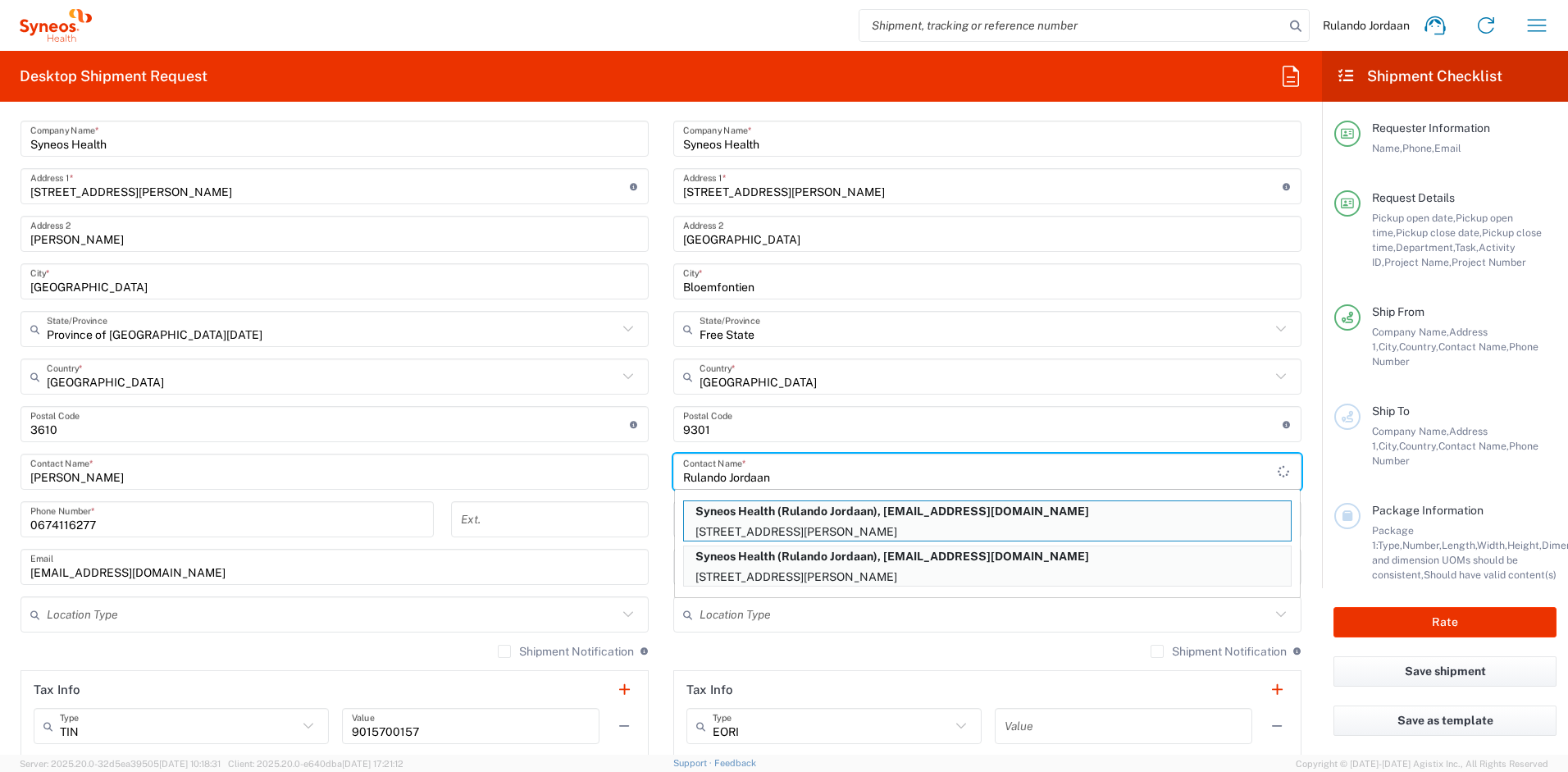
type input "Rulando Jordaan"
click at [662, 425] on main "Location [PERSON_NAME] LLC-[GEOGRAPHIC_DATA] [GEOGRAPHIC_DATA] [GEOGRAPHIC_DATA…" at bounding box center [988, 417] width 653 height 689
click at [665, 464] on main "Location [PERSON_NAME] LLC-[GEOGRAPHIC_DATA] [GEOGRAPHIC_DATA] [GEOGRAPHIC_DATA…" at bounding box center [988, 417] width 653 height 689
click at [634, 599] on div "Location Type" at bounding box center [335, 614] width 629 height 36
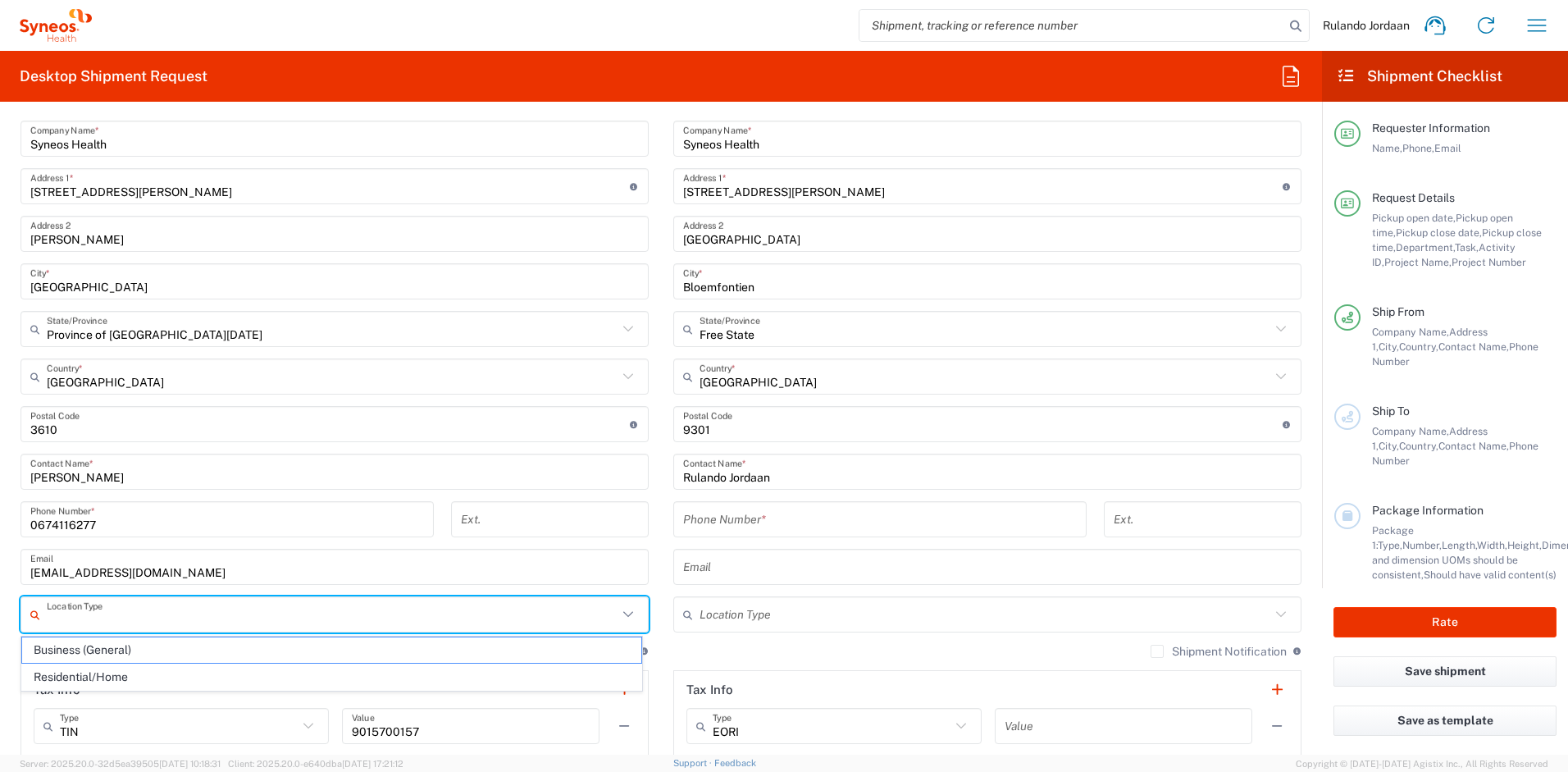
click at [689, 640] on div "Location [PERSON_NAME] LLC-[GEOGRAPHIC_DATA] [GEOGRAPHIC_DATA] [GEOGRAPHIC_DATA…" at bounding box center [987, 417] width 629 height 689
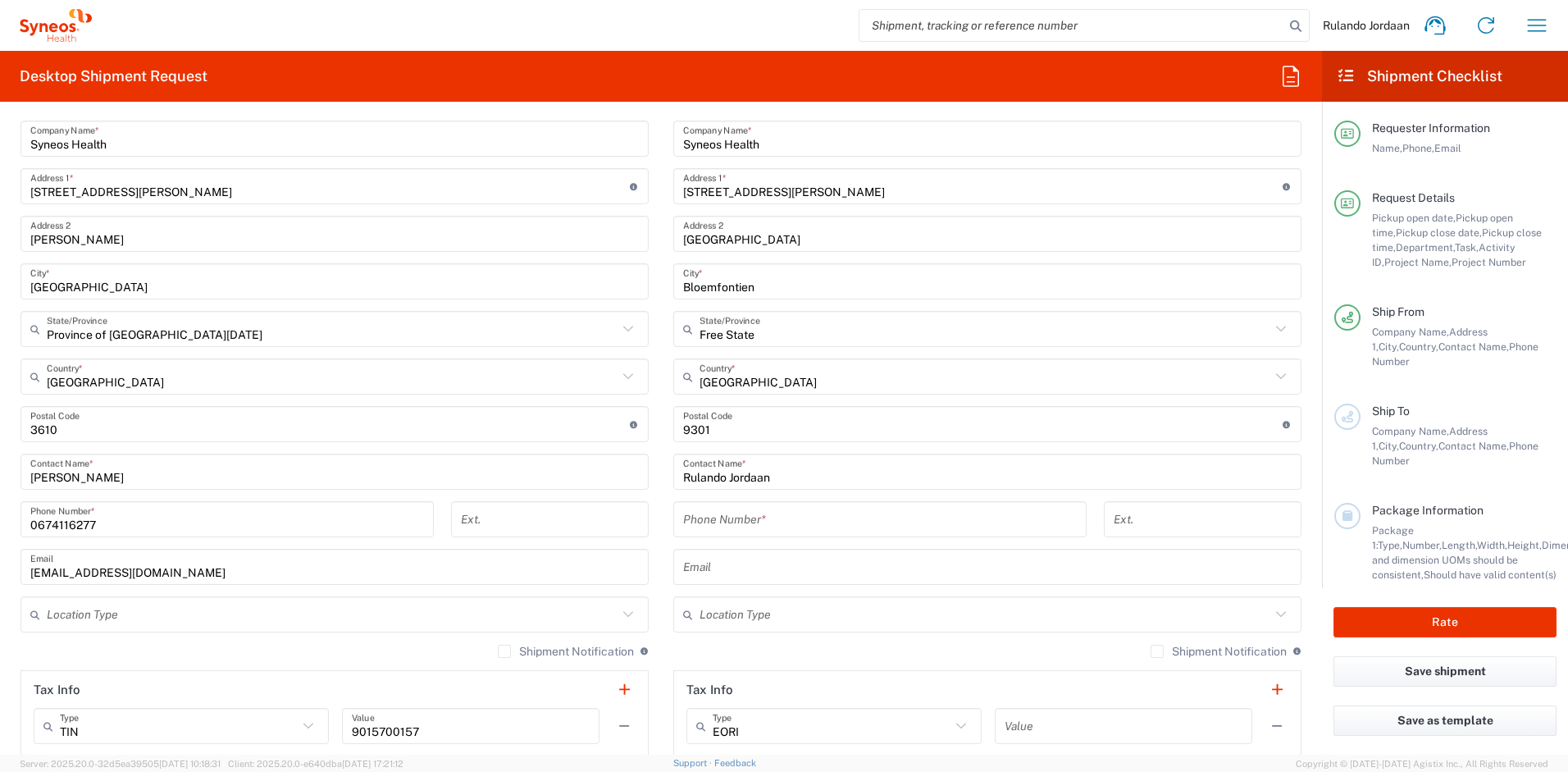
click at [732, 531] on input "tel" at bounding box center [879, 520] width 393 height 29
type input "0636729289"
type input "[EMAIL_ADDRESS][DOMAIN_NAME]"
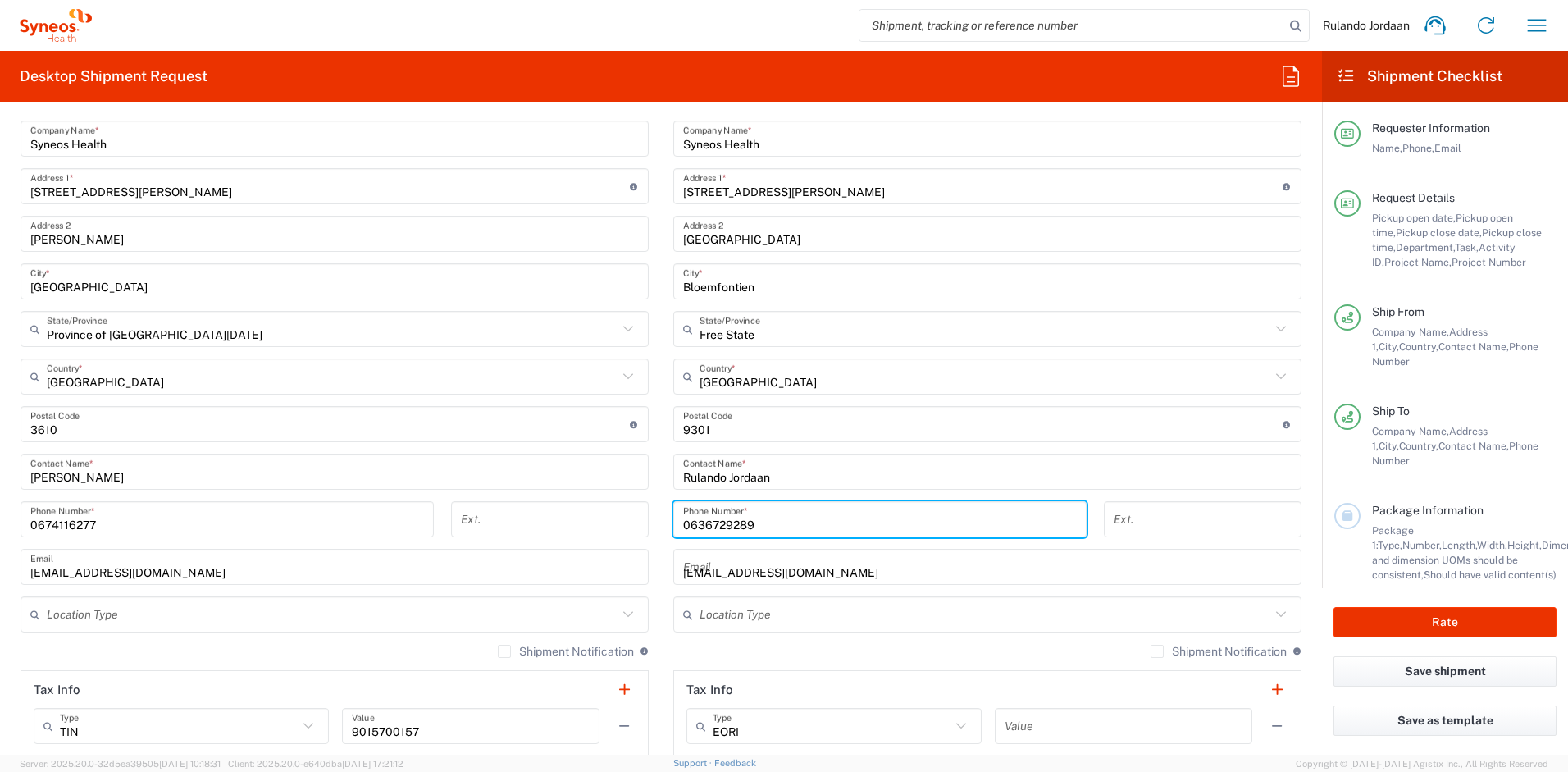
type input "Rulando Jordaan"
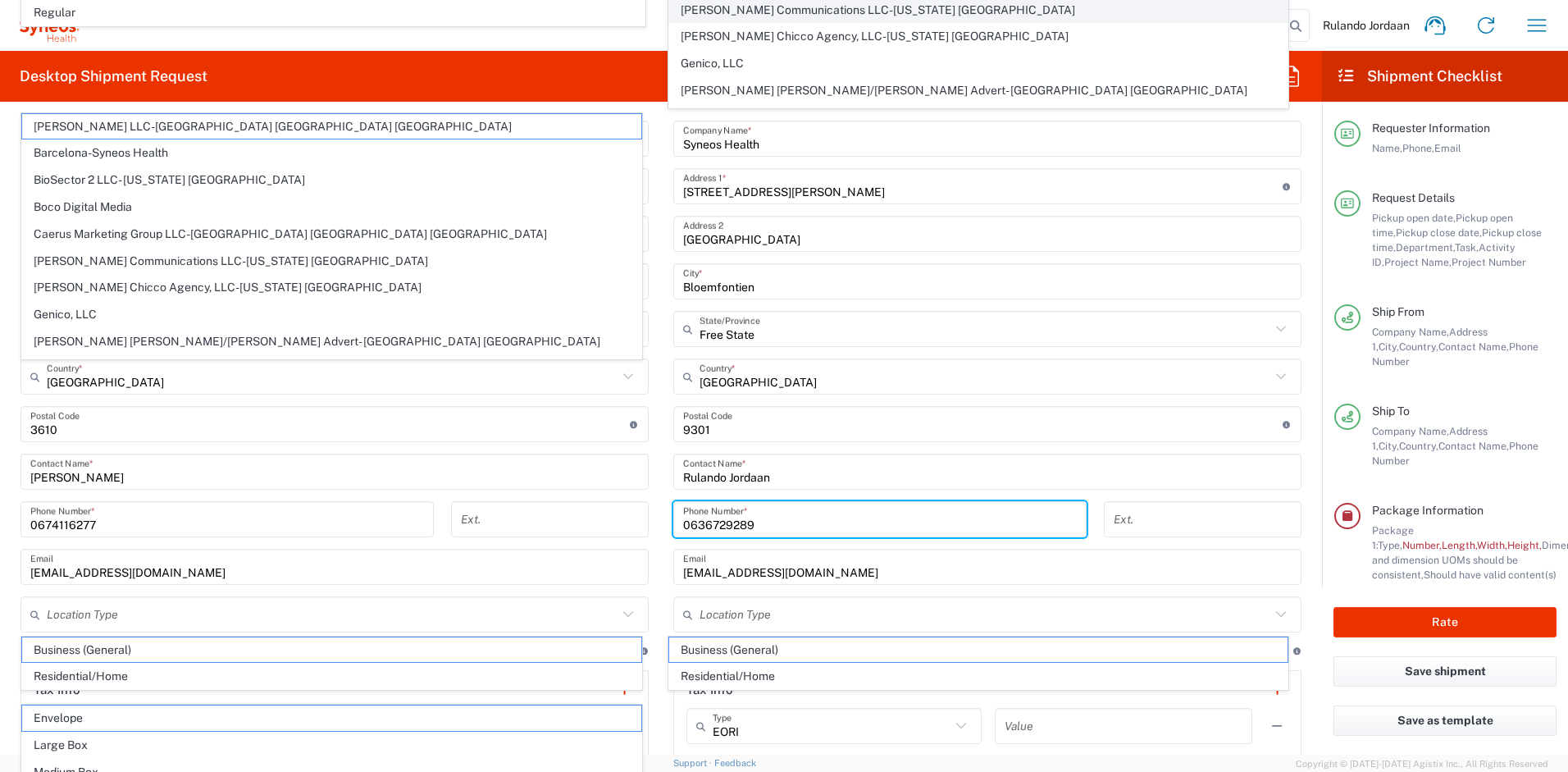
scroll to position [1126, 0]
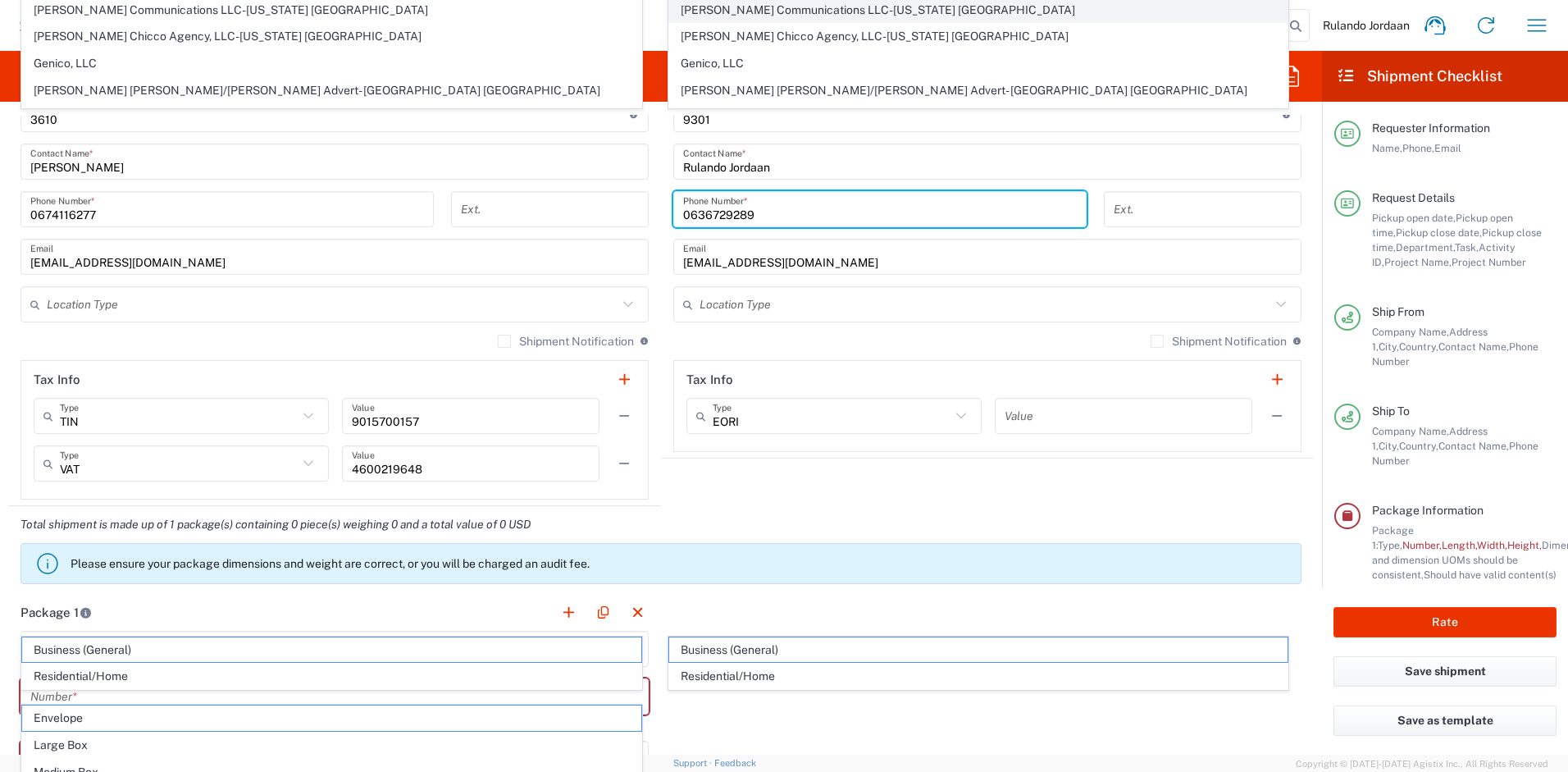
type input "0636729289"
click at [770, 481] on agx-shipment-stop-widget "Ship To Location [PERSON_NAME] LLC-[GEOGRAPHIC_DATA] [GEOGRAPHIC_DATA] [GEOGRAP…" at bounding box center [988, 116] width 653 height 780
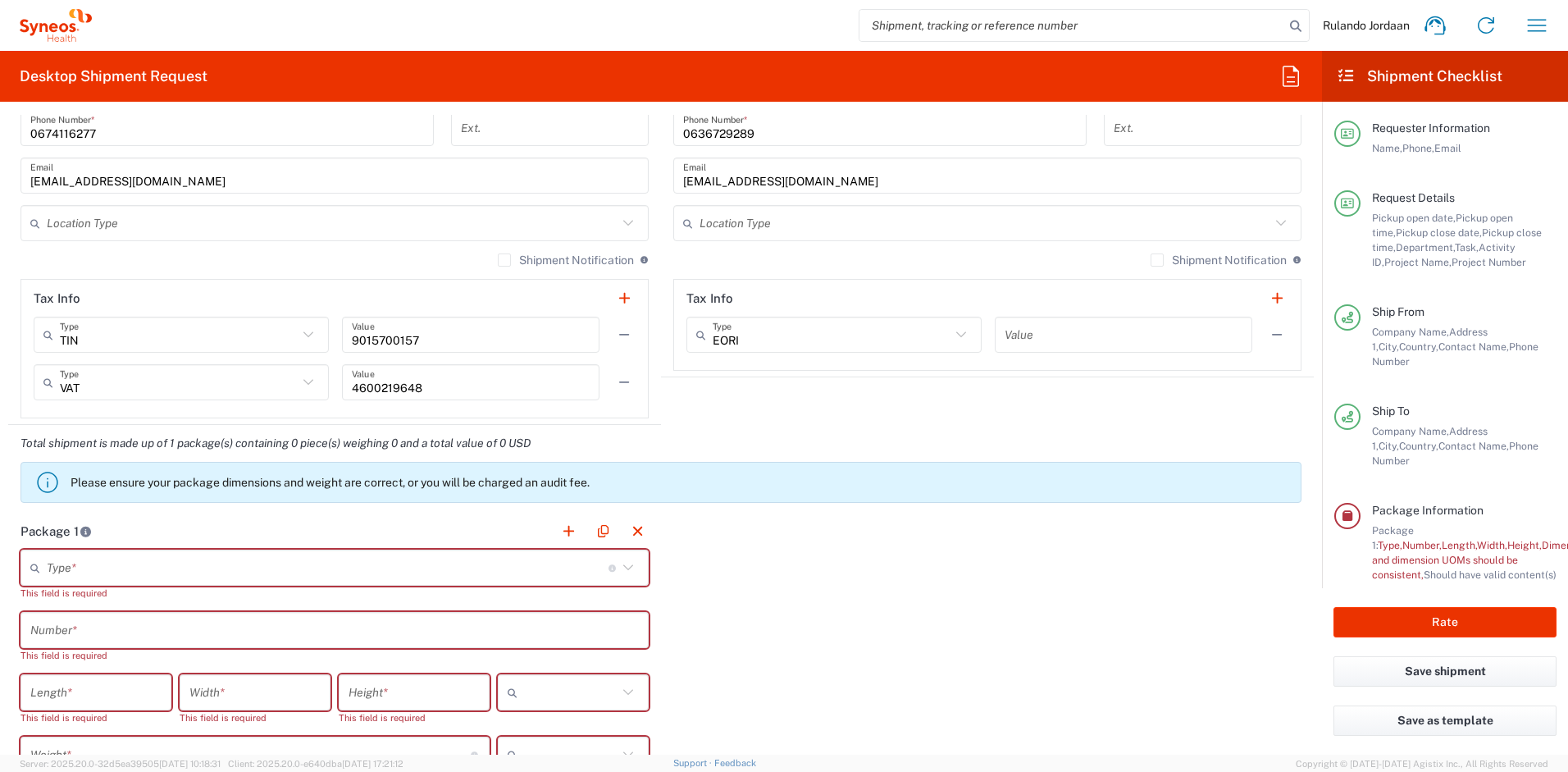
scroll to position [1308, 0]
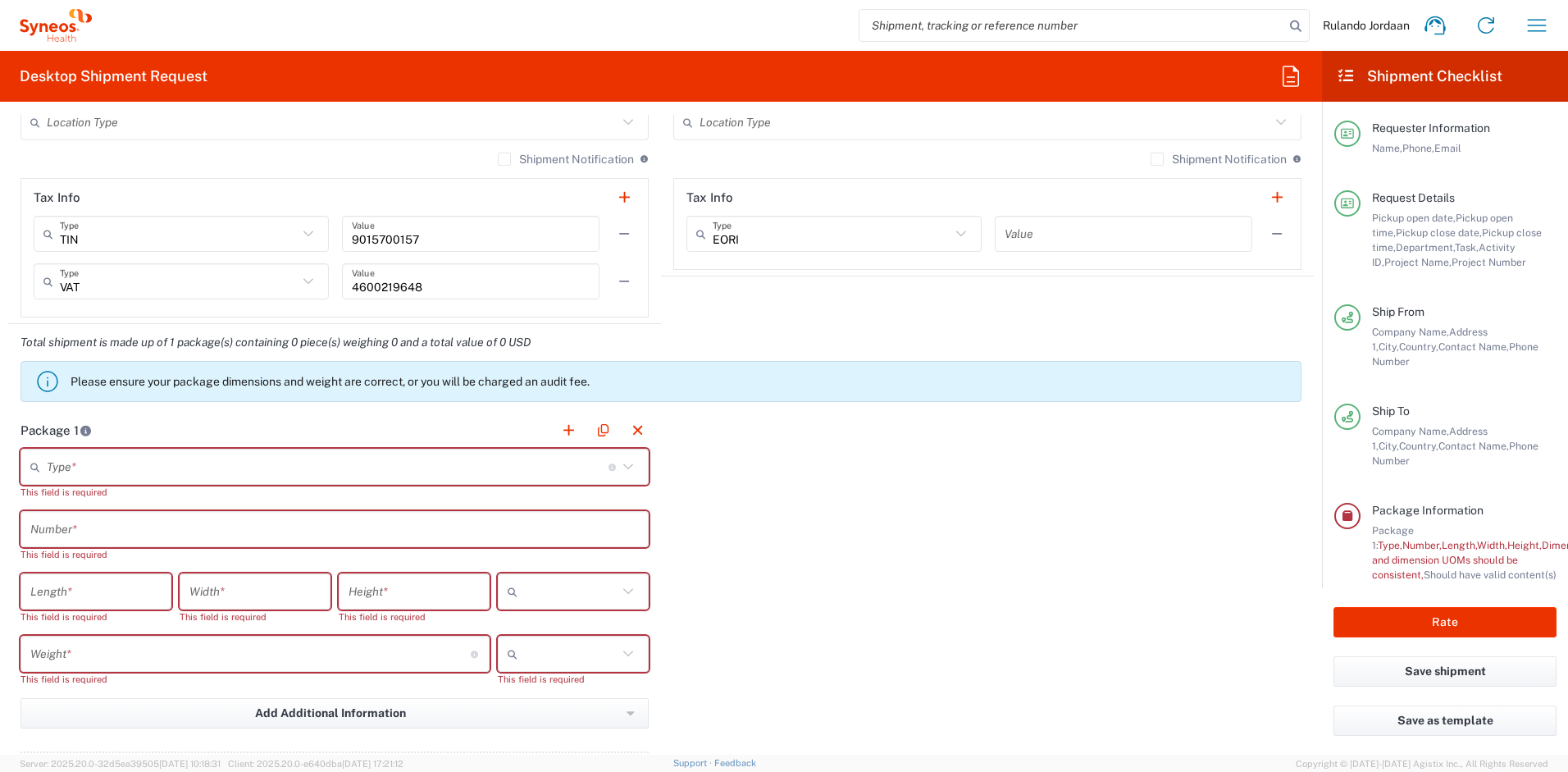
click at [465, 484] on div "Type * Material used to package goods" at bounding box center [335, 467] width 629 height 36
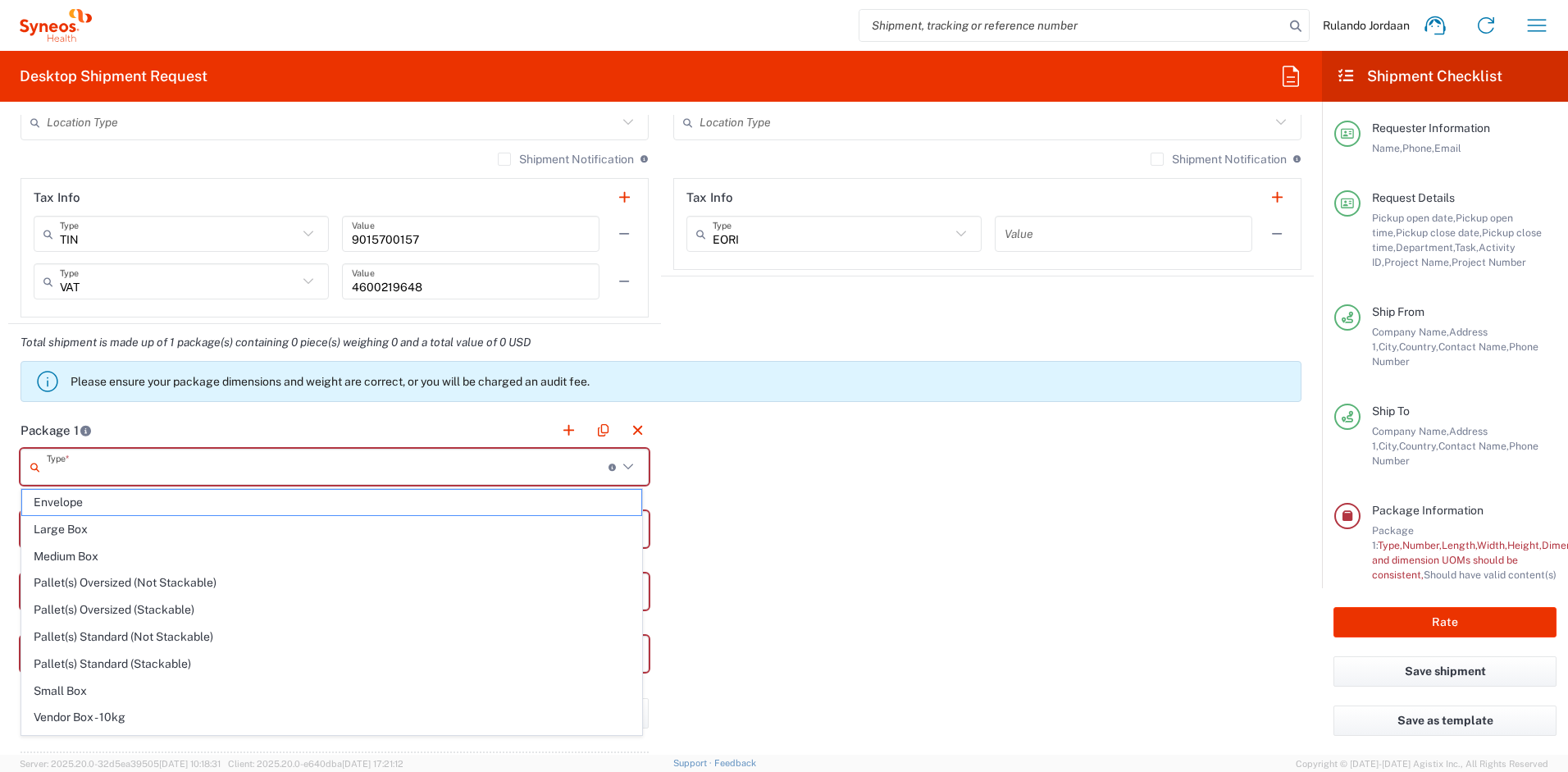
drag, startPoint x: 455, startPoint y: 473, endPoint x: 446, endPoint y: 473, distance: 9.0
click at [455, 473] on input "text" at bounding box center [327, 467] width 562 height 29
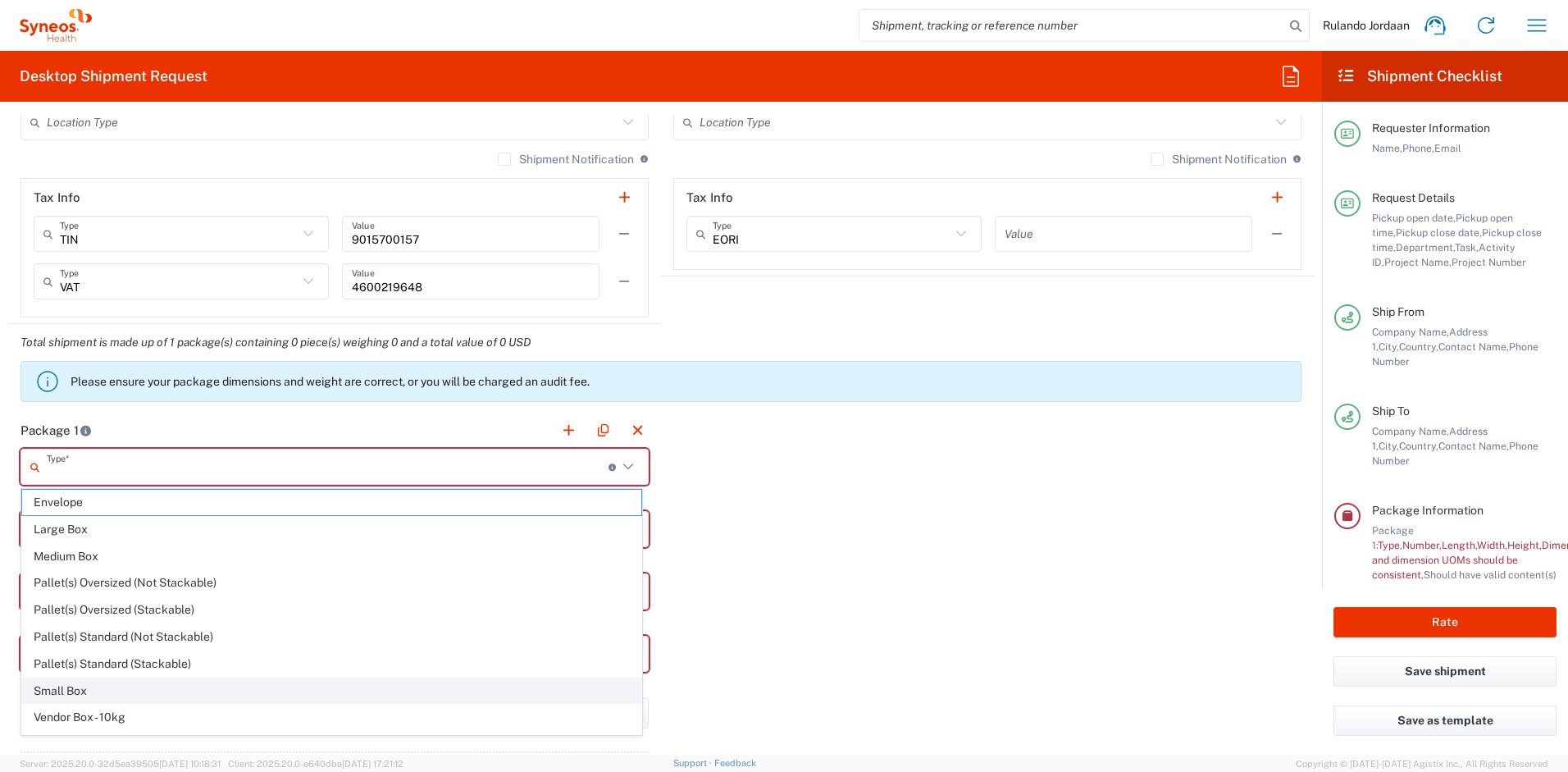
scroll to position [50, 0]
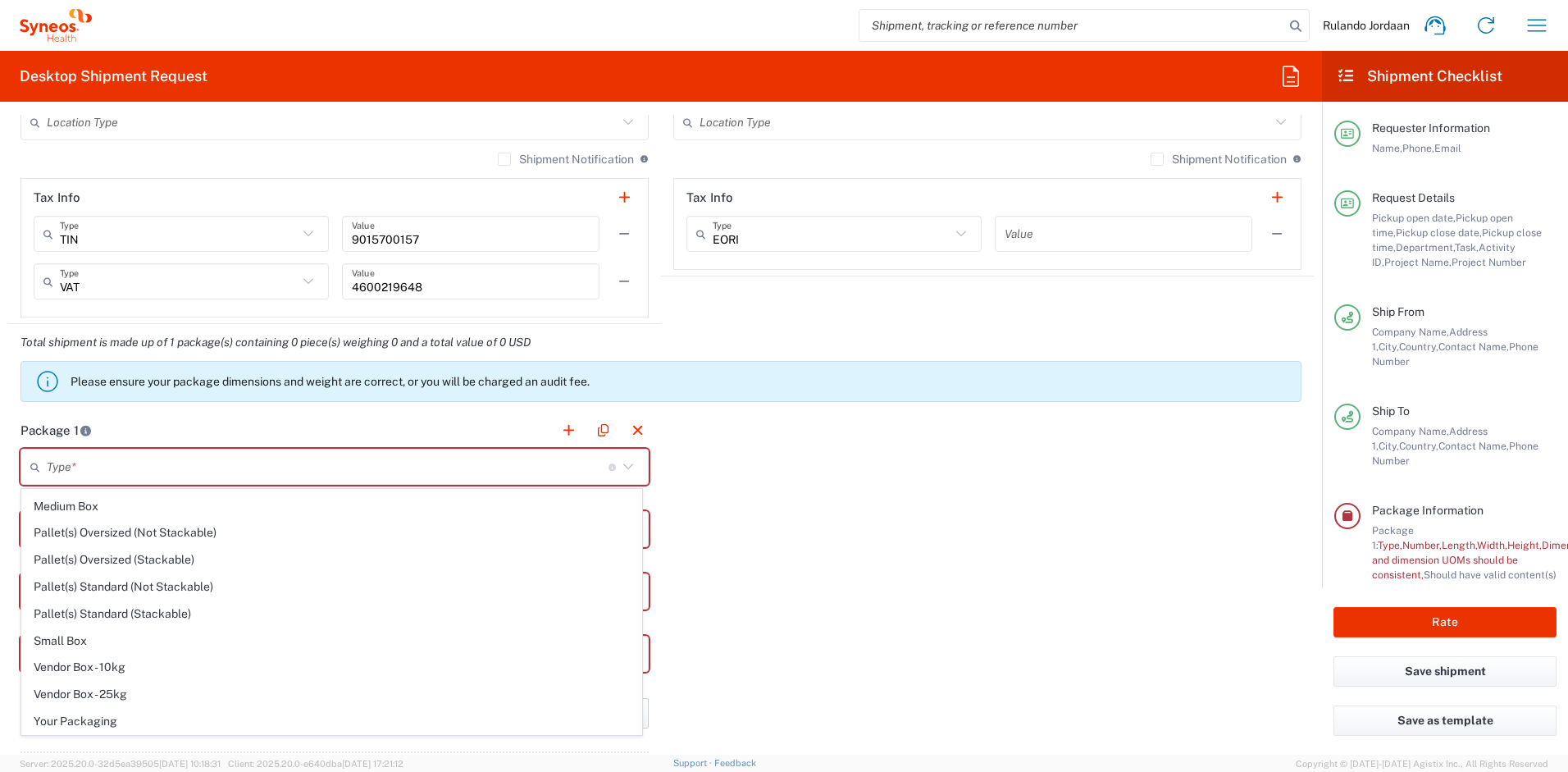
click at [104, 713] on span "Your Packaging" at bounding box center [332, 721] width 619 height 26
type input "Your Packaging"
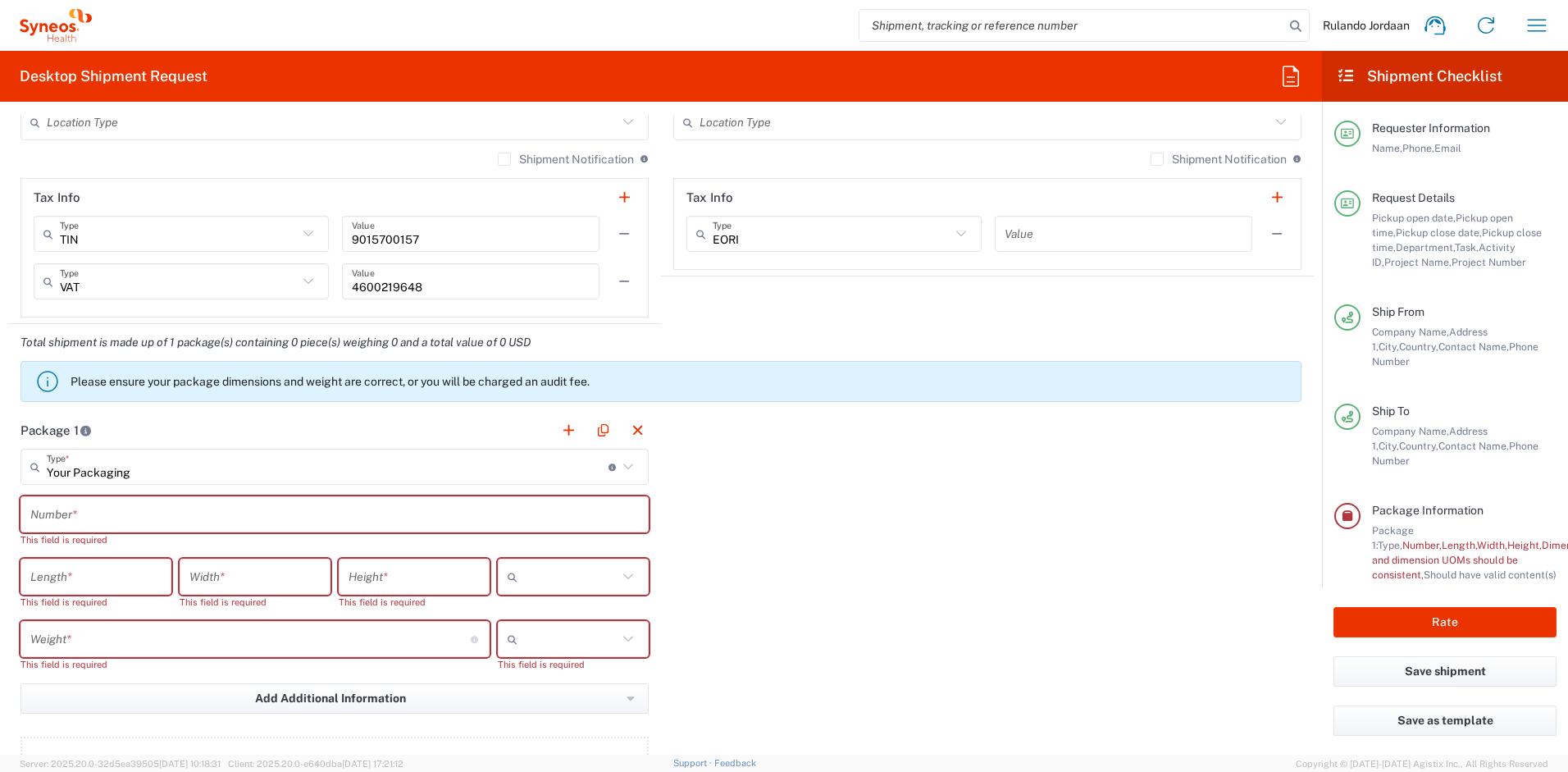
click at [205, 527] on input "text" at bounding box center [335, 515] width 609 height 29
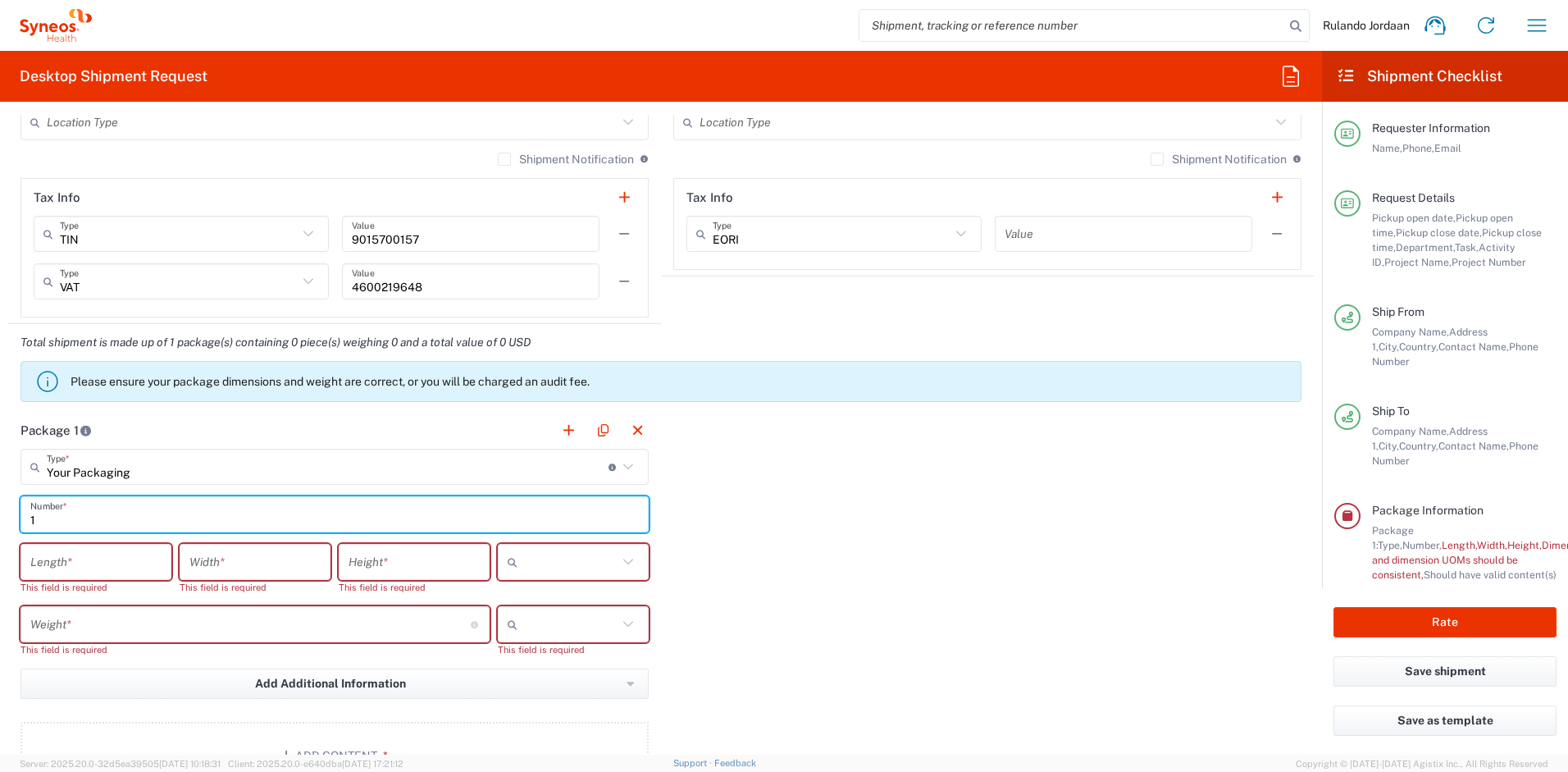
type input "1"
click at [754, 533] on div "Package 1 Your Packaging Type * Material used to package goods Envelope Large B…" at bounding box center [661, 606] width 1306 height 389
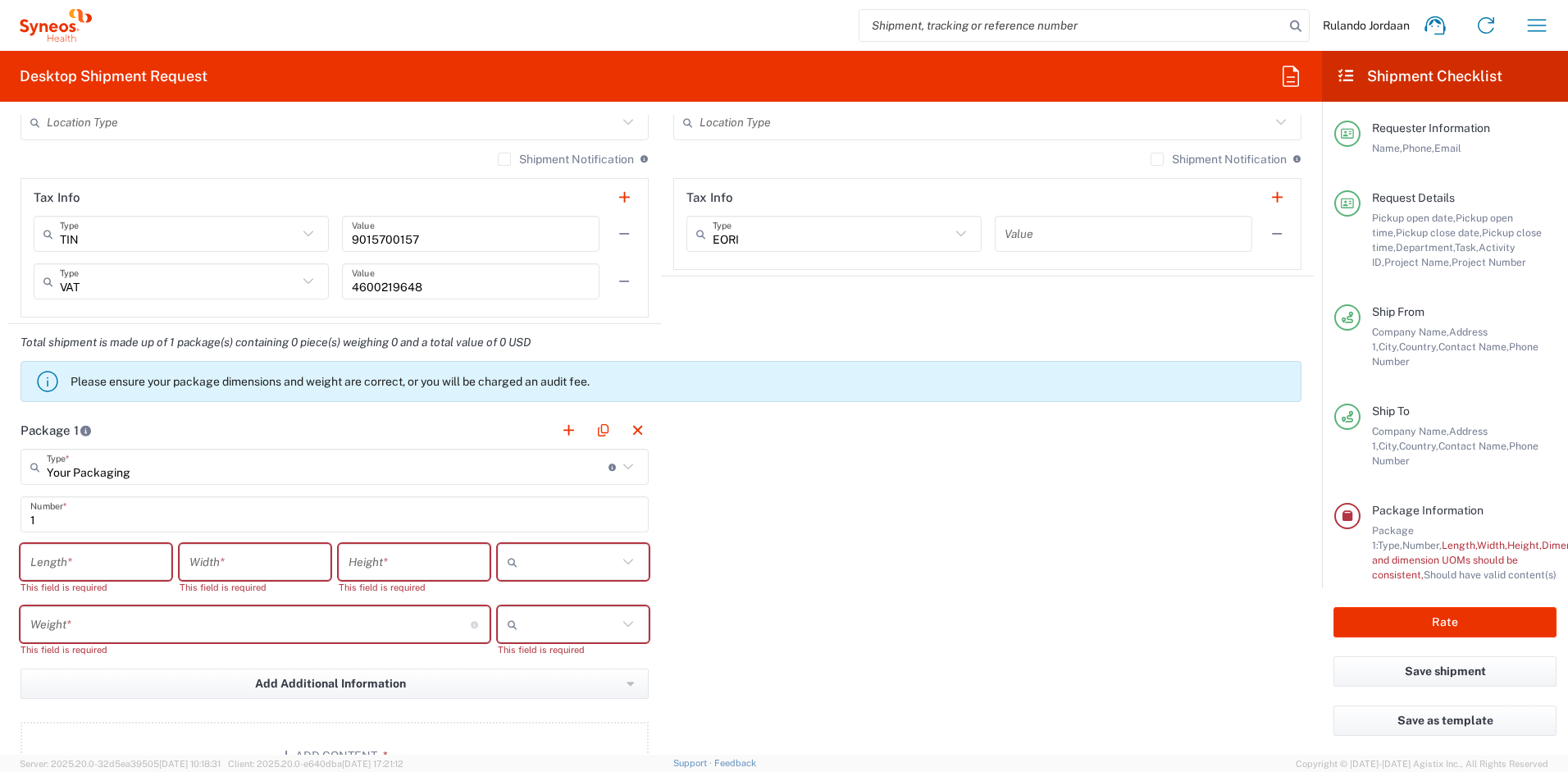
click at [544, 546] on div at bounding box center [573, 562] width 151 height 36
click at [526, 604] on span "cm" at bounding box center [567, 597] width 146 height 26
type input "cm"
click at [540, 622] on input "text" at bounding box center [570, 624] width 93 height 26
click at [528, 658] on span "kgs" at bounding box center [567, 660] width 146 height 26
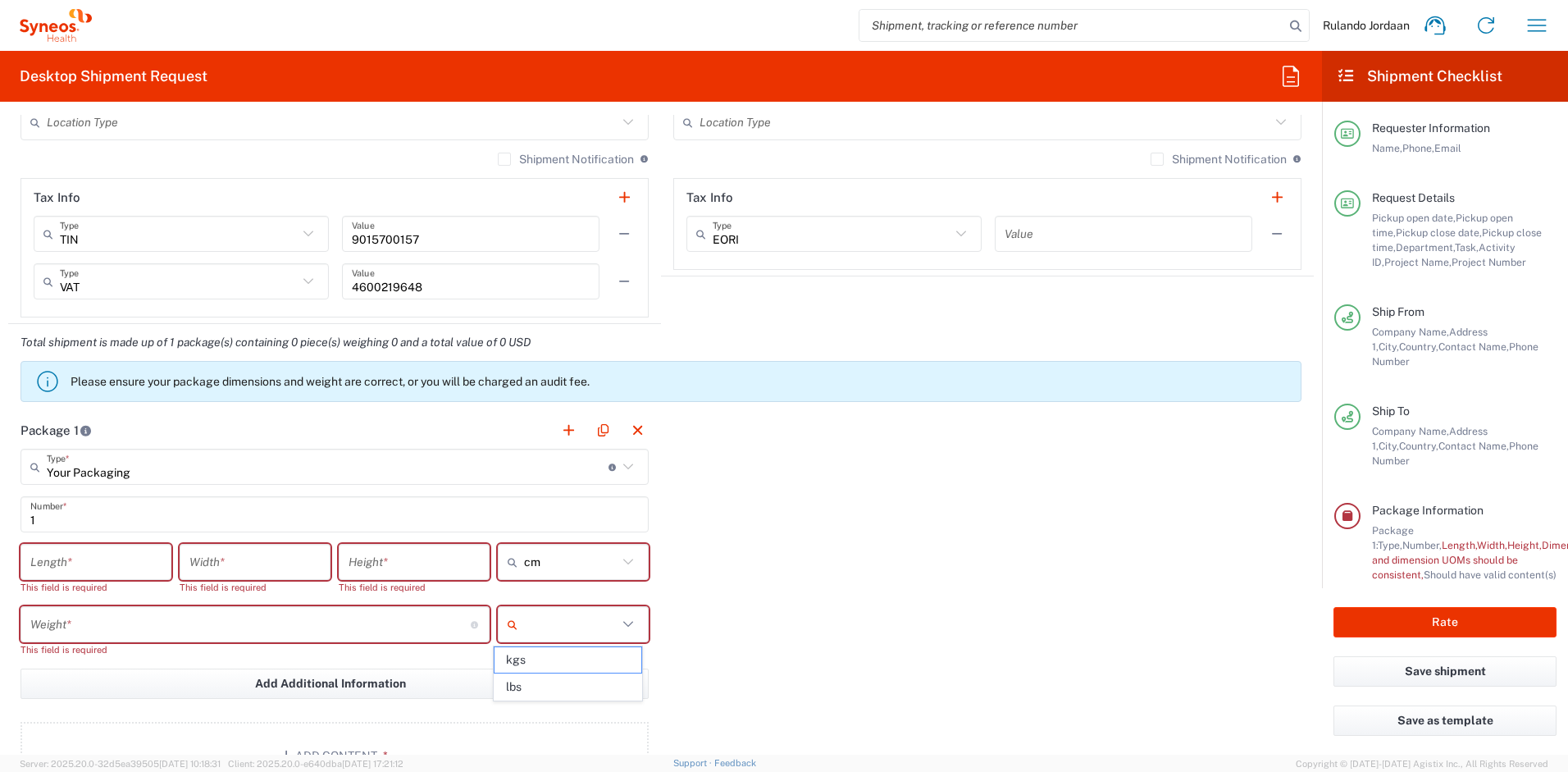
type input "kgs"
click at [63, 555] on input "number" at bounding box center [96, 562] width 131 height 29
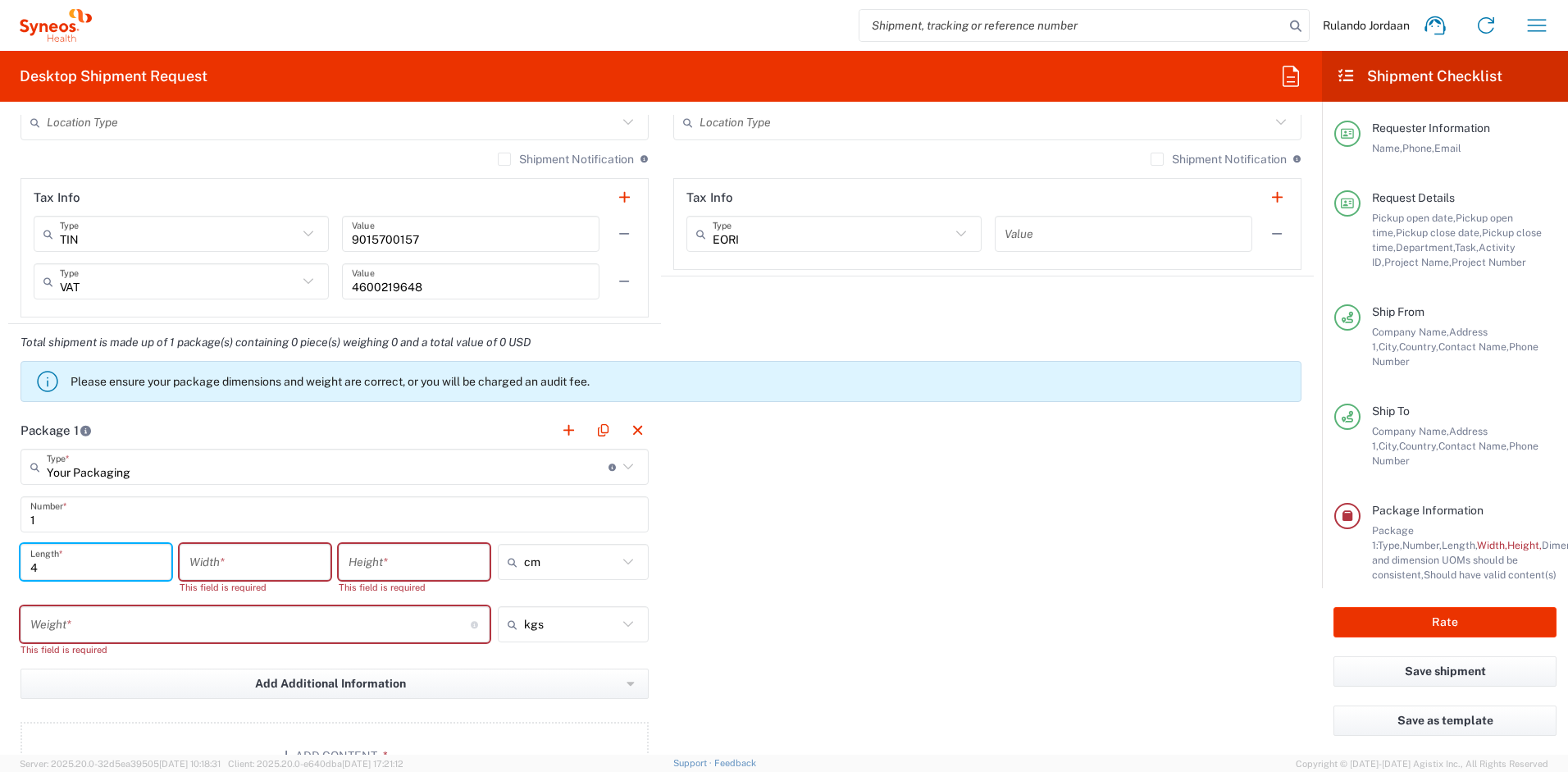
type input "44"
type input "44.4"
click at [190, 564] on input "number" at bounding box center [255, 562] width 131 height 29
type input "8"
type input "8.0"
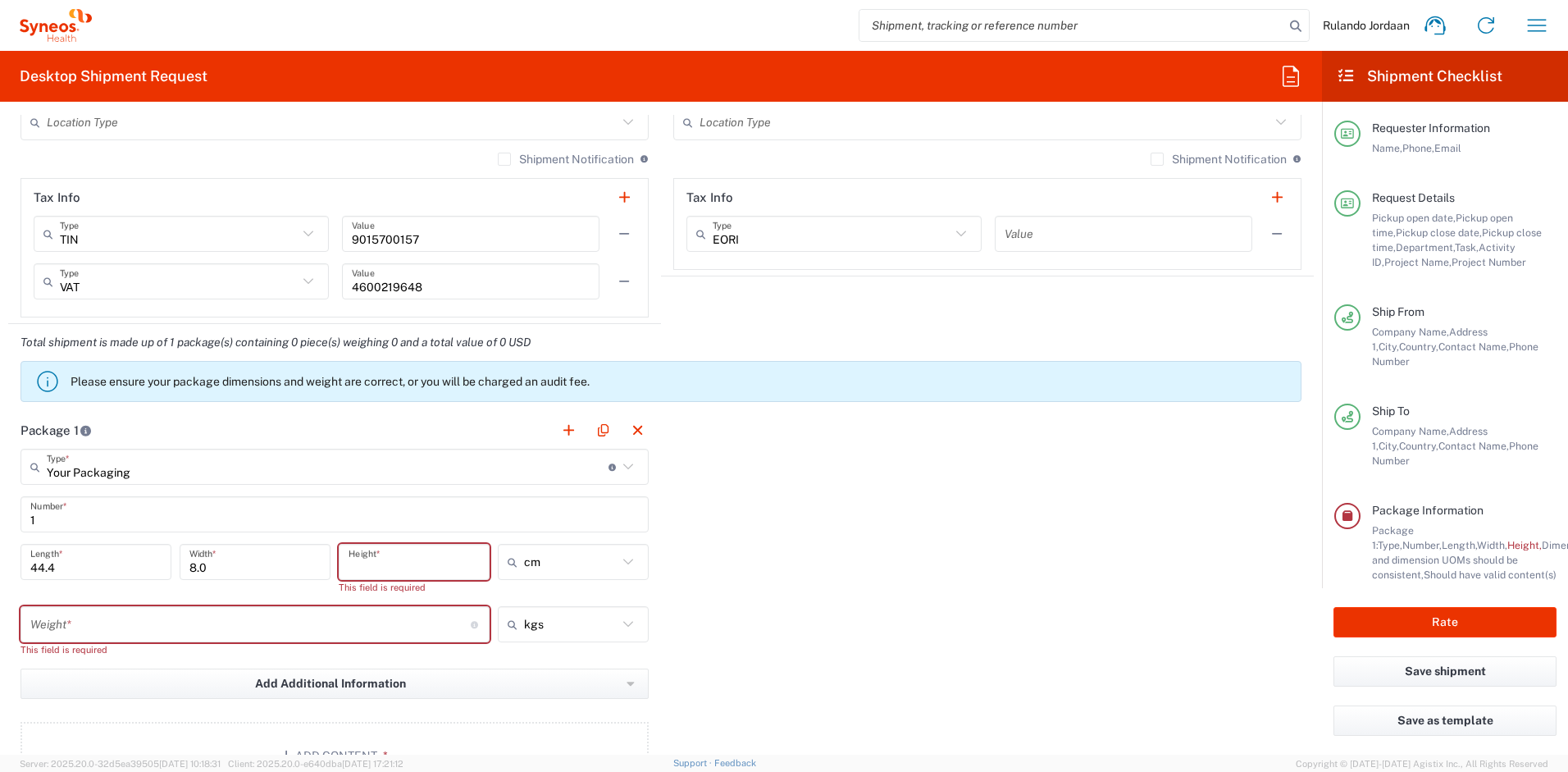
click at [400, 563] on input "number" at bounding box center [414, 562] width 131 height 29
type input "29"
type input "29.8"
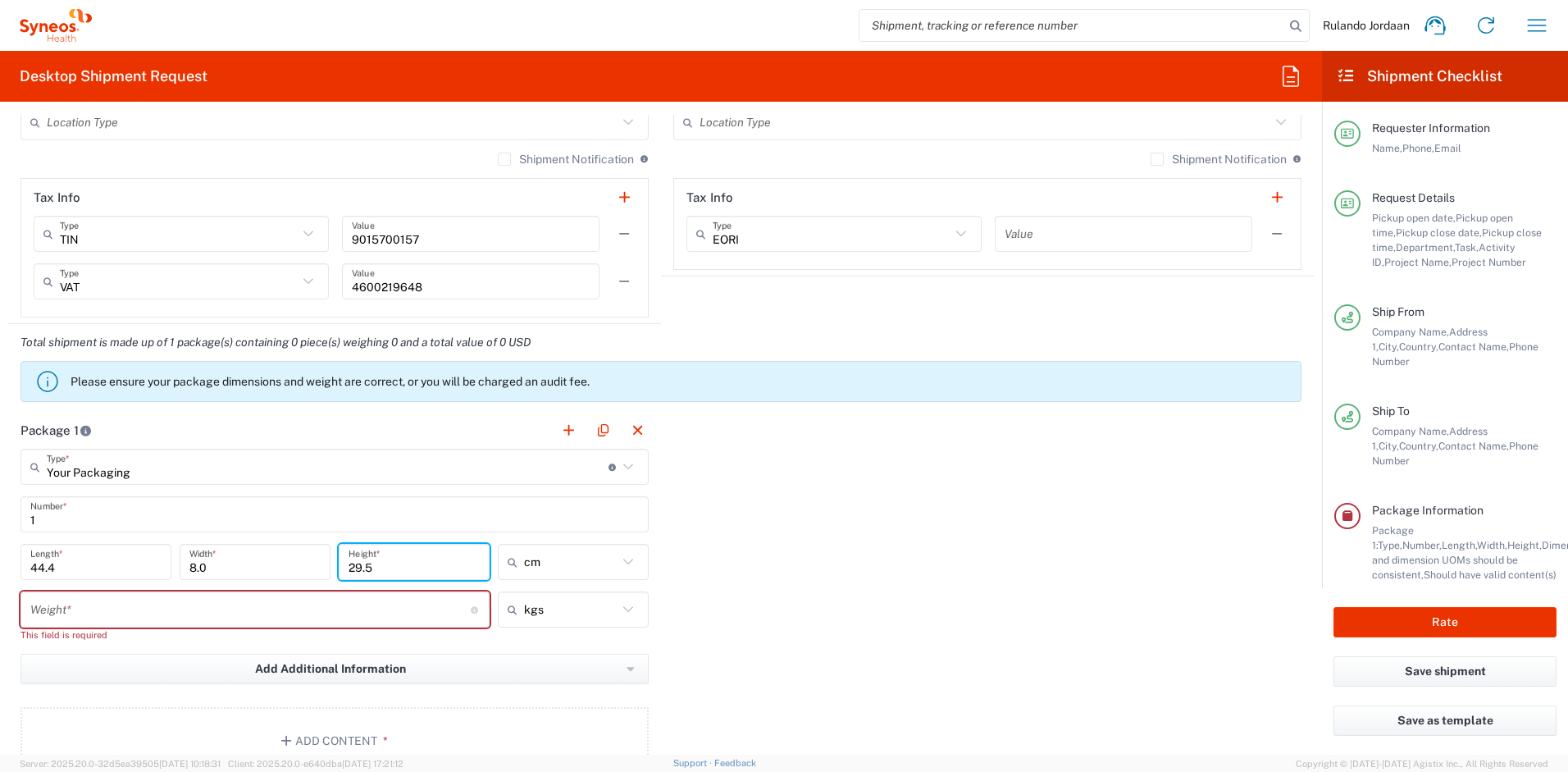
type input "29.5"
drag, startPoint x: 802, startPoint y: 547, endPoint x: 762, endPoint y: 544, distance: 40.1
click at [802, 547] on div "Package 1 Your Packaging Type * Material used to package goods Envelope Large B…" at bounding box center [661, 599] width 1306 height 374
click at [329, 603] on input "number" at bounding box center [251, 610] width 440 height 29
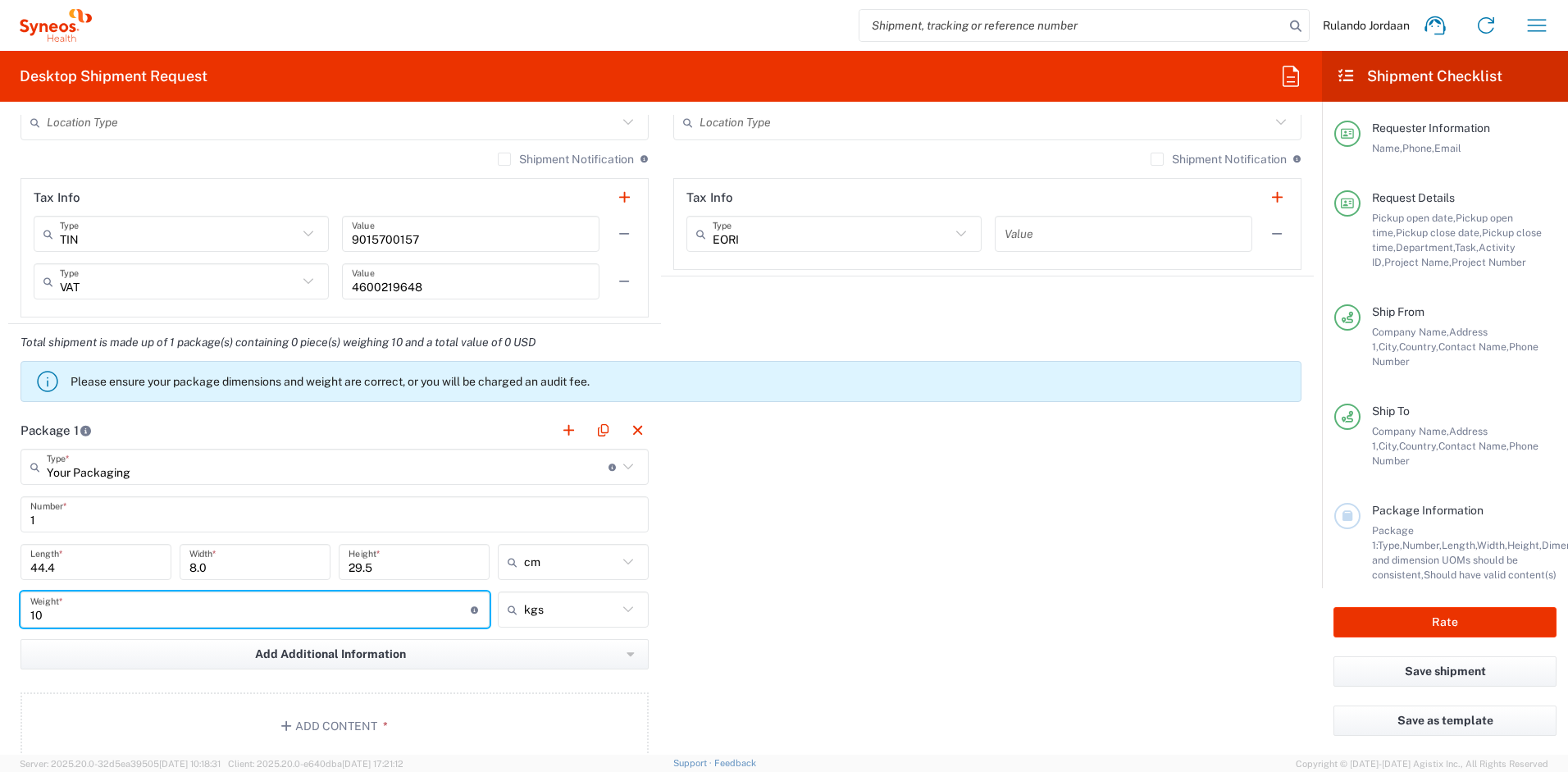
type input "1"
type input "1.46"
click at [775, 614] on div "Package 1 Your Packaging Type * Material used to package goods Envelope Large B…" at bounding box center [661, 591] width 1306 height 360
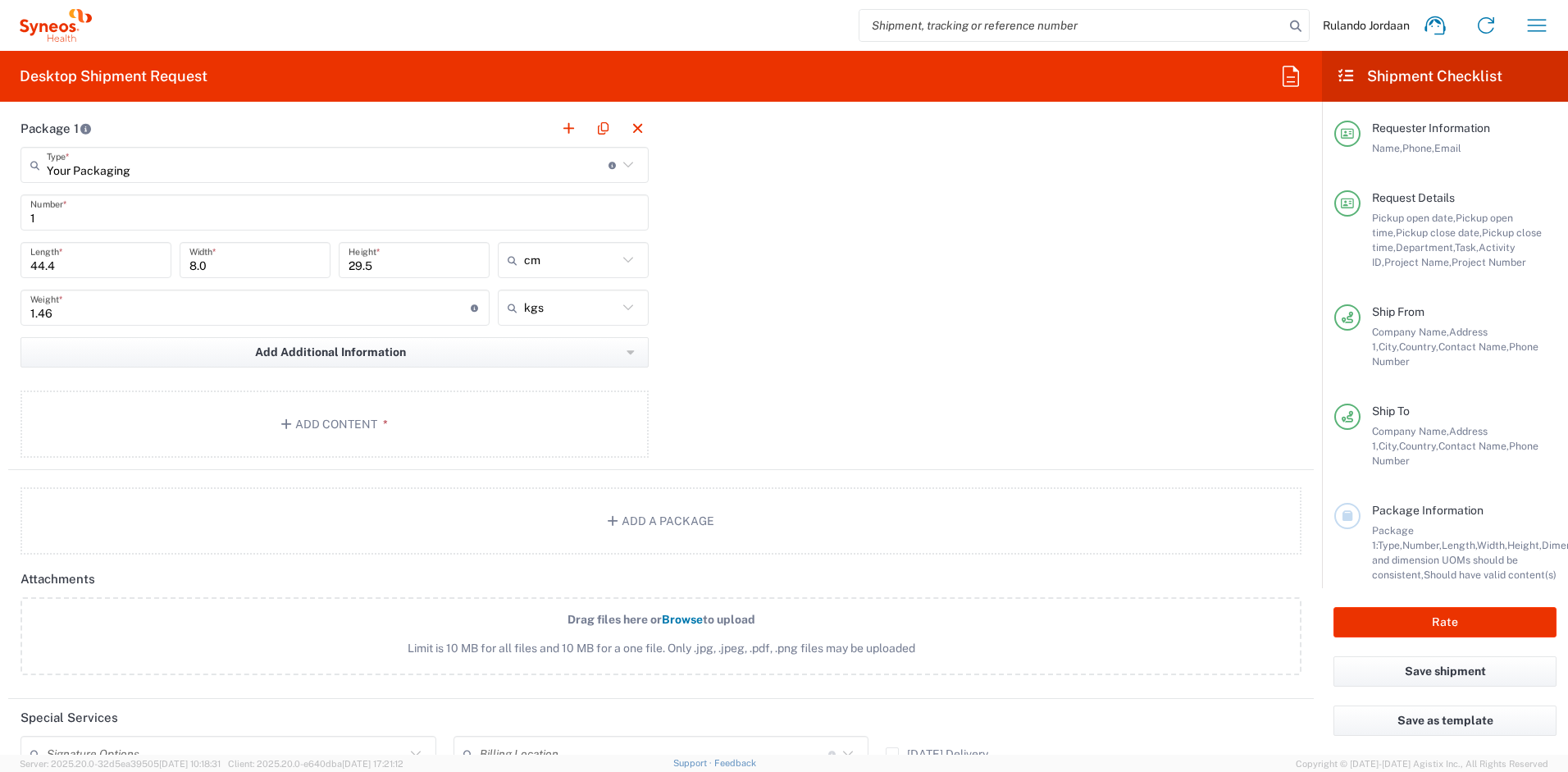
scroll to position [1502, 0]
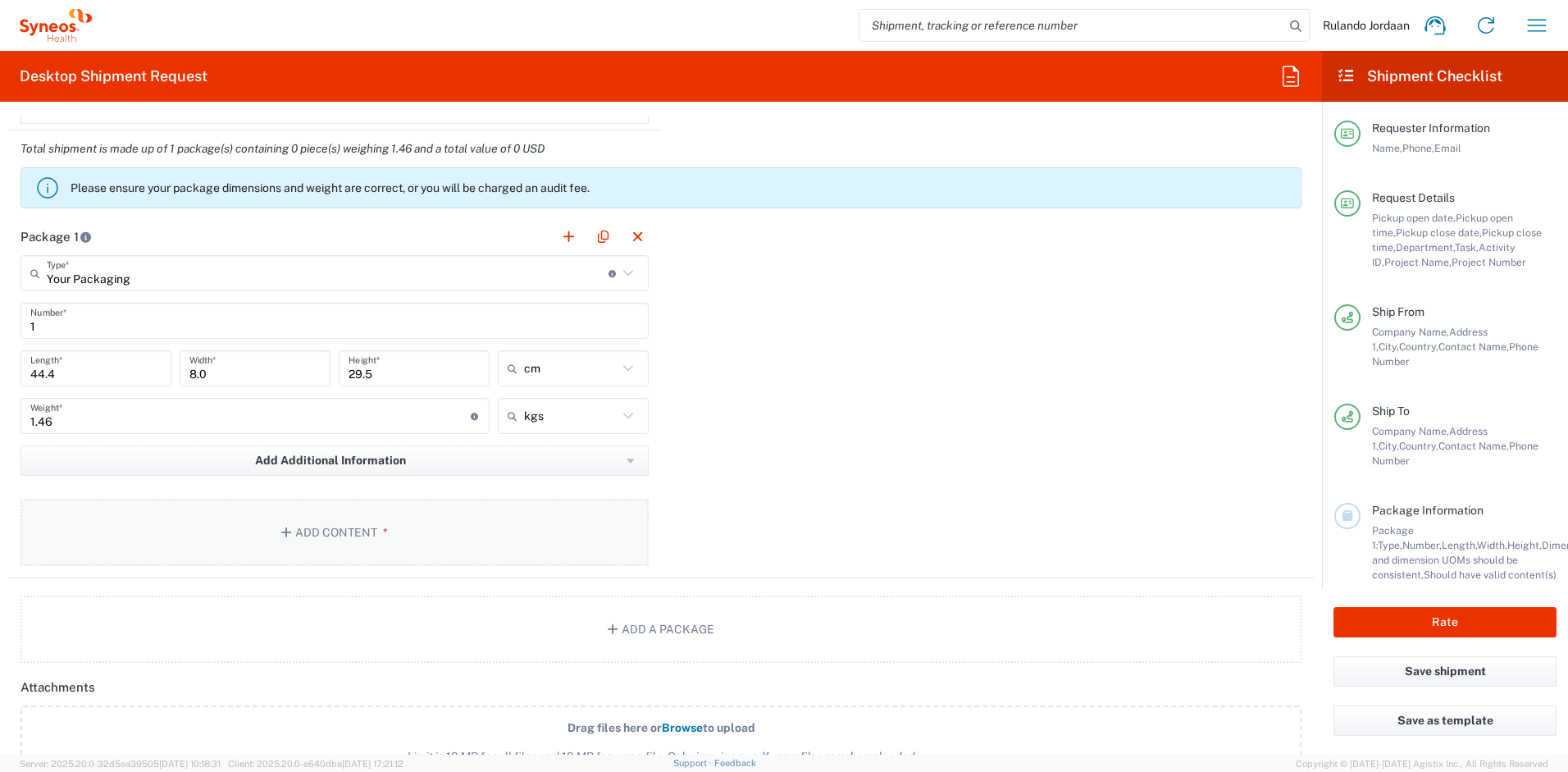
click at [347, 525] on button "Add Content *" at bounding box center [335, 533] width 629 height 68
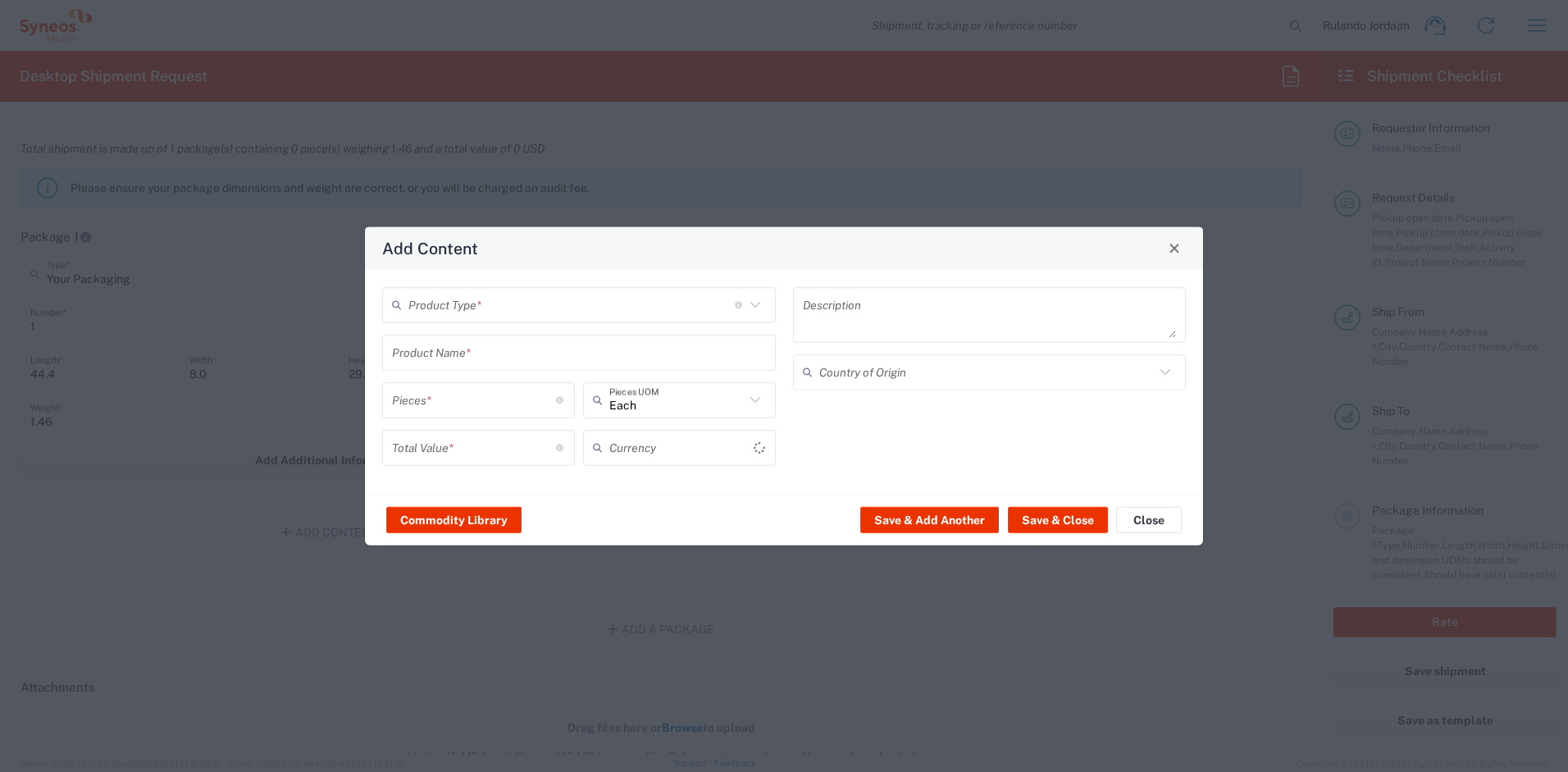
type input "US Dollar"
click at [519, 301] on input "text" at bounding box center [572, 304] width 327 height 29
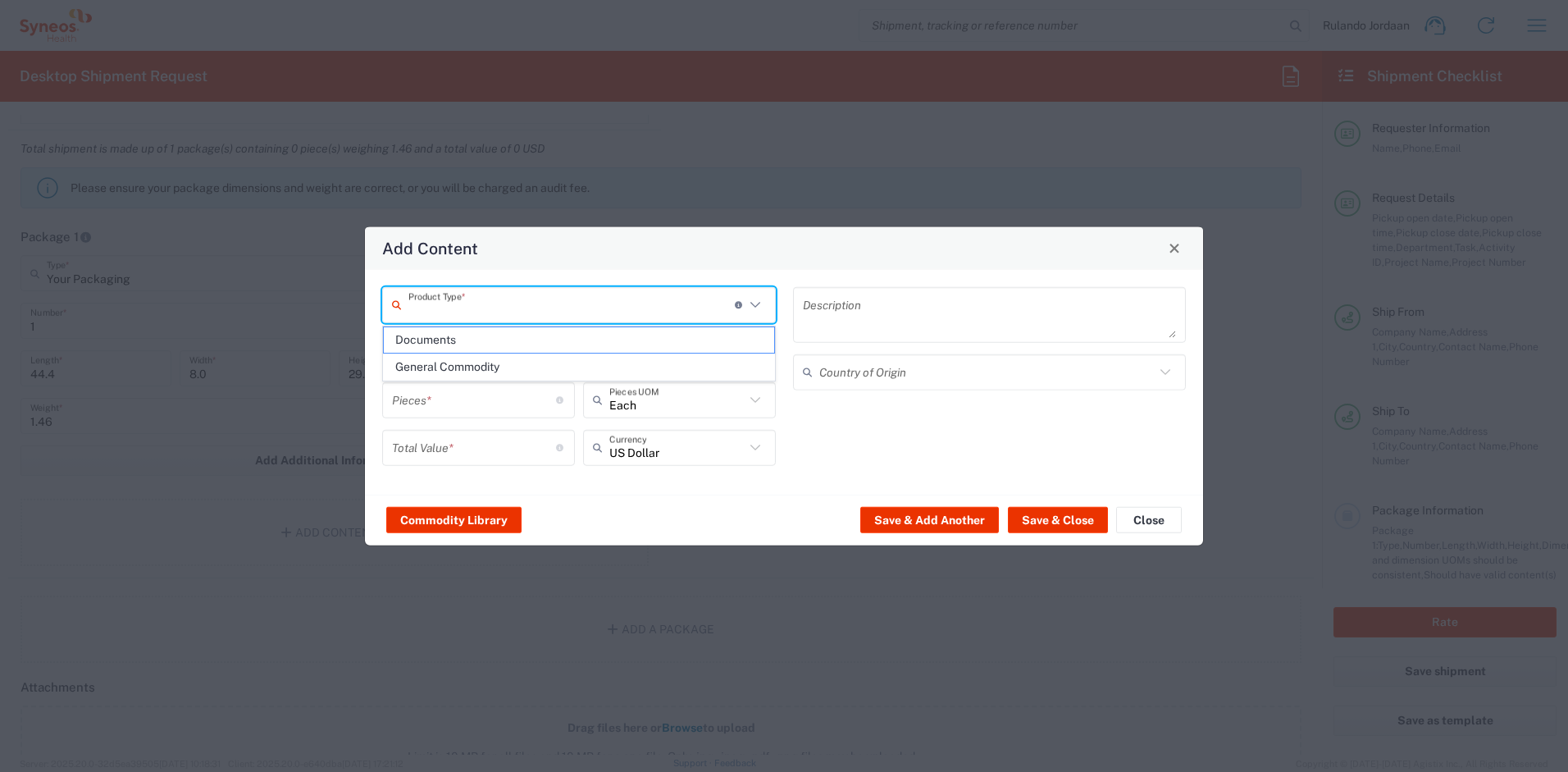
click at [435, 361] on span "General Commodity" at bounding box center [578, 367] width 390 height 26
type input "General Commodity"
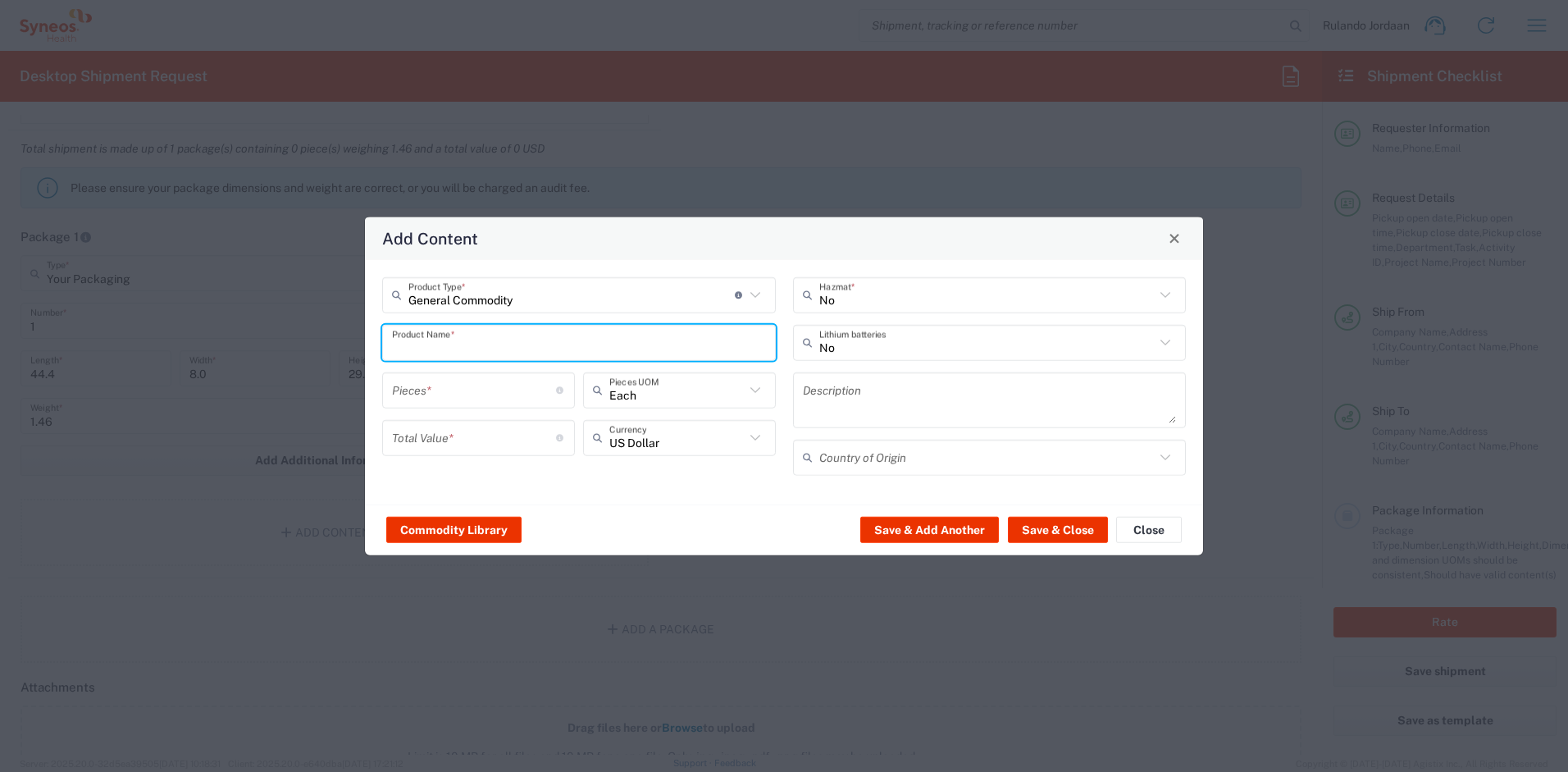
click at [459, 345] on input "text" at bounding box center [578, 342] width 374 height 29
type input "Lenovo T 14 Laptop"
click at [654, 534] on div "Commodity Library Save & Add Another Save & Close Close" at bounding box center [784, 530] width 838 height 52
click at [468, 388] on input "number" at bounding box center [473, 389] width 164 height 29
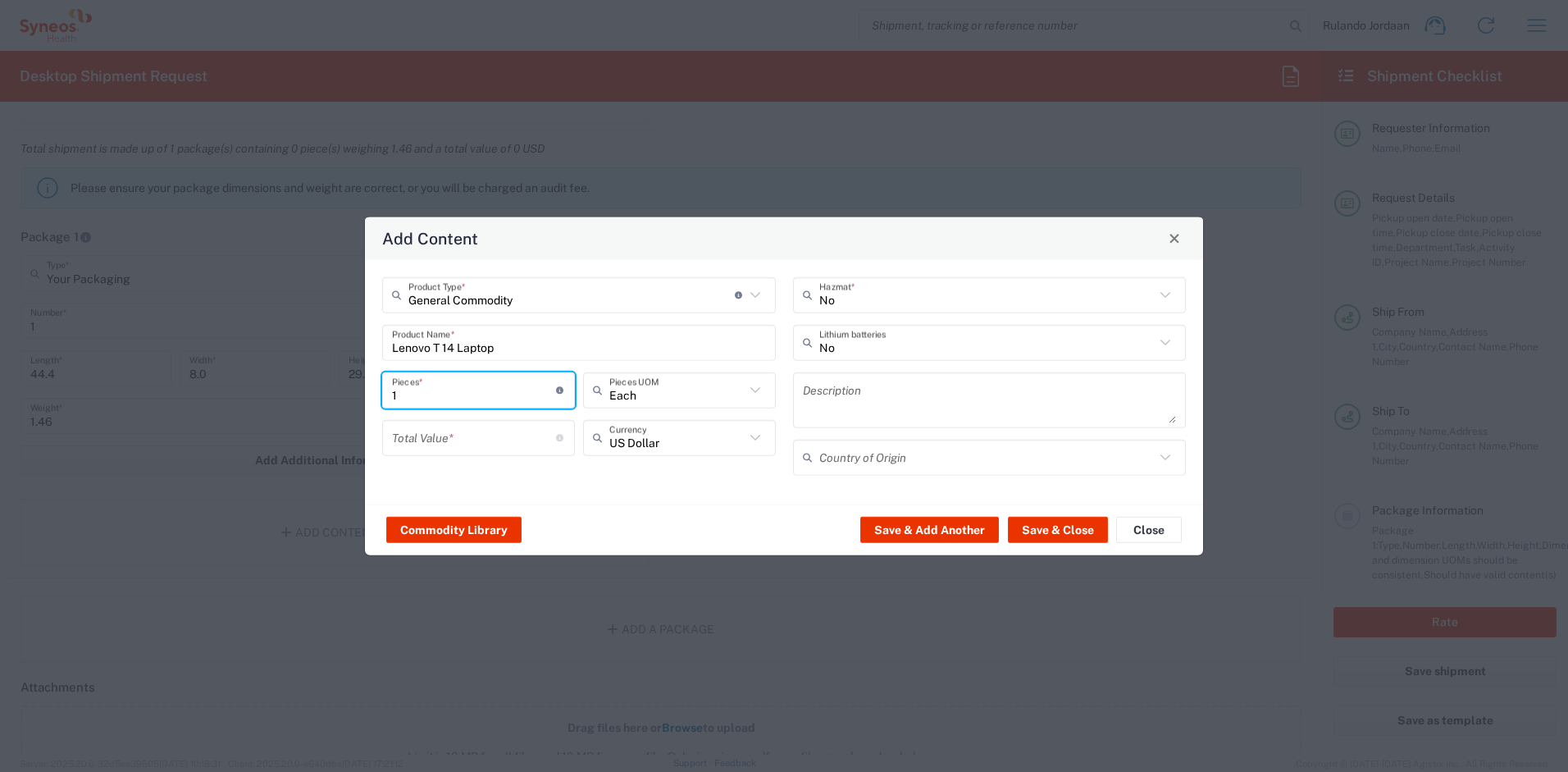
type input "1"
click at [474, 428] on input "number" at bounding box center [473, 437] width 164 height 29
type input "20000"
click at [649, 515] on div "Commodity Library Save & Add Another Save & Close Close" at bounding box center [784, 530] width 838 height 52
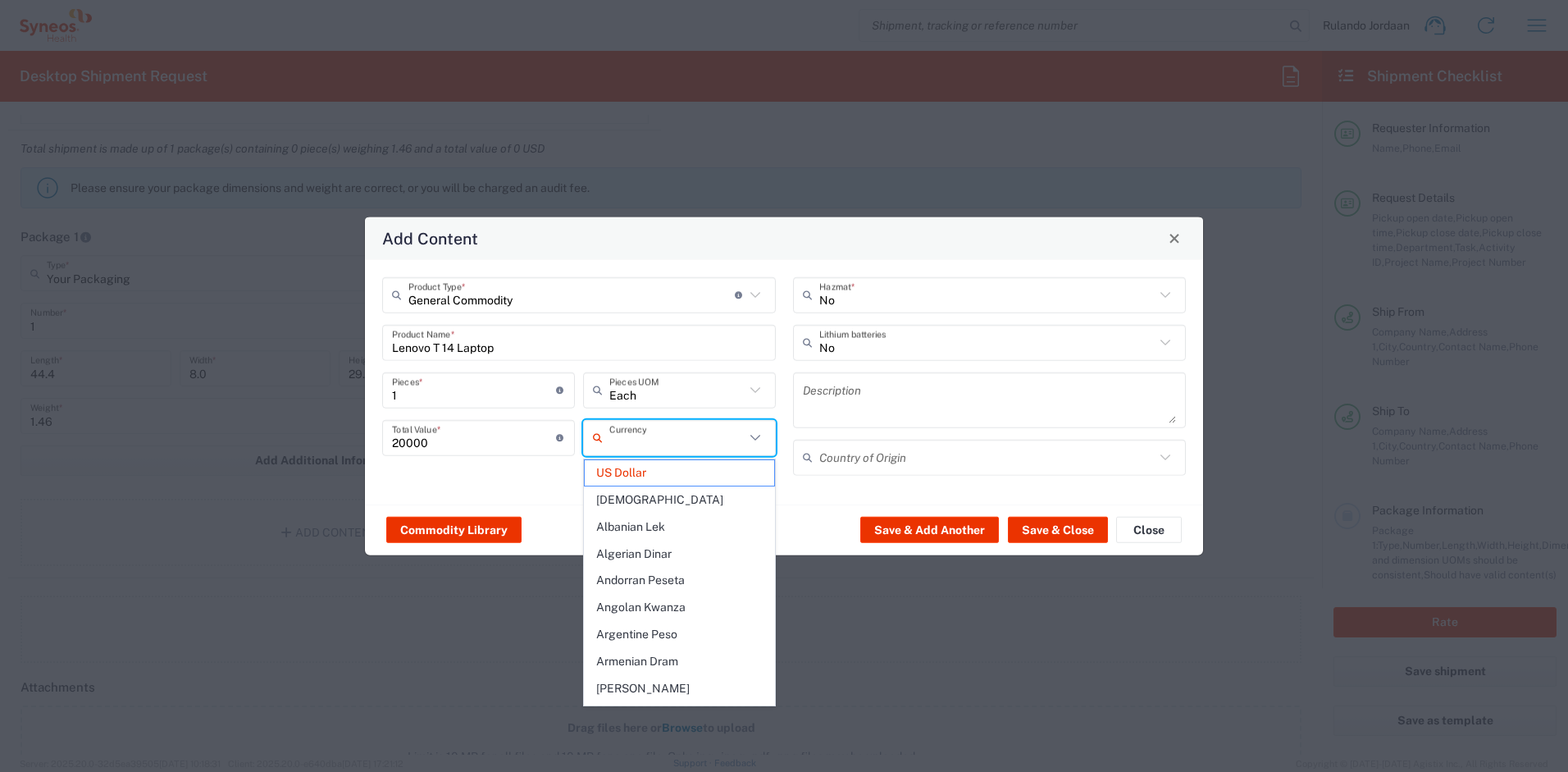
click at [689, 450] on input "text" at bounding box center [677, 437] width 135 height 29
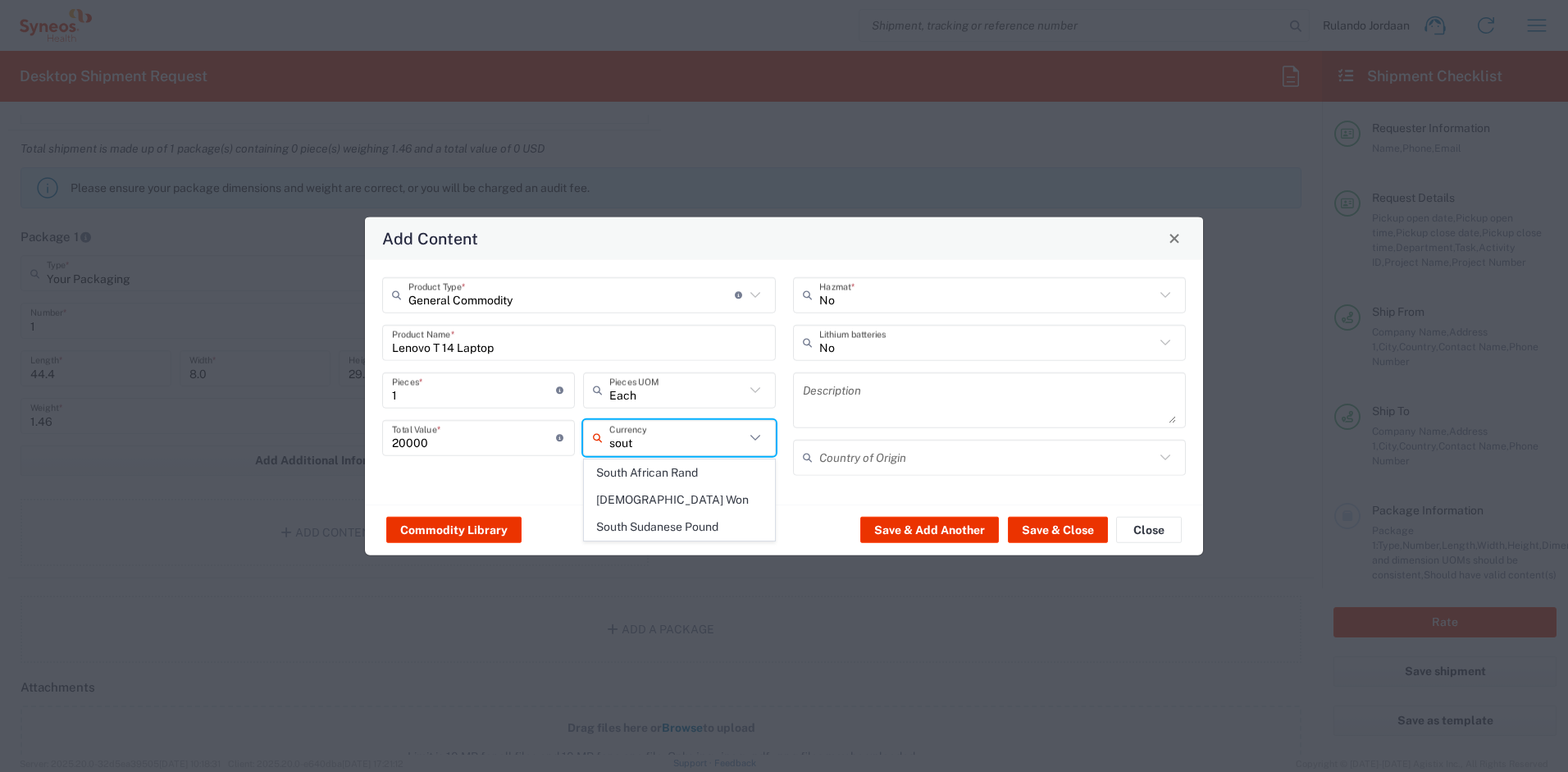
click at [683, 463] on span "South African Rand" at bounding box center [680, 473] width 190 height 26
type input "South African Rand"
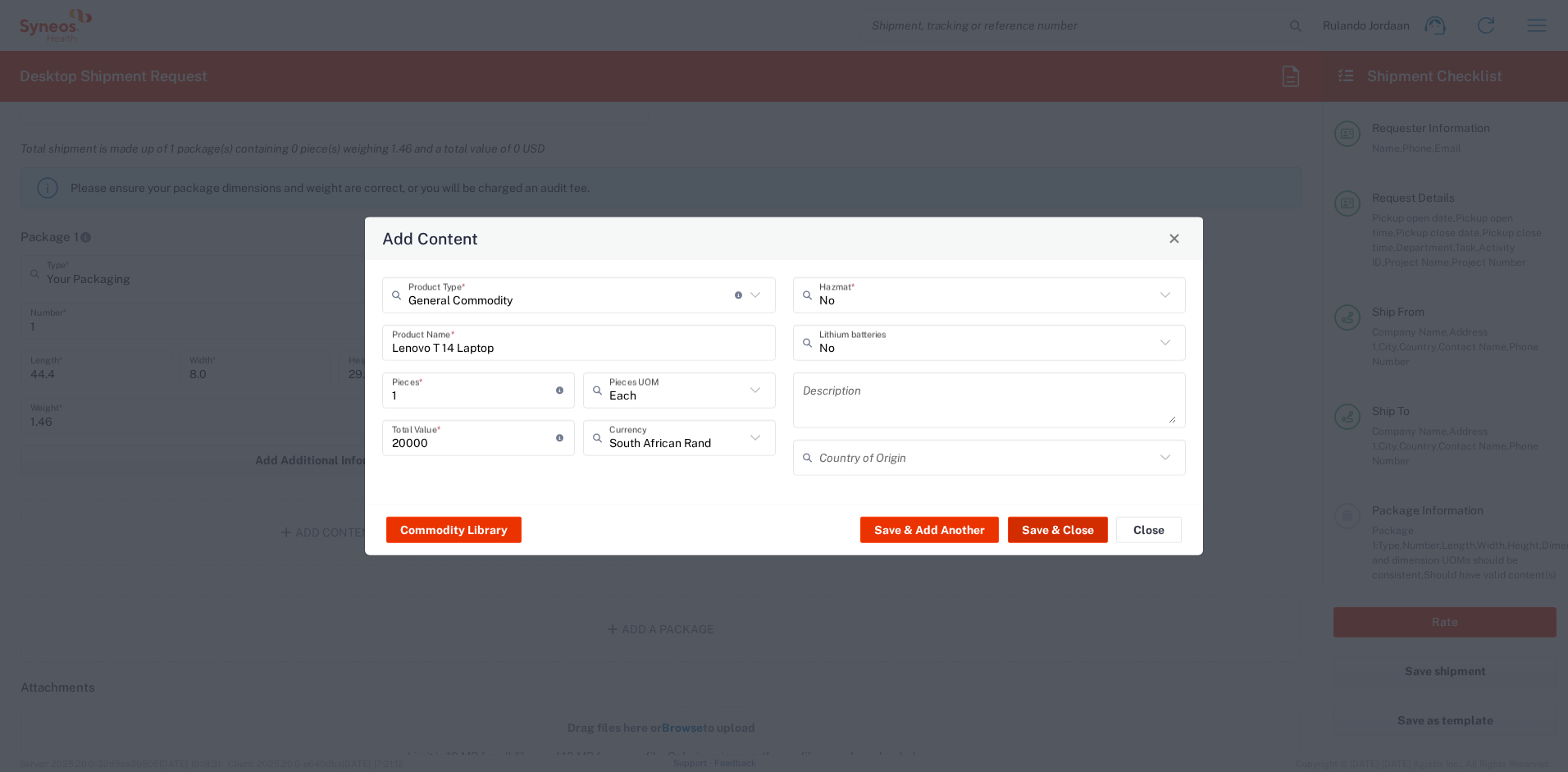
click at [1054, 535] on button "Save & Close" at bounding box center [1057, 530] width 100 height 26
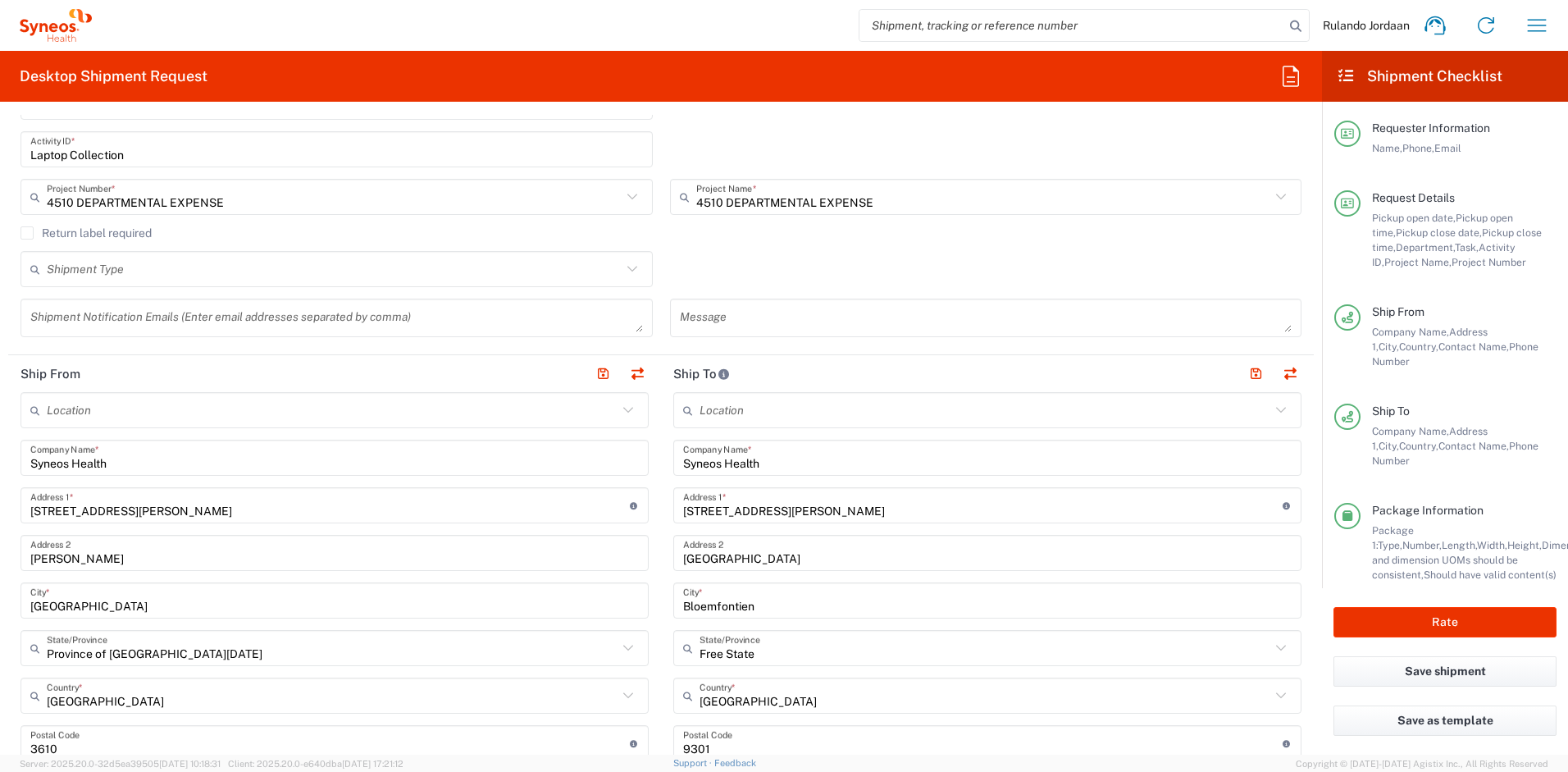
scroll to position [836, 0]
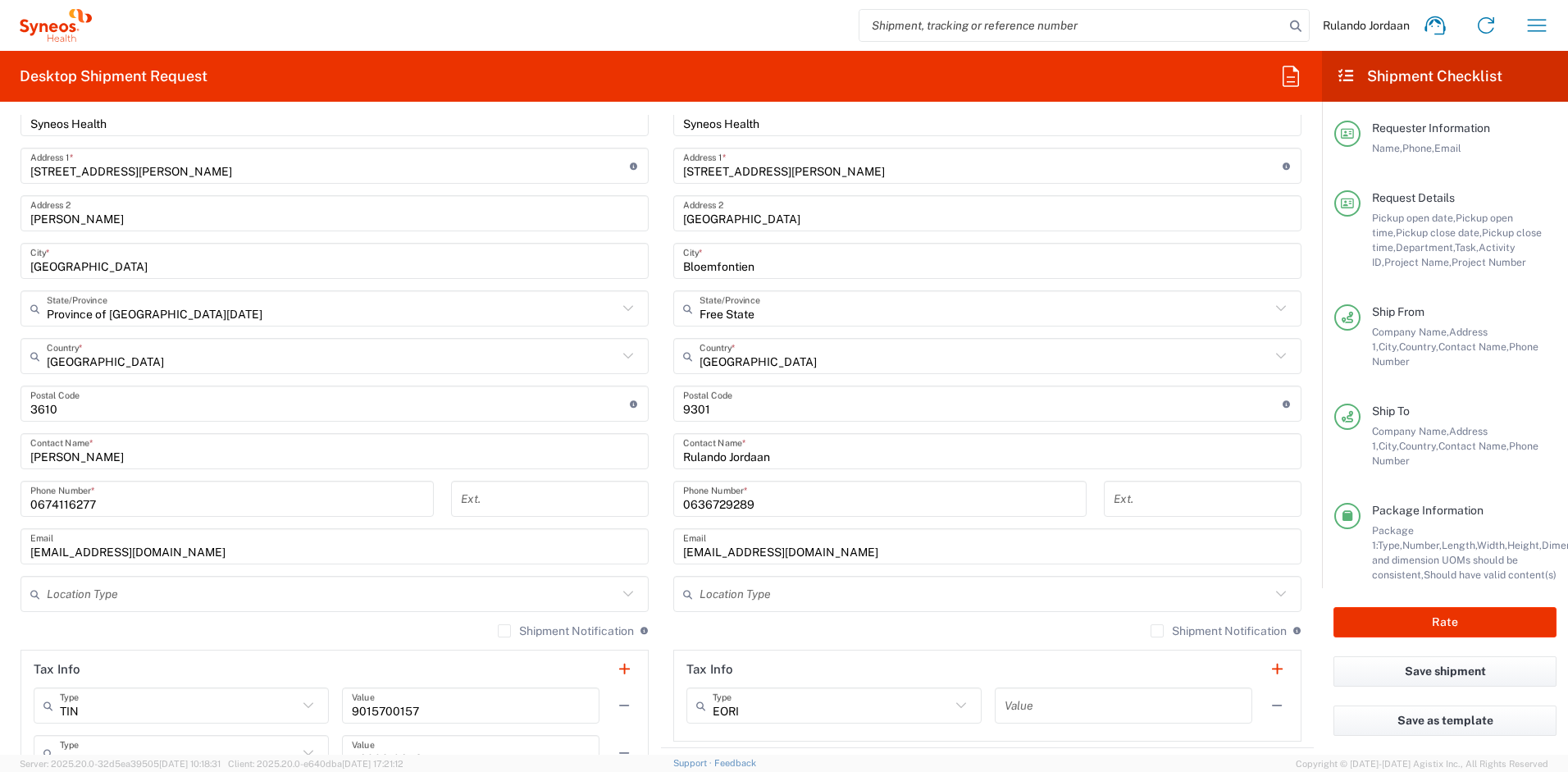
click at [666, 493] on div "[PHONE_NUMBER] Phone Number *" at bounding box center [881, 505] width 431 height 48
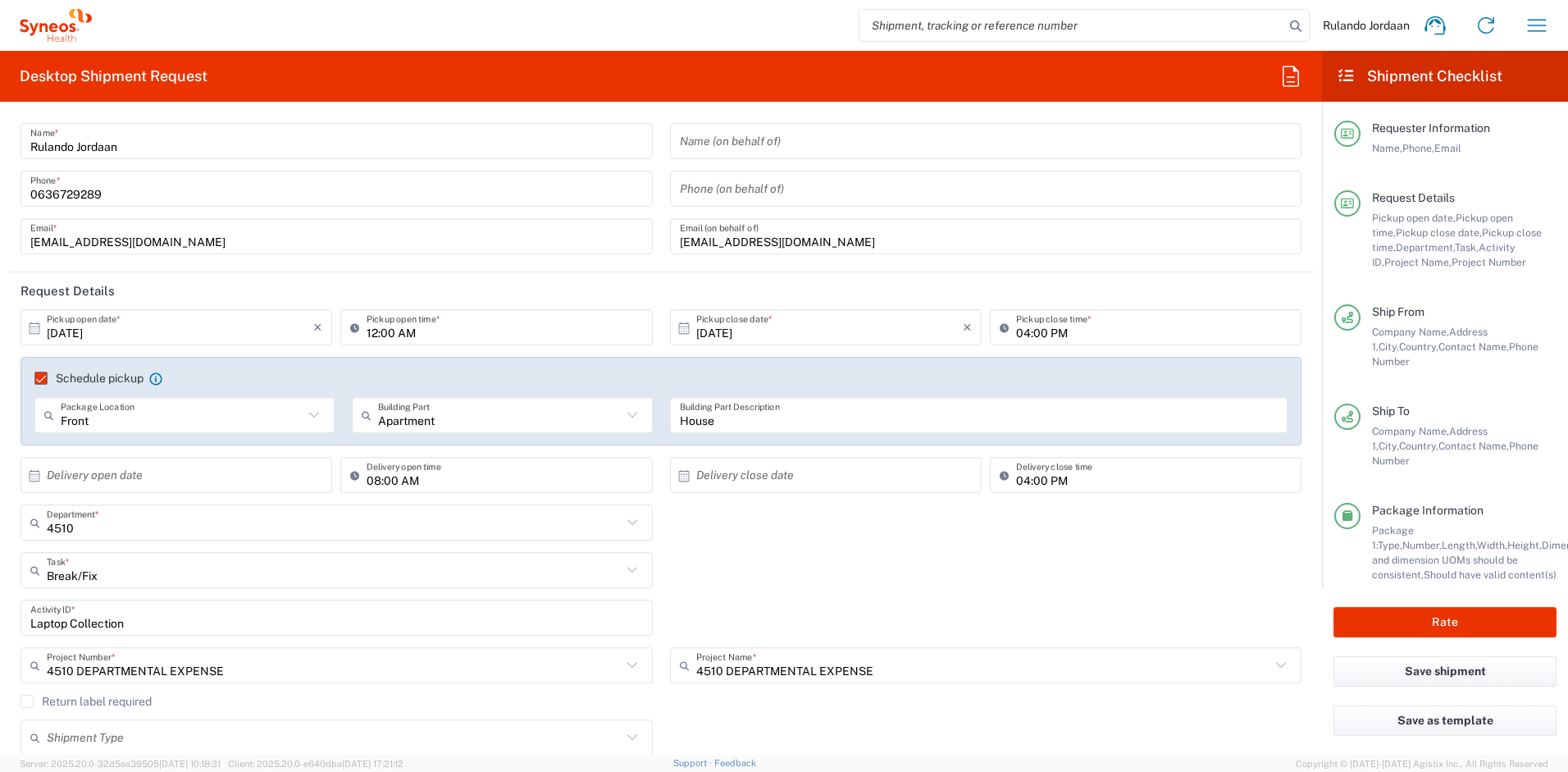
scroll to position [0, 0]
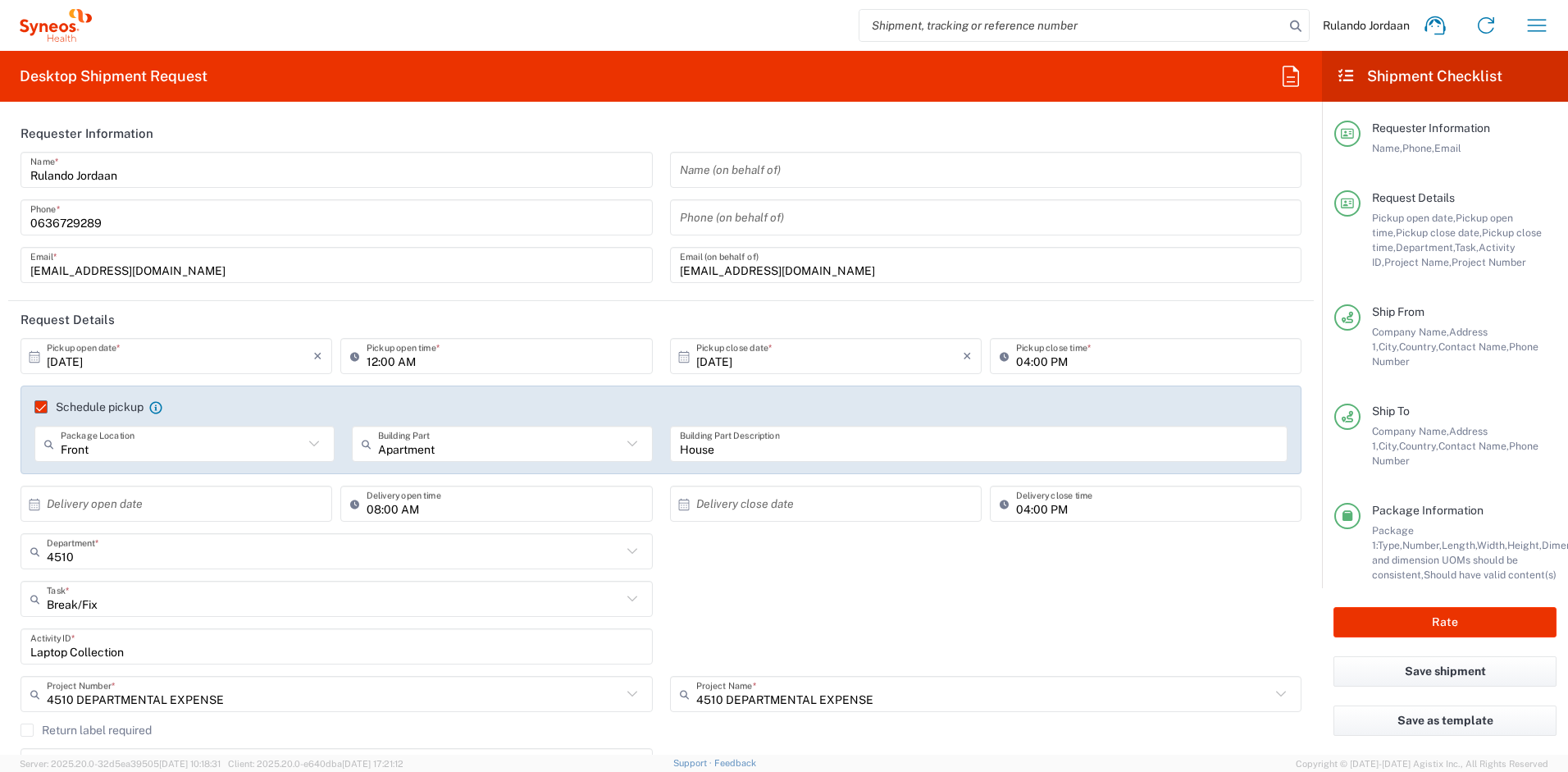
click at [814, 567] on div "4510 Department * 4510 3000 3100 3109 3110 3111 3112 3125 3130 3135 3136 3150 3…" at bounding box center [662, 557] width 1298 height 48
click at [857, 595] on div "Break/Fix Task * Other Break/Fix Inventory Transfer New Hire Refresh" at bounding box center [662, 605] width 1298 height 48
click at [779, 326] on header "Request Details" at bounding box center [661, 319] width 1306 height 37
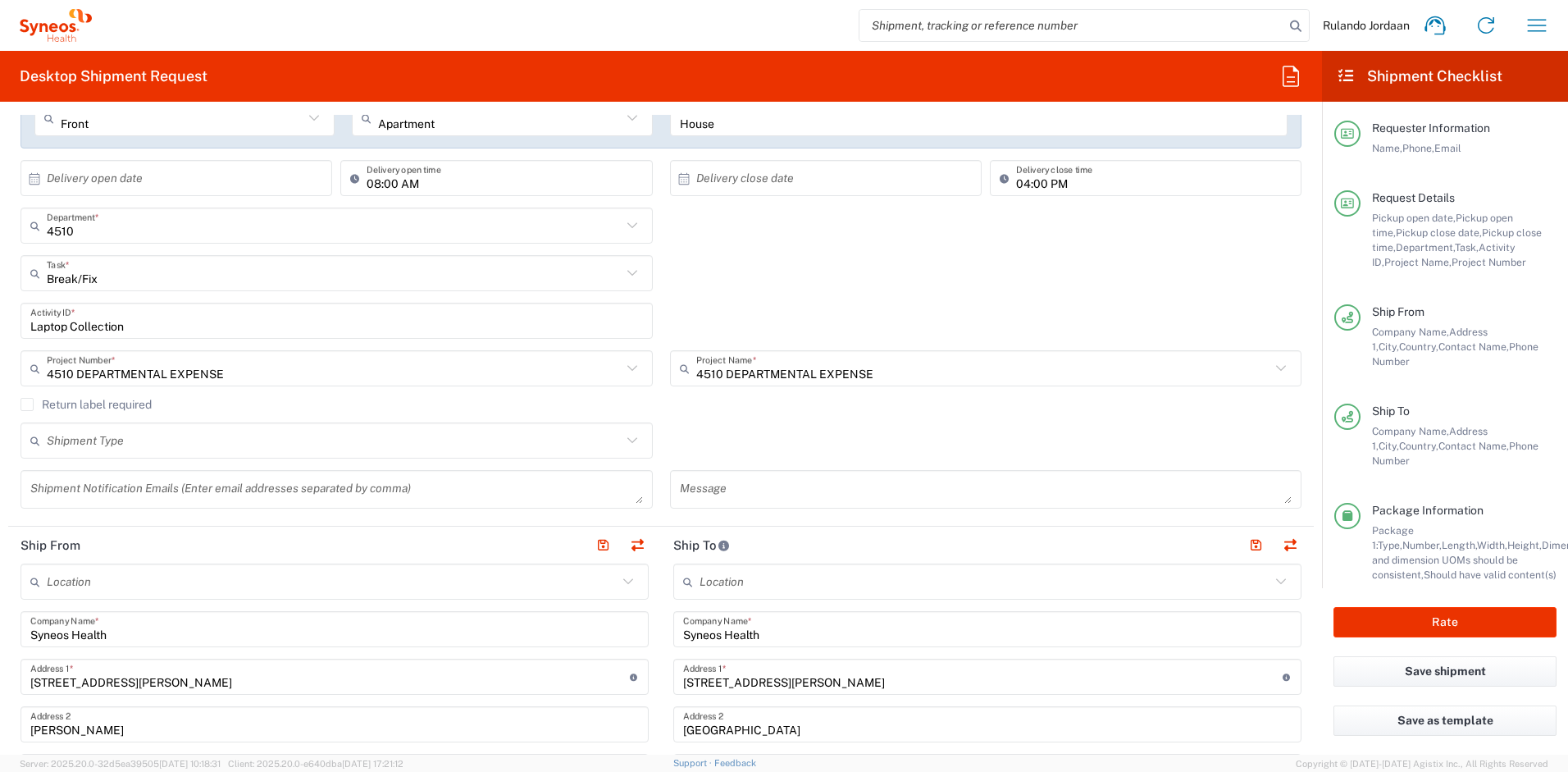
scroll to position [1005, 0]
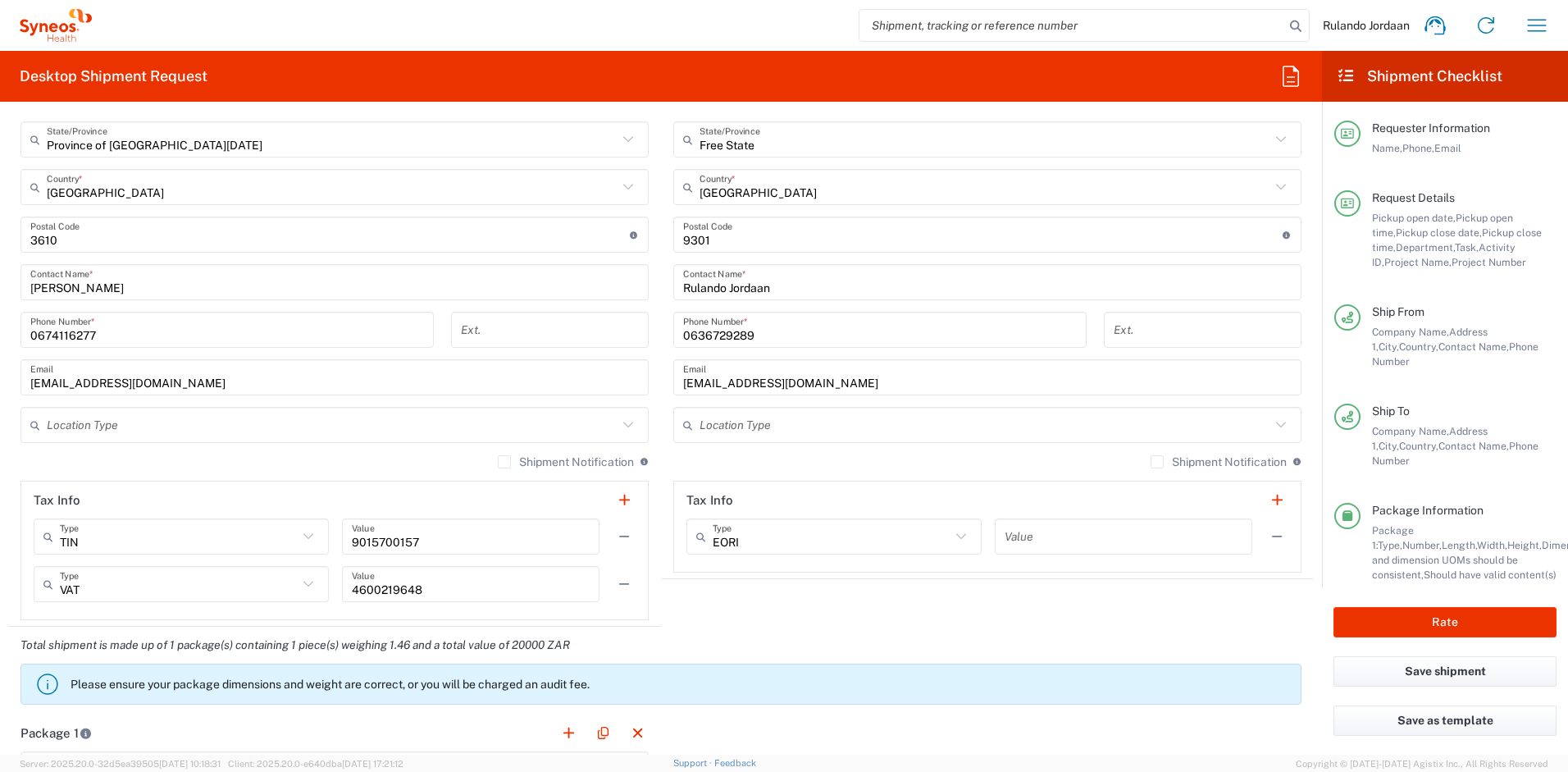
click at [737, 465] on div "Shipment Notification If checked, a shipment notification email will be sent to…" at bounding box center [987, 468] width 629 height 26
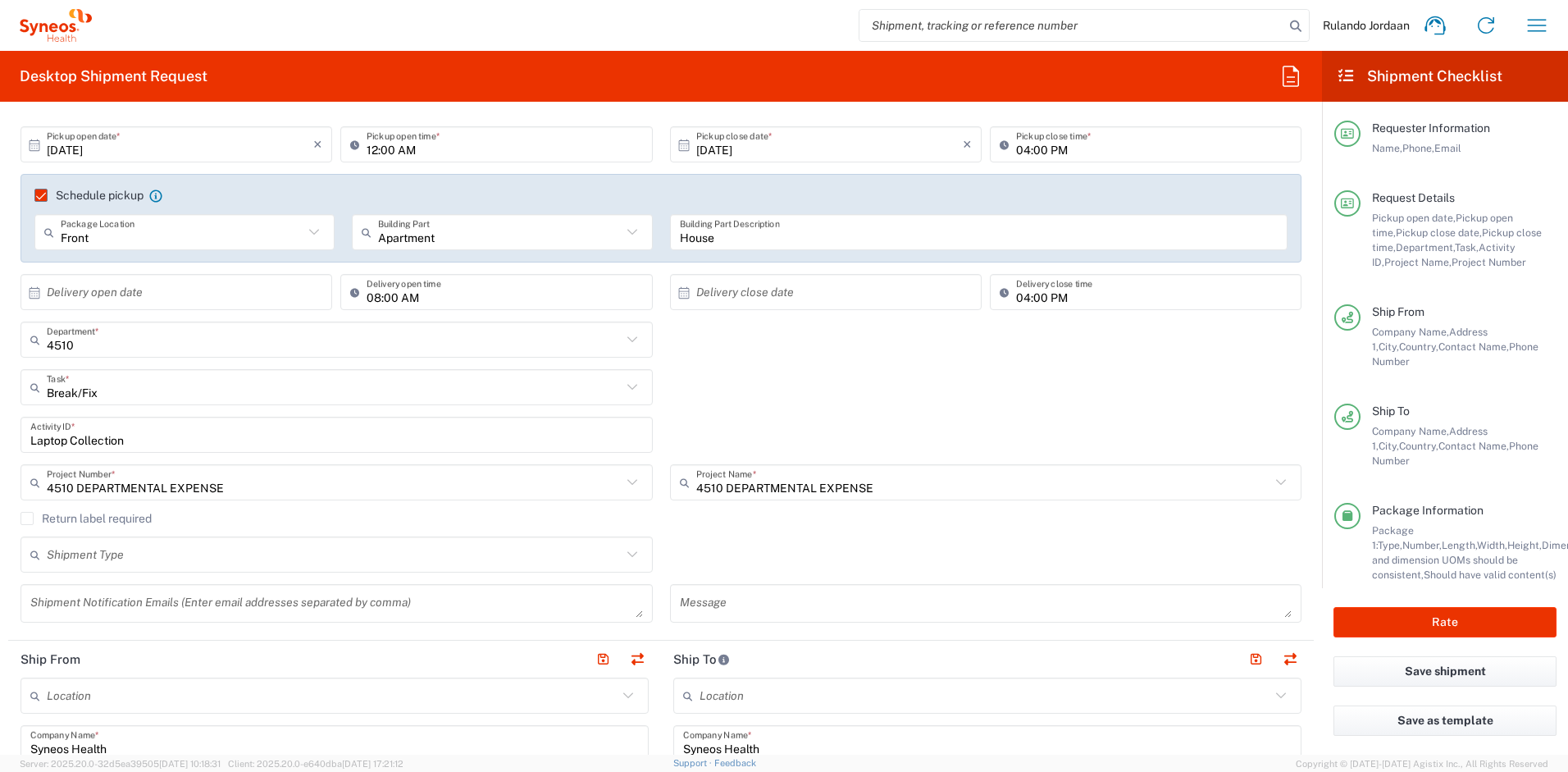
scroll to position [214, 0]
click at [732, 393] on div "Break/Fix Task * Other Break/Fix Inventory Transfer New Hire Refresh" at bounding box center [662, 391] width 1298 height 48
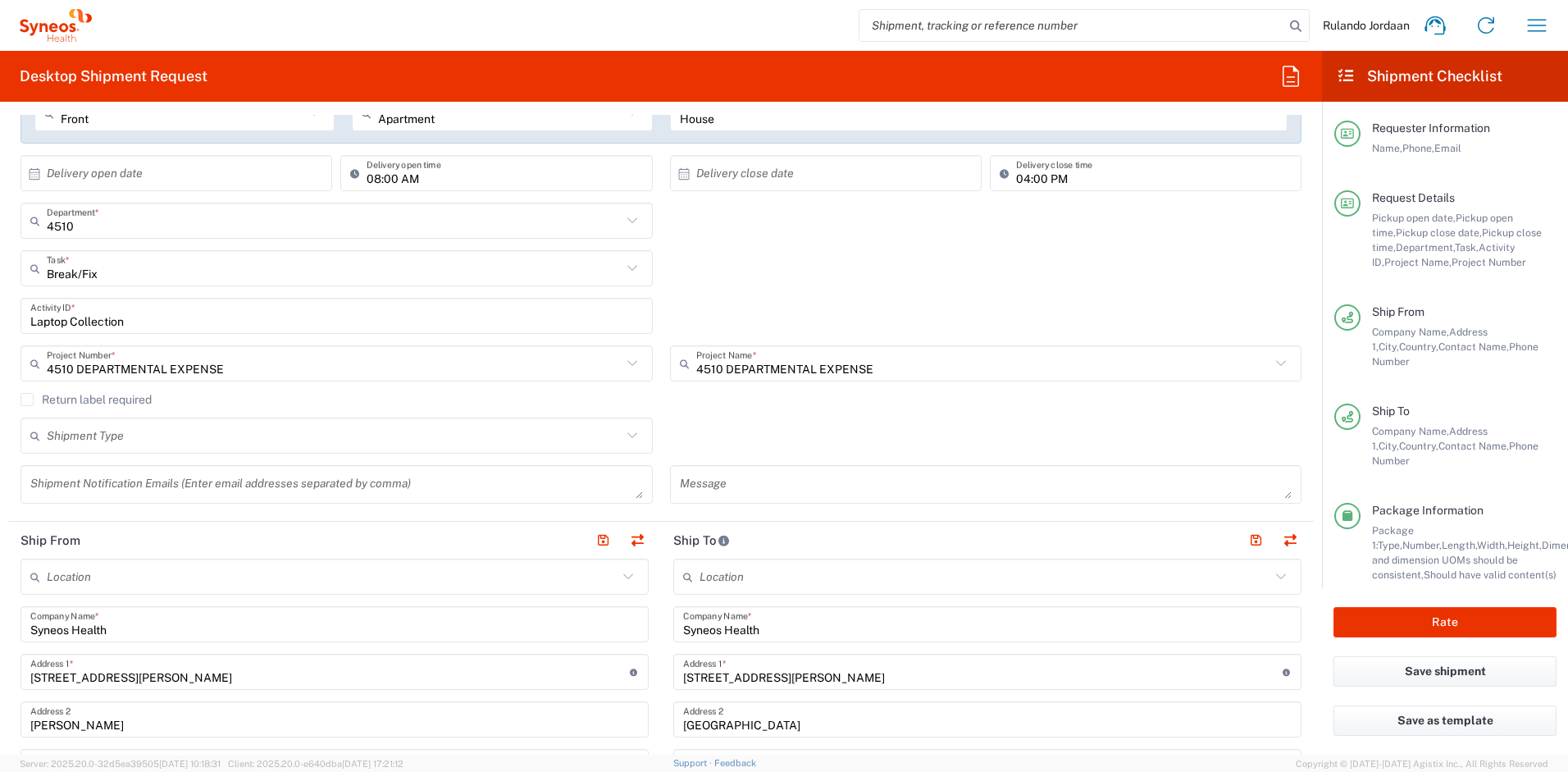
scroll to position [334, 0]
click at [731, 412] on div "Return label required" at bounding box center [661, 402] width 1281 height 25
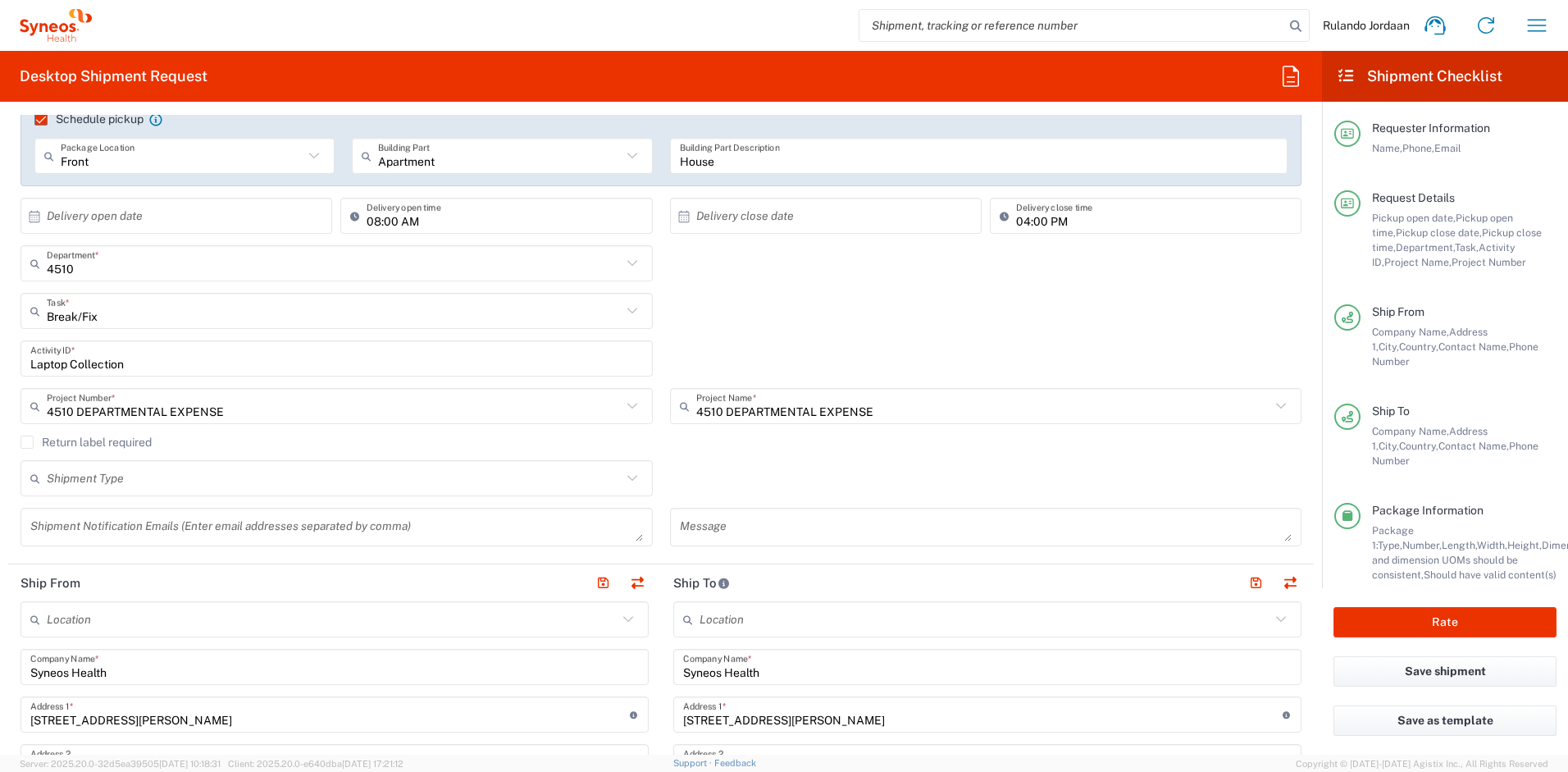
scroll to position [0, 0]
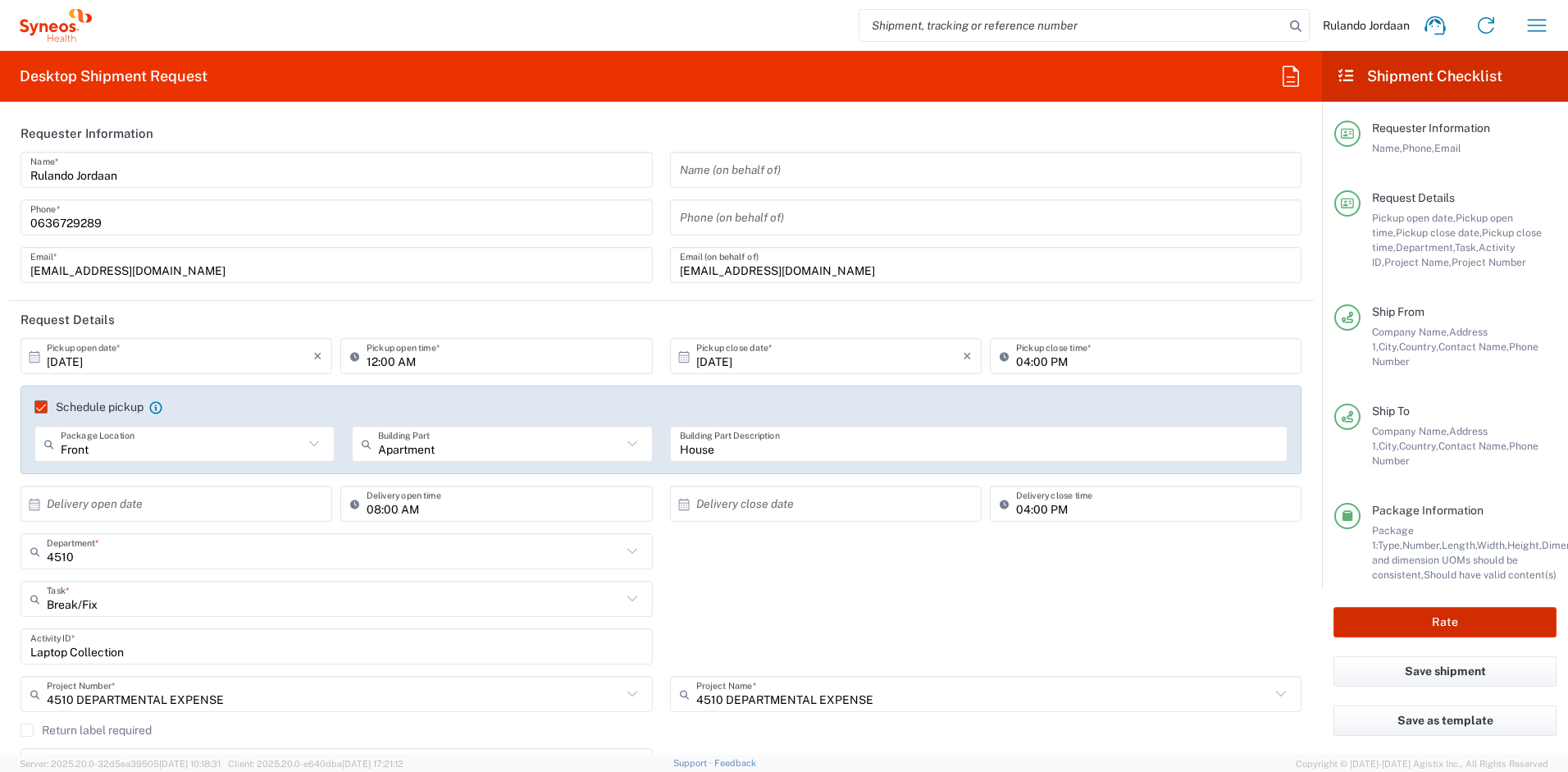
click at [1392, 628] on button "Rate" at bounding box center [1445, 622] width 223 height 31
type input "4510 DEPARTMENTAL EXPENSE"
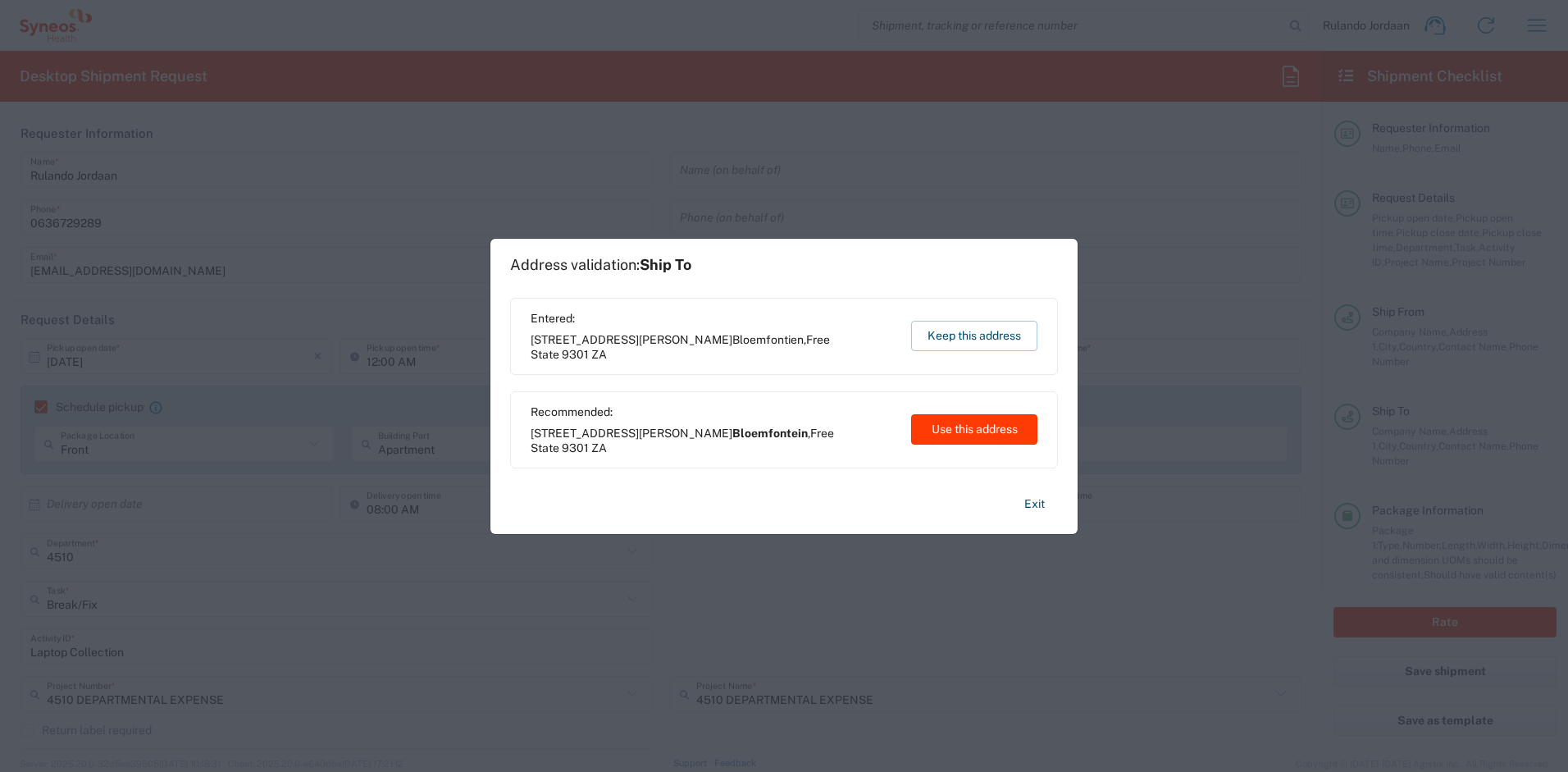
click at [949, 435] on button "Use this address" at bounding box center [974, 429] width 126 height 31
type input "Bloemfontein"
type input "Free State"
type input "[GEOGRAPHIC_DATA]"
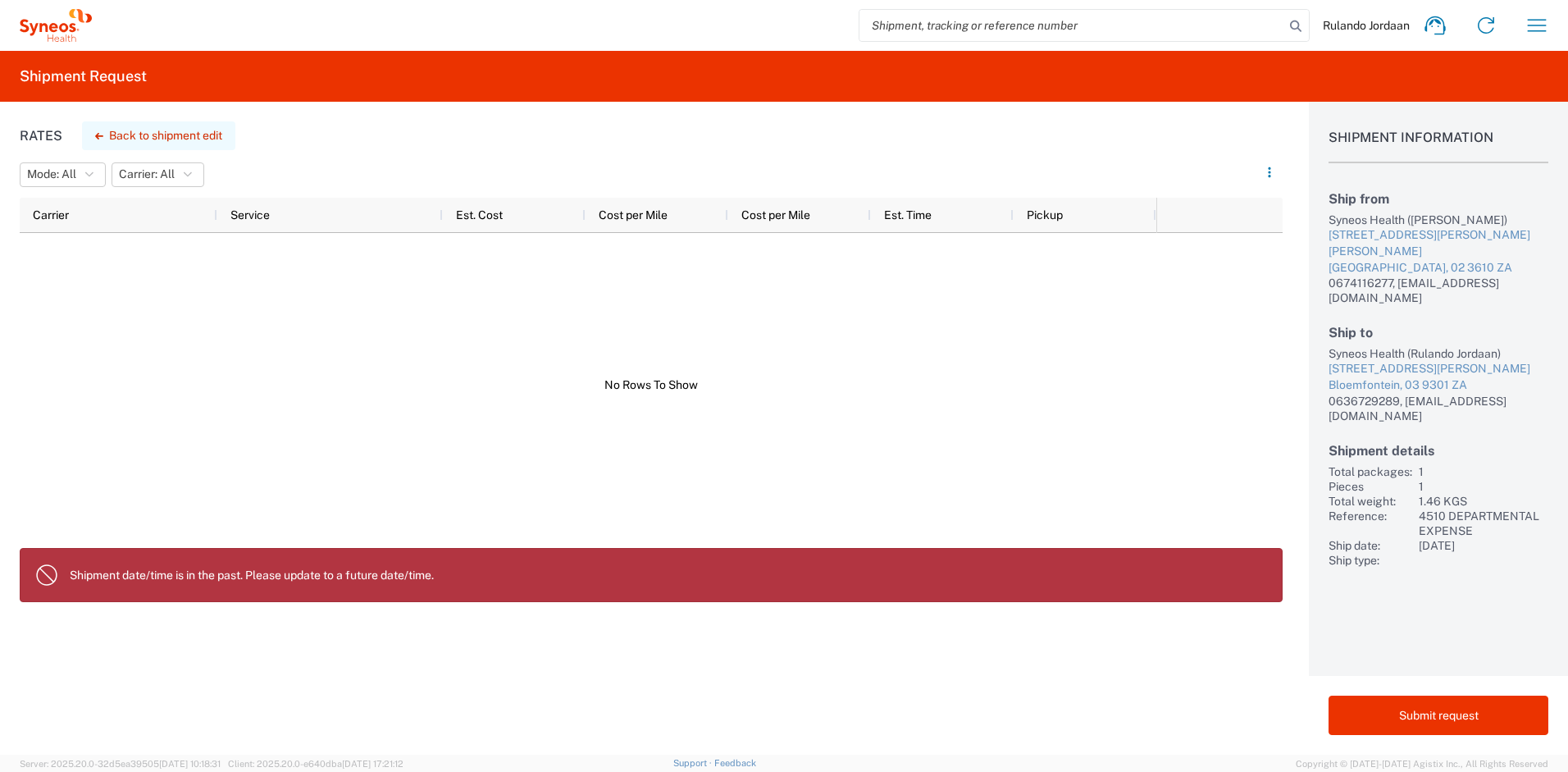
click at [205, 136] on button "Back to shipment edit" at bounding box center [158, 135] width 153 height 29
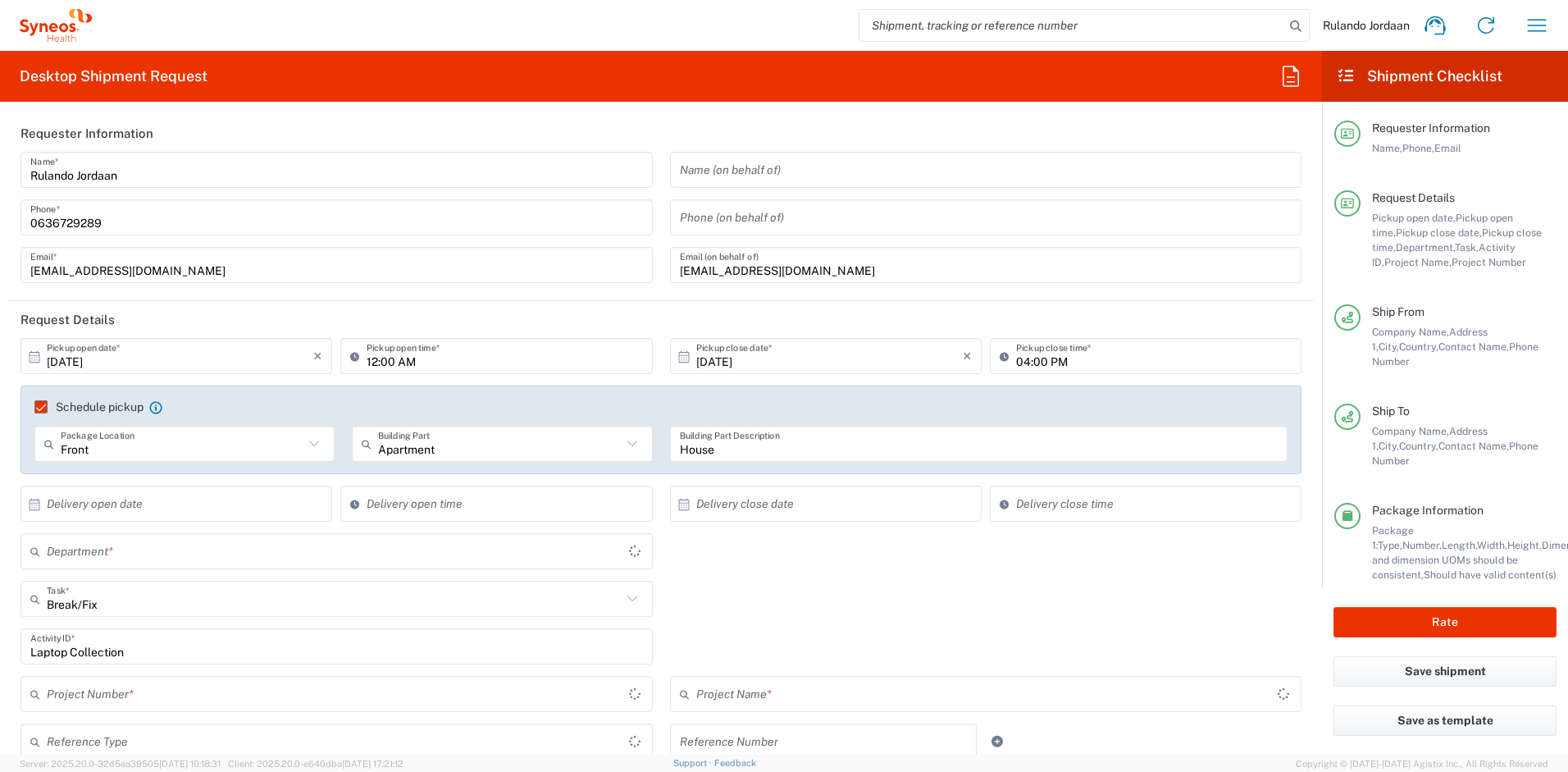
type input "Free State"
type input "4510 DEPARTMENTAL EXPENSE"
type input "Province of [GEOGRAPHIC_DATA][DATE]"
type input "Your Packaging"
type input "4510 DEPARTMENTAL EXPENSE"
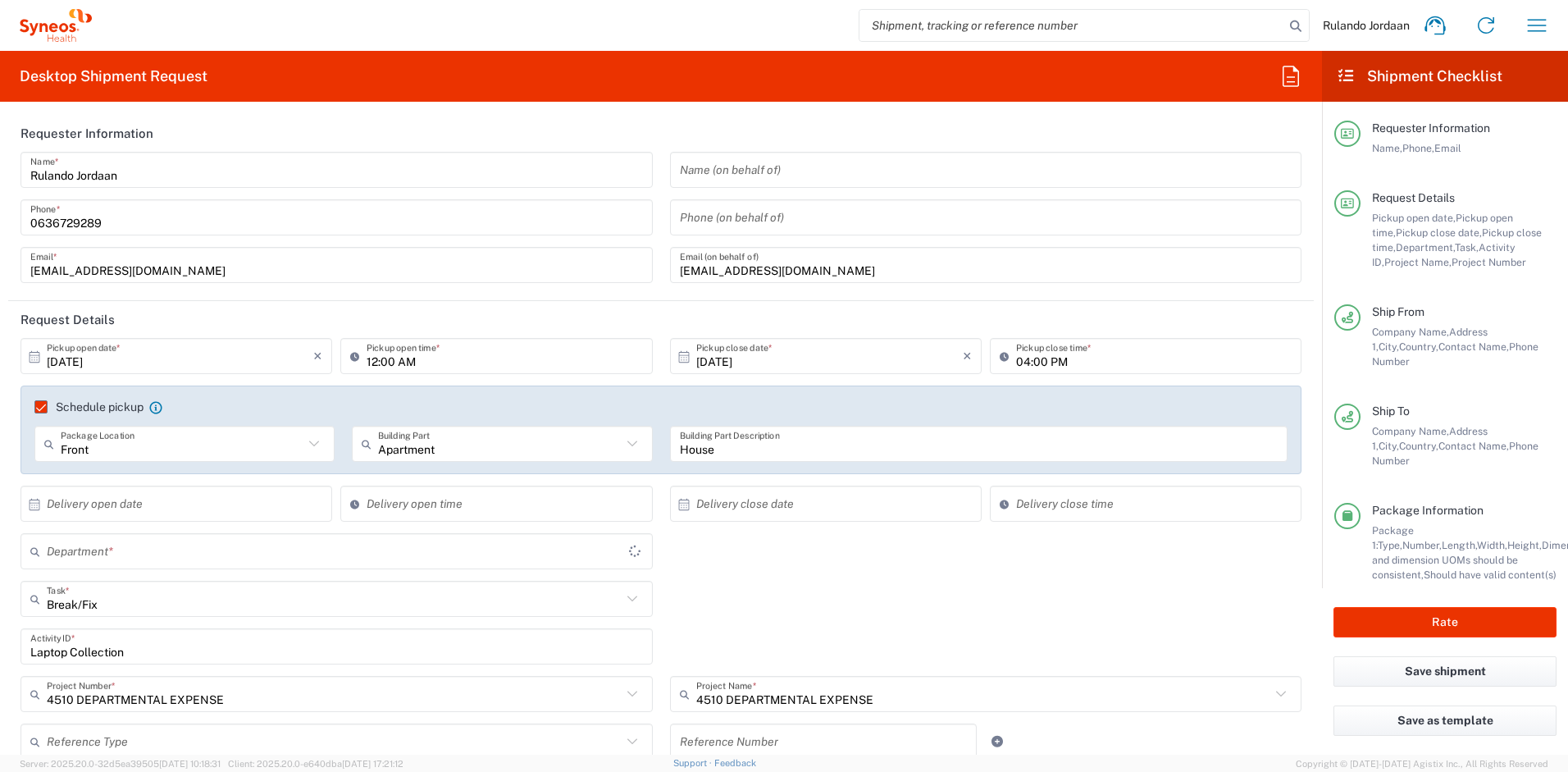
type input "4510"
click at [381, 366] on input "12:00 AM" at bounding box center [505, 356] width 275 height 29
click at [414, 362] on input "01:00 AM" at bounding box center [505, 356] width 275 height 29
type input "01:00 PM"
click at [888, 567] on div "4510 Department * 4510 3000 3100 3109 3110 3111 3112 3125 3130 3135 3136 3150 3…" at bounding box center [662, 557] width 1298 height 48
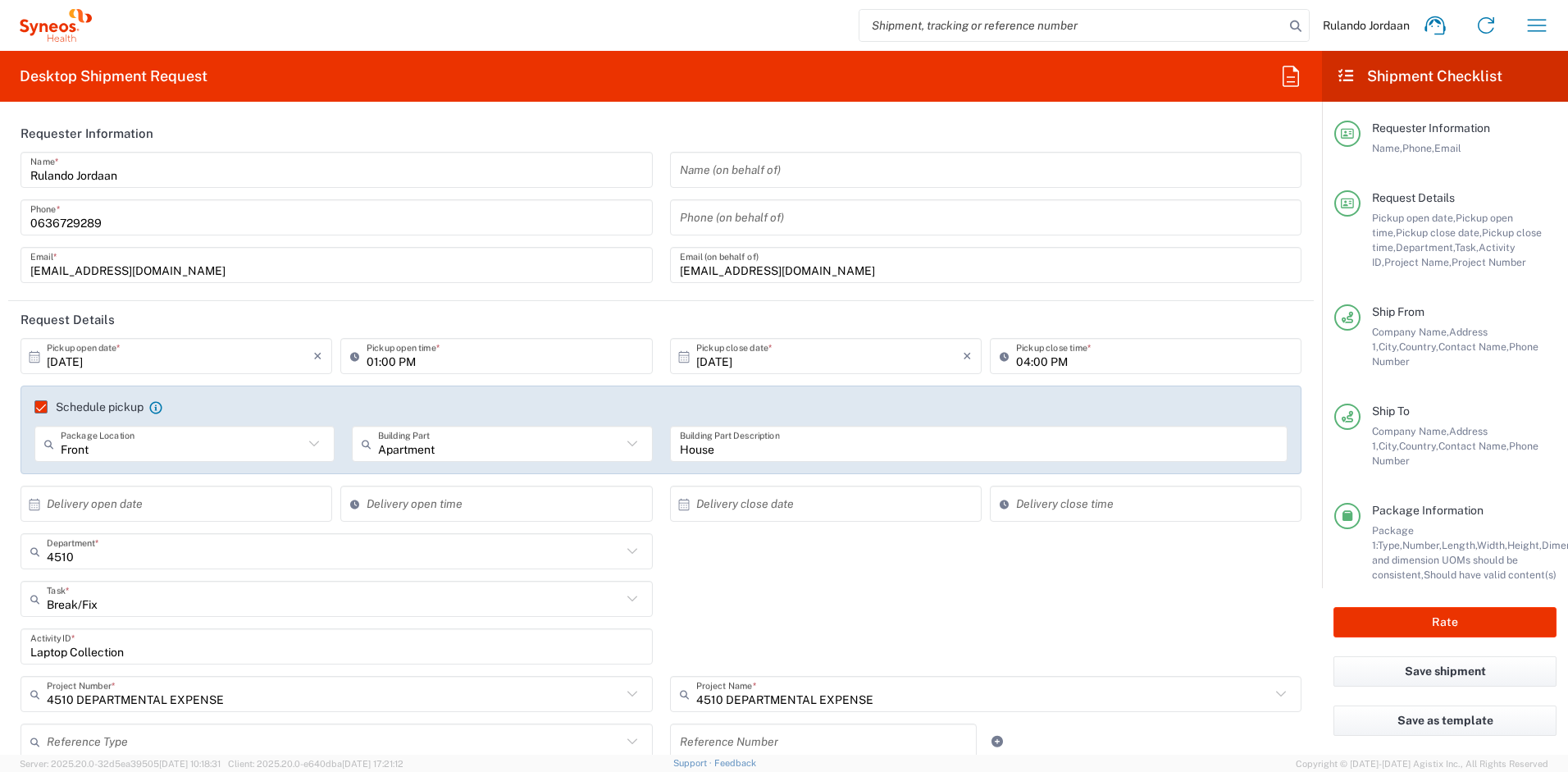
click at [887, 639] on div "Laptop Collection Activity ID *" at bounding box center [662, 652] width 1298 height 48
click at [76, 366] on input "[DATE]" at bounding box center [180, 356] width 266 height 29
click at [206, 461] on span "9" at bounding box center [201, 459] width 24 height 23
click at [819, 589] on div "Break/Fix Task * Break/Fix Inventory Transfer New Hire Other Refresh" at bounding box center [662, 605] width 1298 height 48
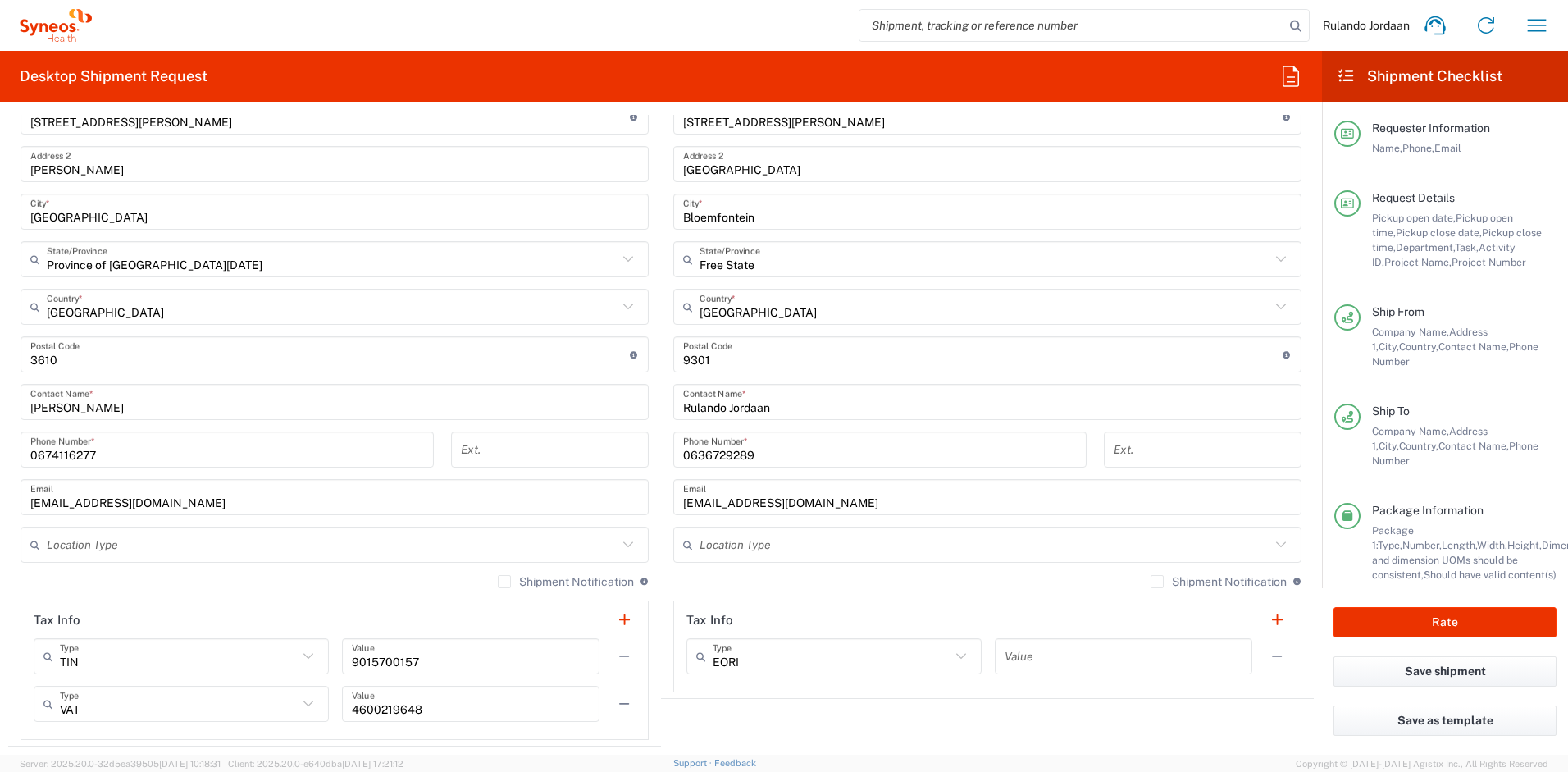
scroll to position [741, 0]
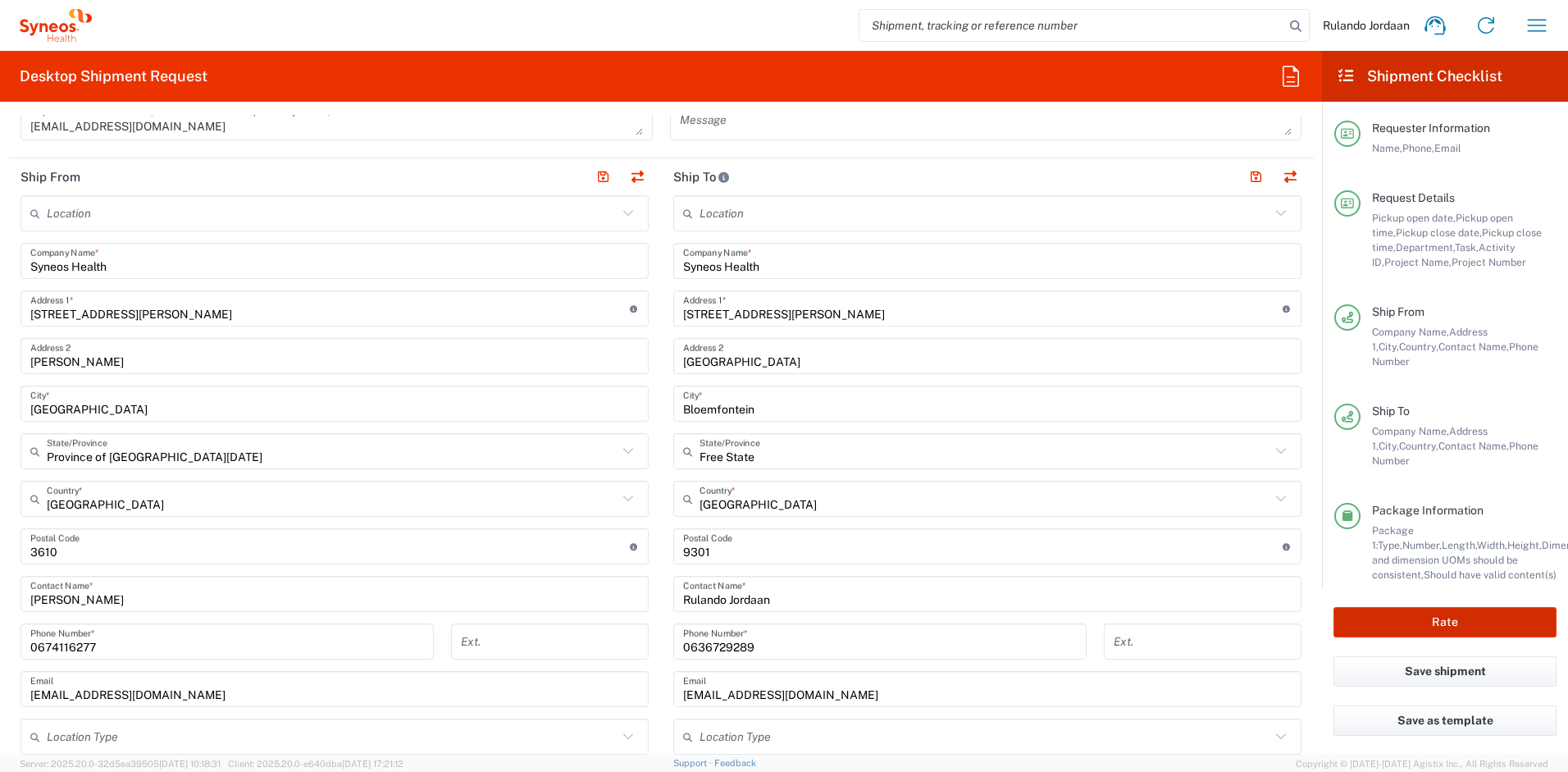
click at [1383, 618] on button "Rate" at bounding box center [1445, 622] width 223 height 31
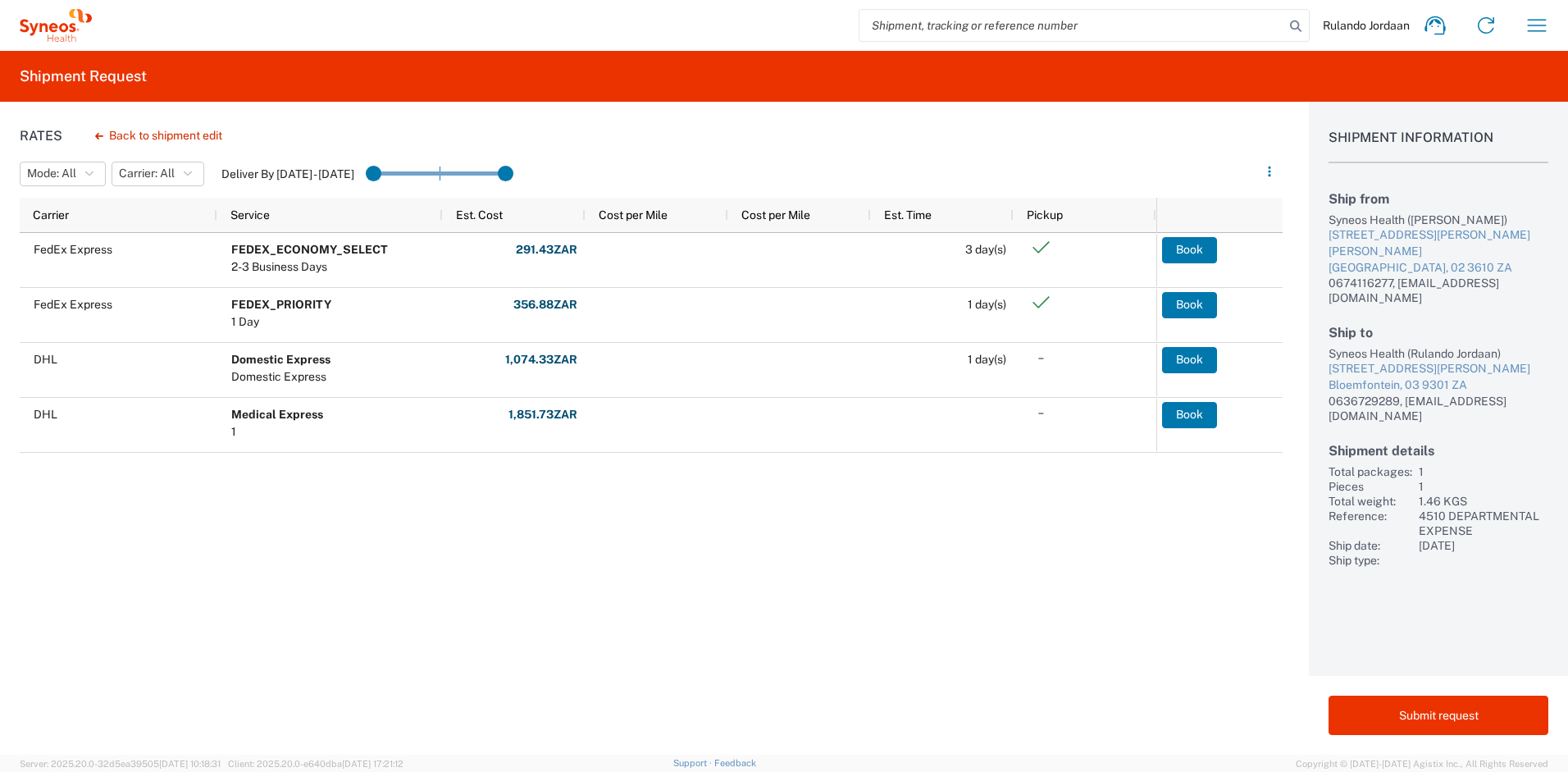
click at [747, 509] on div "FedEx Express FEDEX_ECONOMY_SELECT 2-3 Business Days 291.43 ZAR Fuel: 88.86 Val…" at bounding box center [588, 385] width 1137 height 305
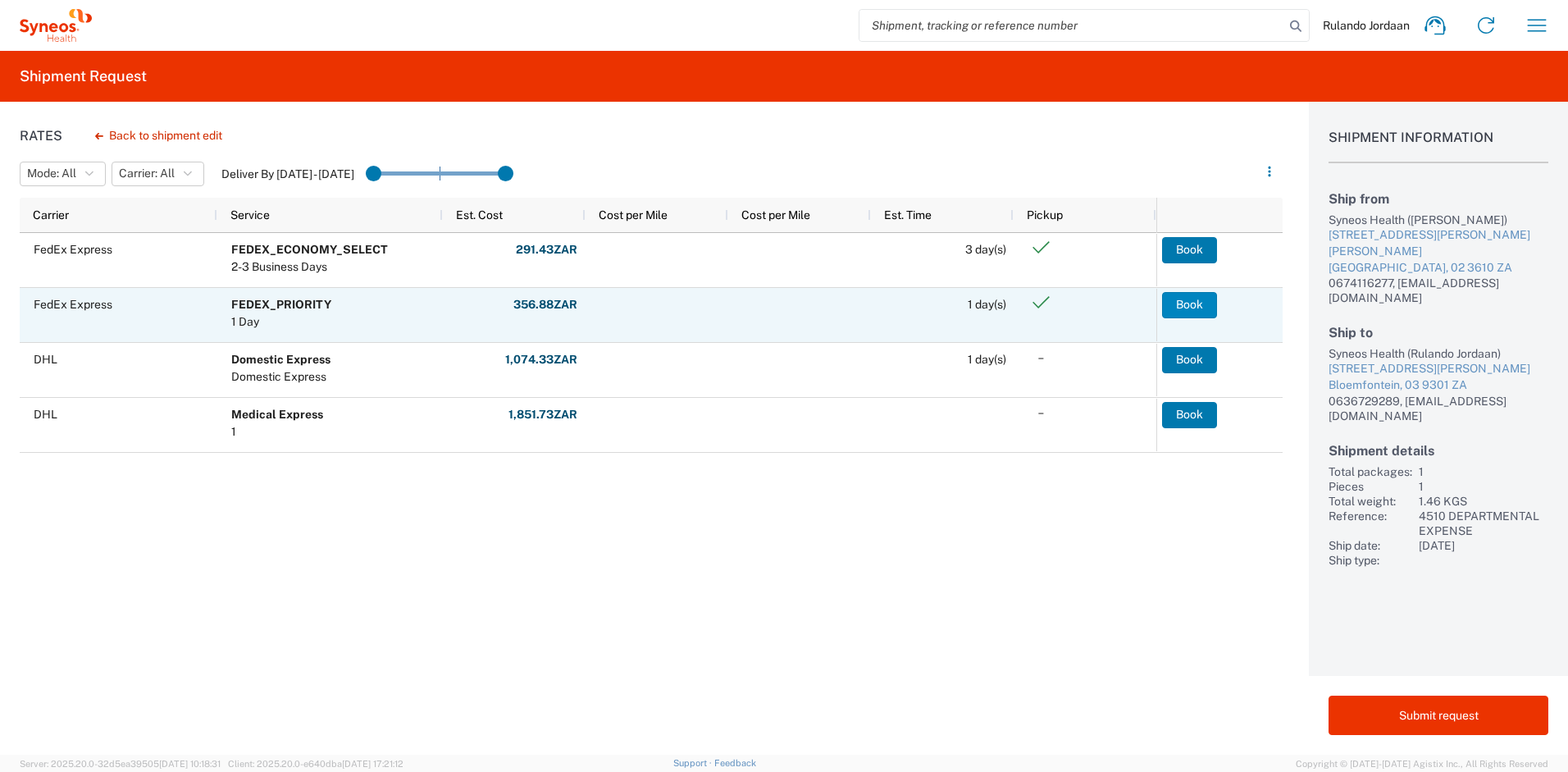
click at [1205, 300] on button "Book" at bounding box center [1189, 305] width 55 height 26
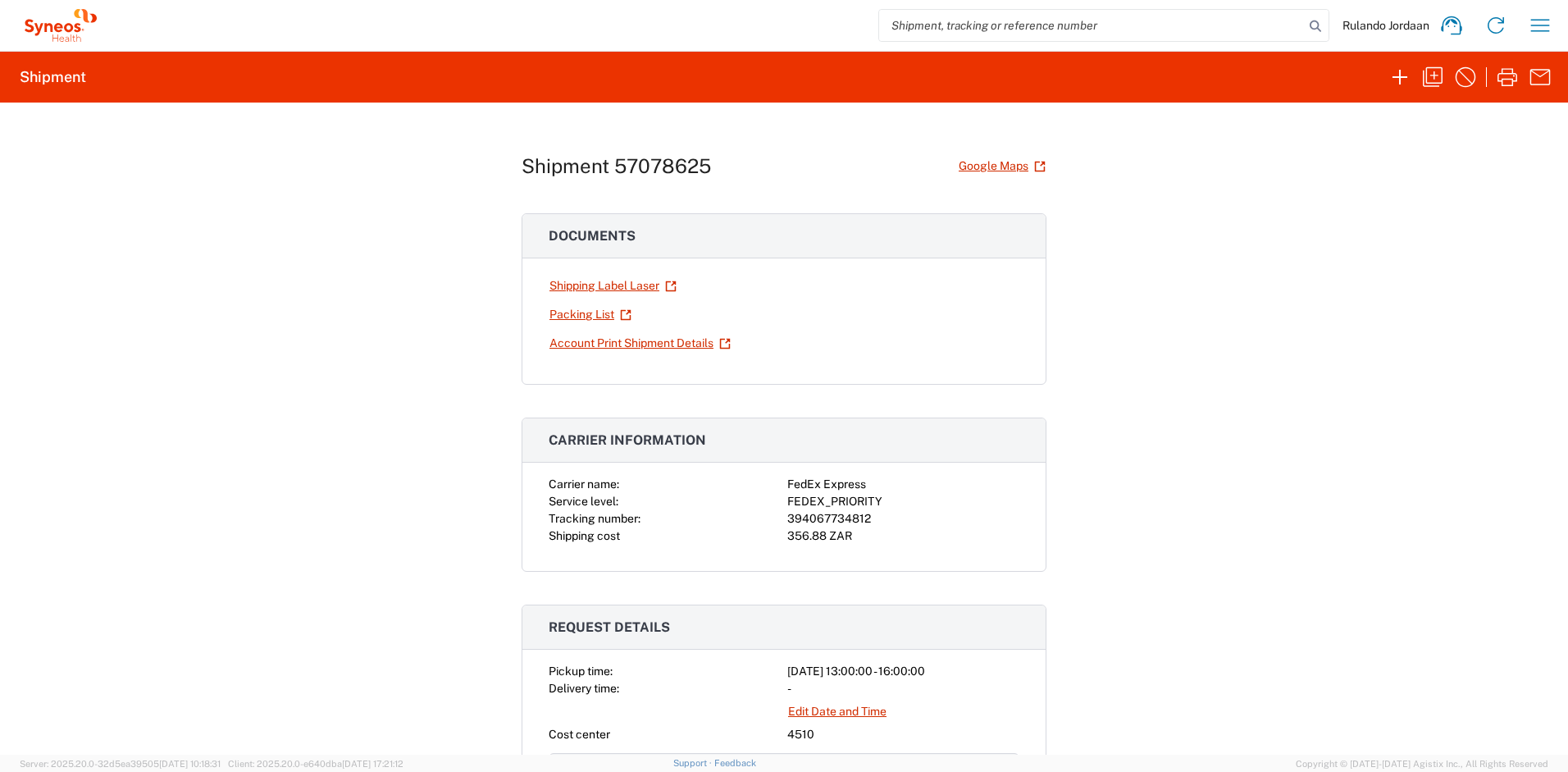
scroll to position [31, 0]
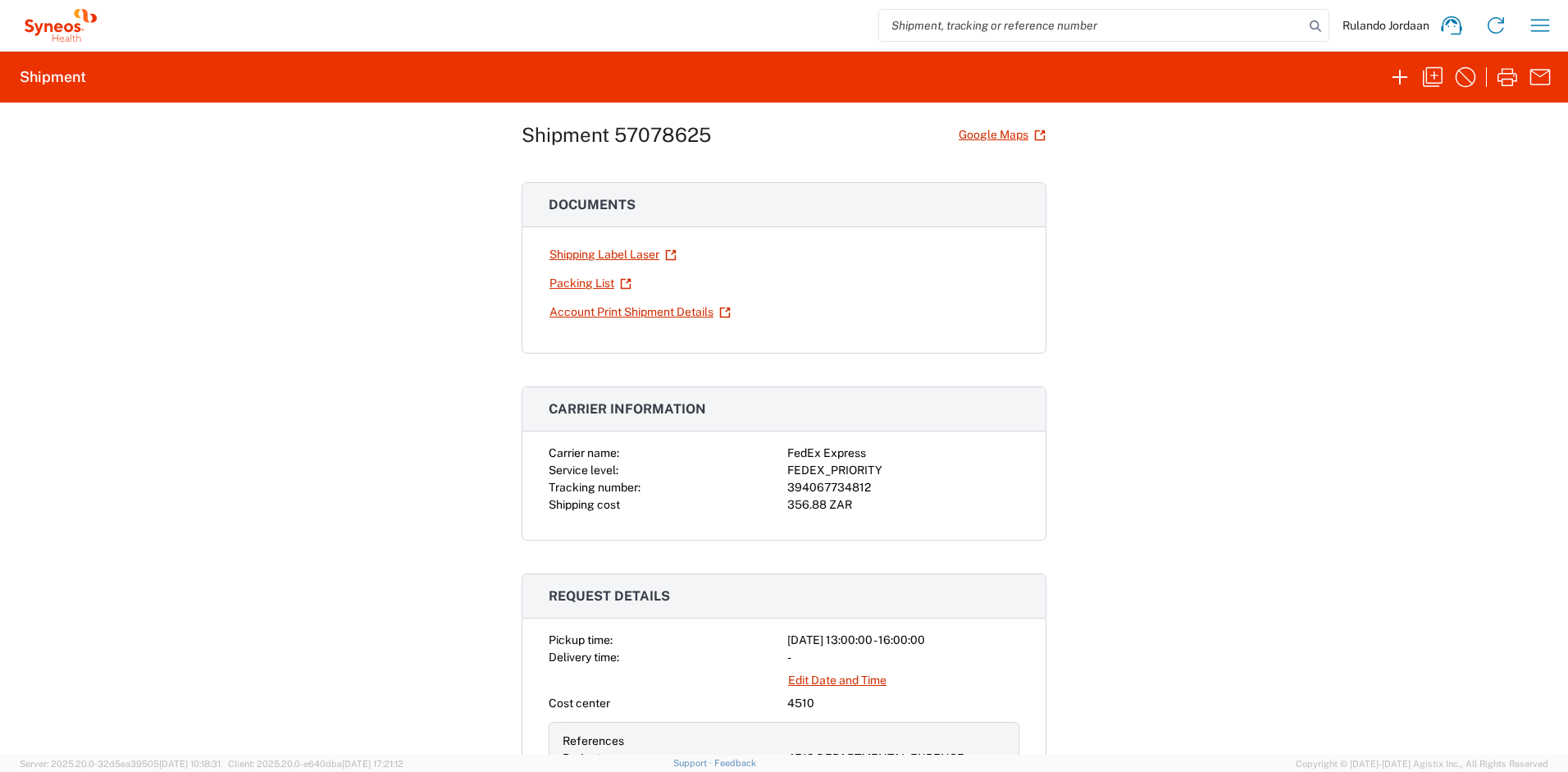
click at [398, 268] on div "Shipment 57078625 Google Maps Documents Shipping Label Laser Packing List Accou…" at bounding box center [784, 428] width 1568 height 652
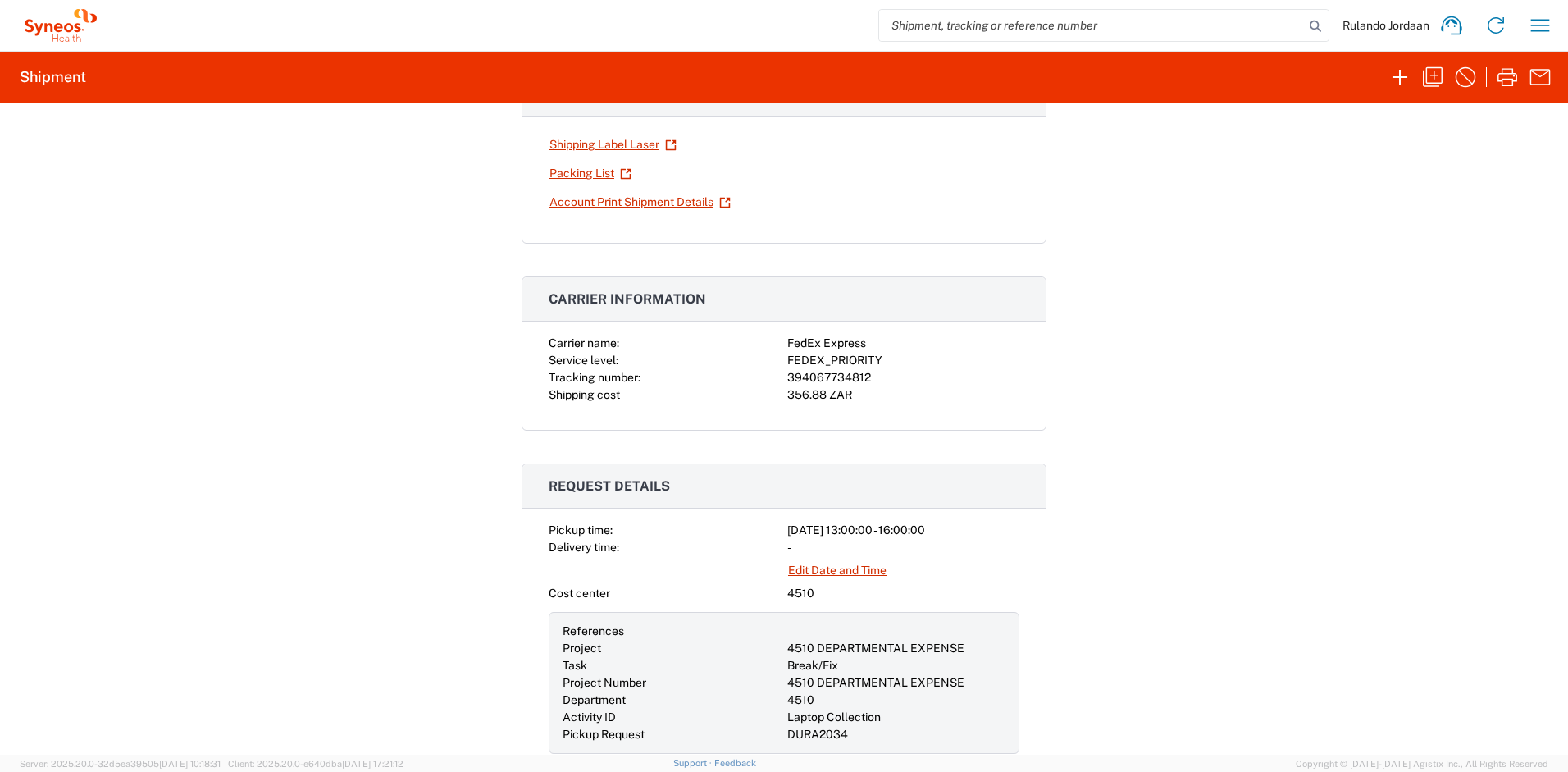
scroll to position [0, 0]
